Goal: Task Accomplishment & Management: Use online tool/utility

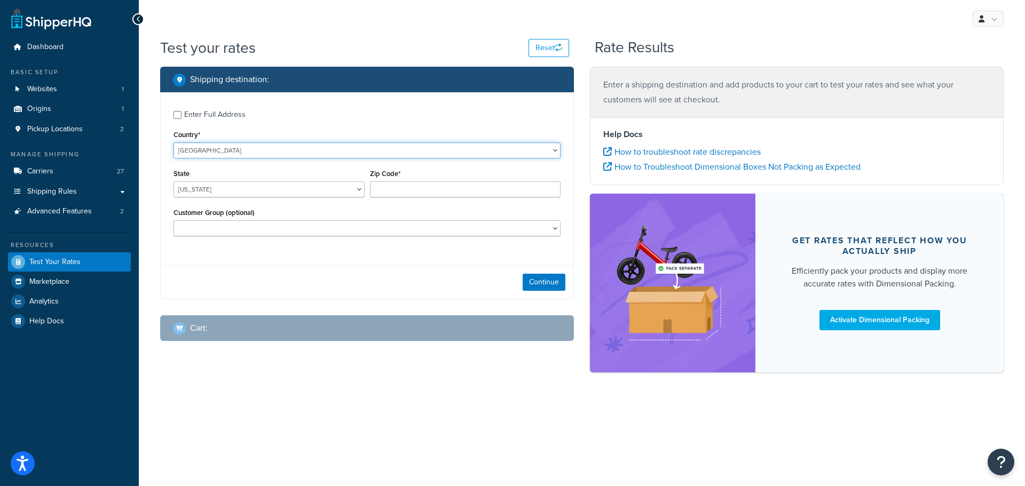
click at [551, 149] on select "United States United Kingdom Afghanistan Åland Islands Albania Algeria American…" at bounding box center [367, 151] width 387 height 16
select select "AU"
click at [174, 143] on select "United States United Kingdom Afghanistan Åland Islands Albania Algeria American…" at bounding box center [367, 151] width 387 height 16
click at [355, 188] on select "Australian Capital Territory New South Wales Northern Territory Queensland Sout…" at bounding box center [269, 190] width 191 height 16
select select "VIC"
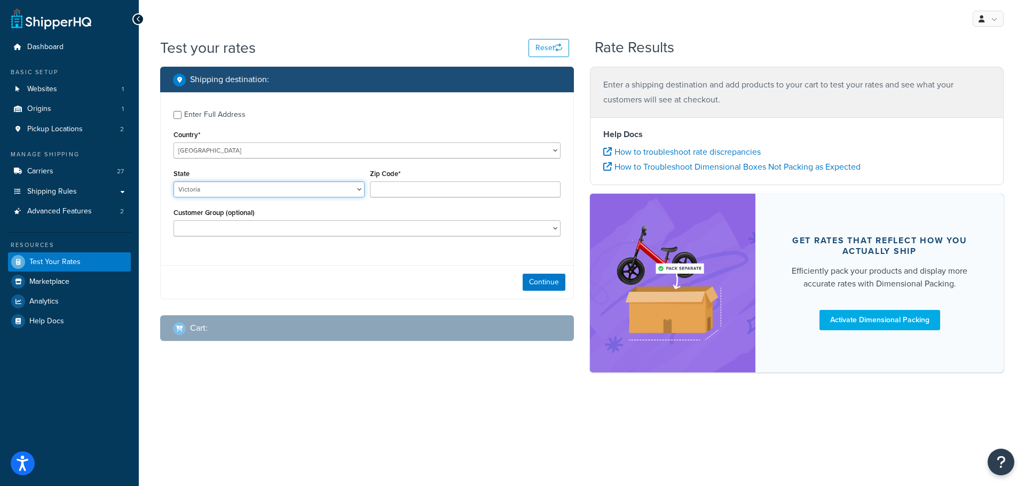
click at [174, 182] on select "Australian Capital Territory New South Wales Northern Territory Queensland Sout…" at bounding box center [269, 190] width 191 height 16
click at [414, 188] on input "Zip Code*" at bounding box center [465, 190] width 191 height 16
type input "3781"
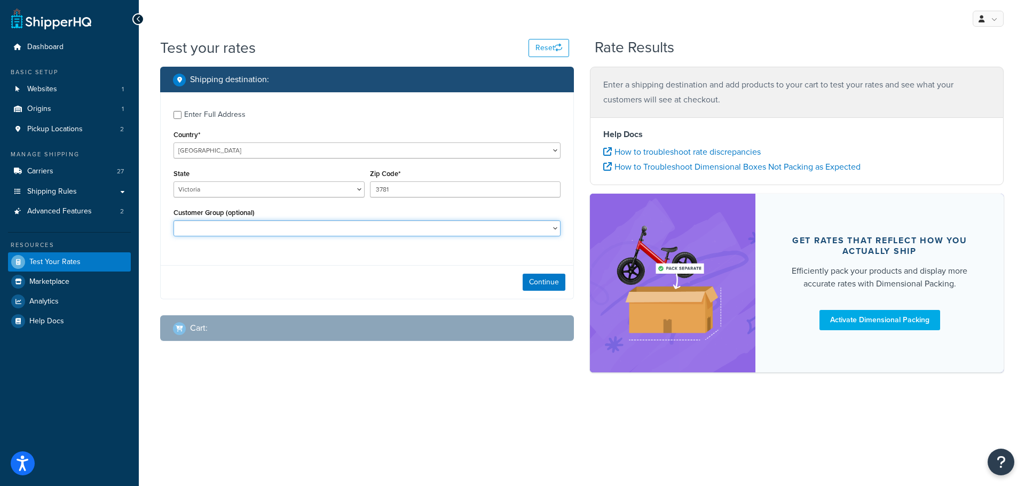
click at [558, 228] on select "Adore Staff Existing Customer - Purchased before Loyalty Level 1 Loyalty Level …" at bounding box center [367, 228] width 387 height 16
select select "Loyalty Level 1"
click at [174, 220] on select "Adore Staff Existing Customer - Purchased before Loyalty Level 1 Loyalty Level …" at bounding box center [367, 228] width 387 height 16
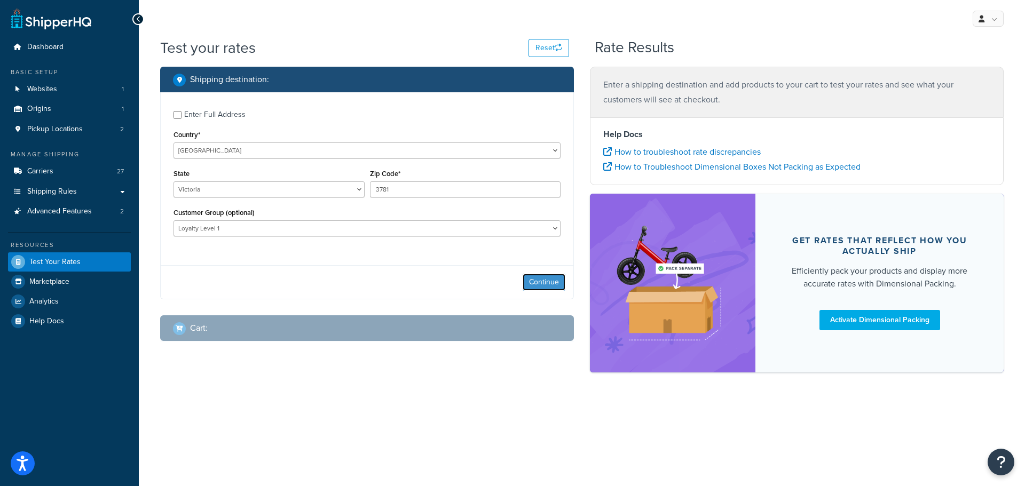
click at [545, 282] on button "Continue" at bounding box center [544, 282] width 43 height 17
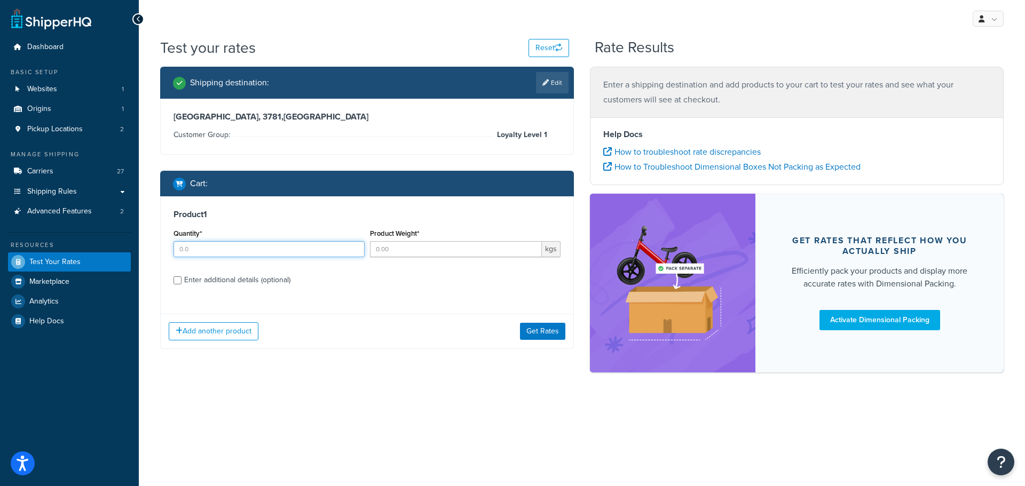
click at [204, 253] on input "Quantity*" at bounding box center [269, 249] width 191 height 16
type input "1"
click at [405, 250] on input "Product Weight*" at bounding box center [456, 249] width 172 height 16
type input "0.25"
click at [256, 281] on div "Enter additional details (optional)" at bounding box center [237, 280] width 106 height 15
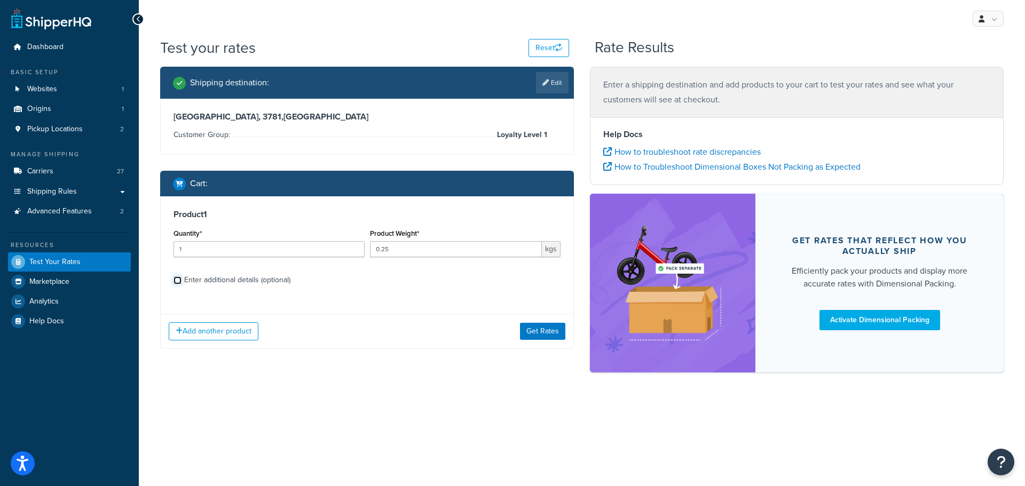
click at [182, 281] on input "Enter additional details (optional)" at bounding box center [178, 281] width 8 height 8
checkbox input "true"
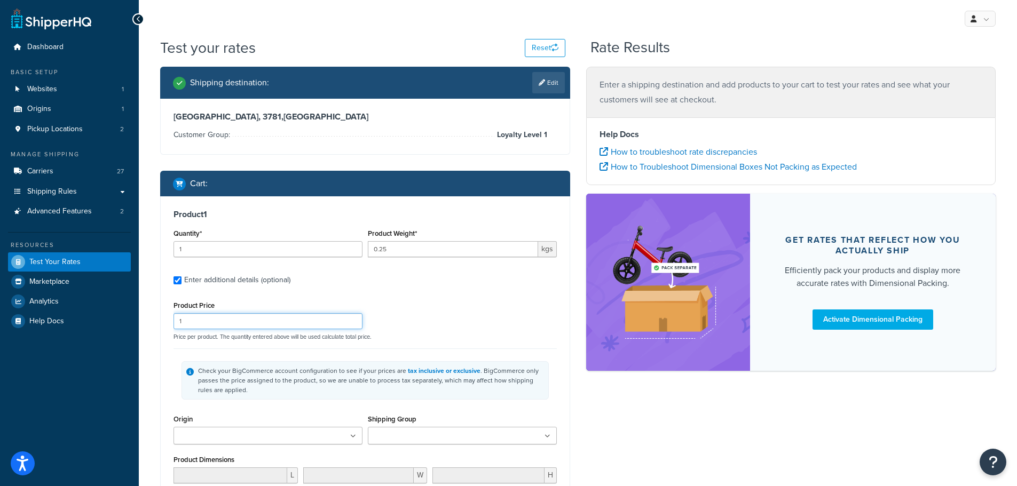
click at [248, 324] on input "1" at bounding box center [268, 321] width 189 height 16
drag, startPoint x: 241, startPoint y: 325, endPoint x: 171, endPoint y: 320, distance: 69.5
click at [172, 320] on div "Product Price 1" at bounding box center [268, 313] width 194 height 31
type input "200"
click at [298, 438] on ul at bounding box center [268, 436] width 189 height 18
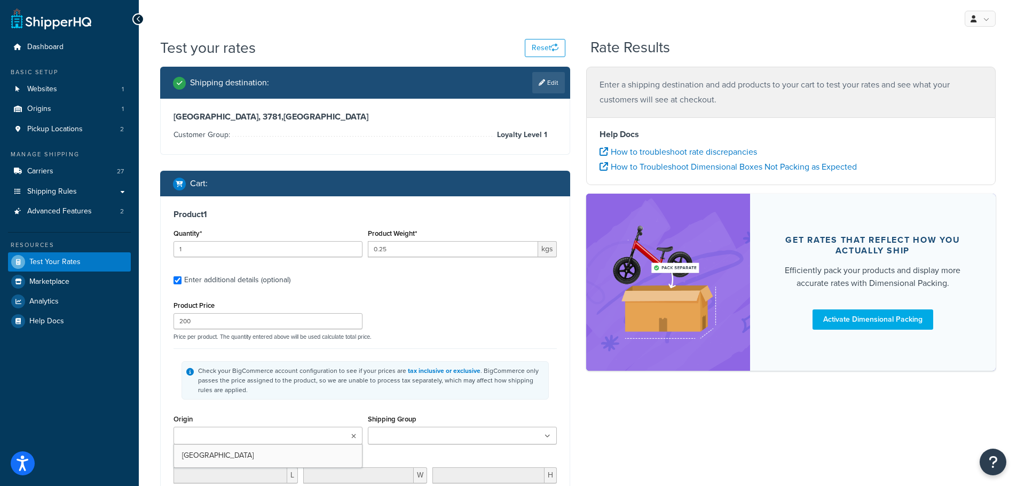
drag, startPoint x: 261, startPoint y: 455, endPoint x: 288, endPoint y: 454, distance: 27.2
click at [402, 437] on input "Shipping Group" at bounding box center [418, 437] width 94 height 12
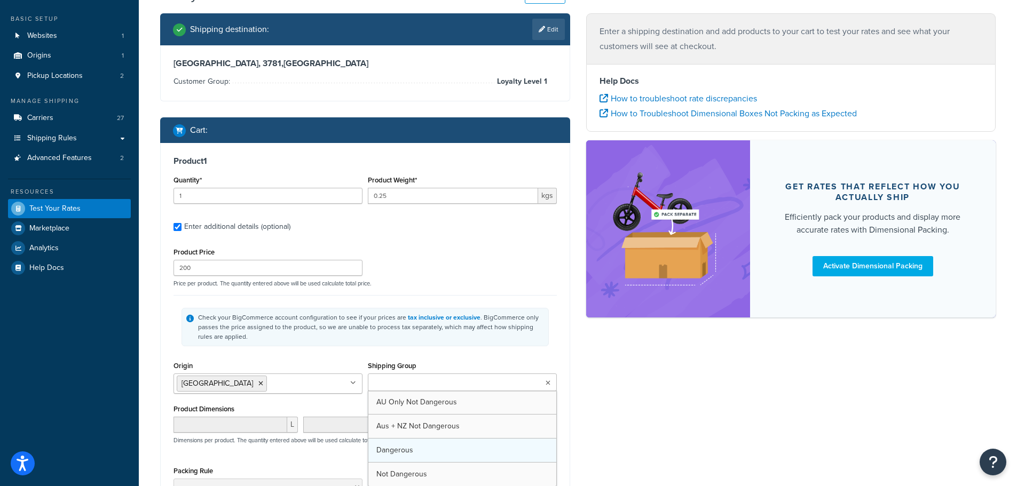
scroll to position [107, 0]
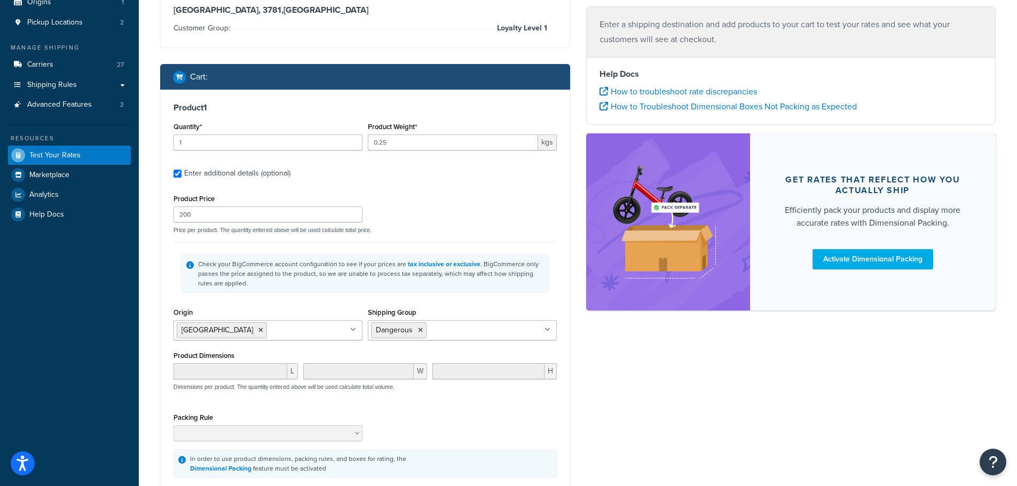
click at [569, 391] on div "Product 1 Quantity* 1 Product Weight* 0.25 kgs Enter additional details (option…" at bounding box center [365, 290] width 409 height 401
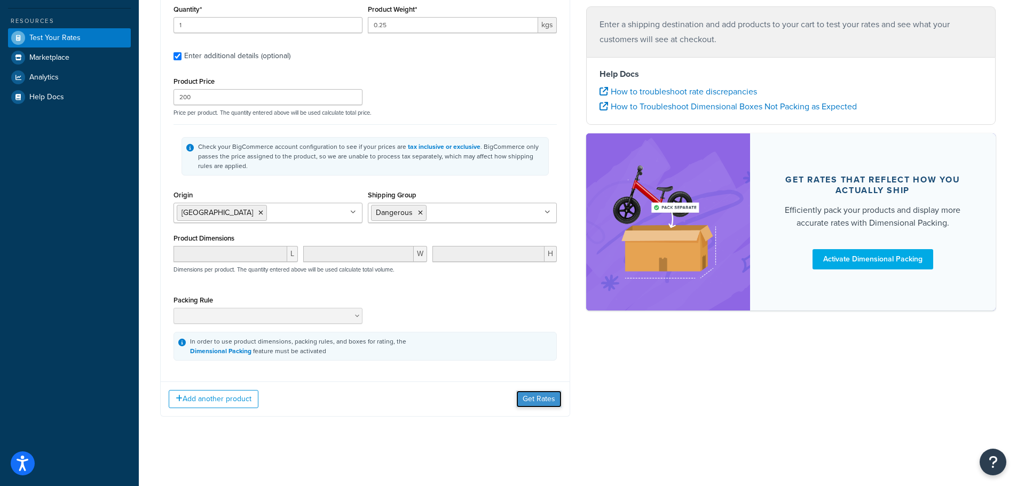
click at [547, 401] on button "Get Rates" at bounding box center [538, 399] width 45 height 17
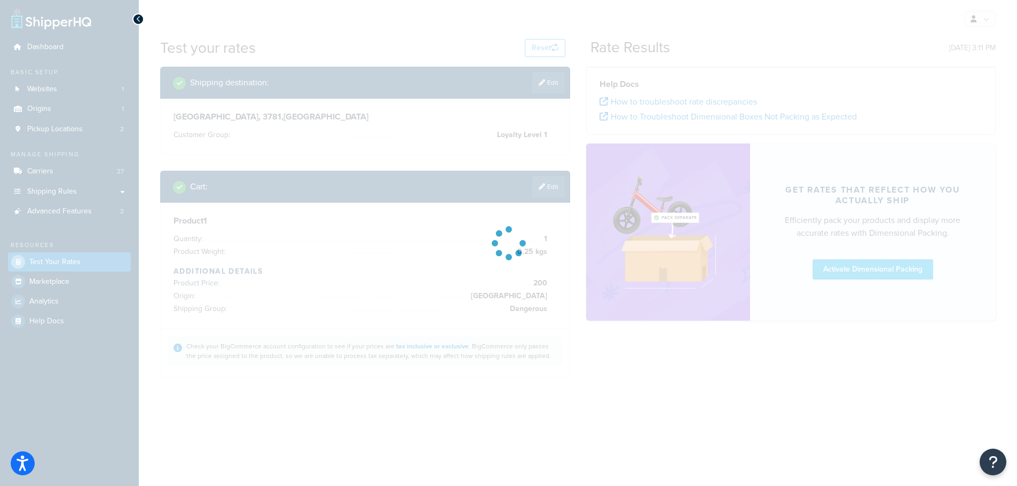
scroll to position [0, 0]
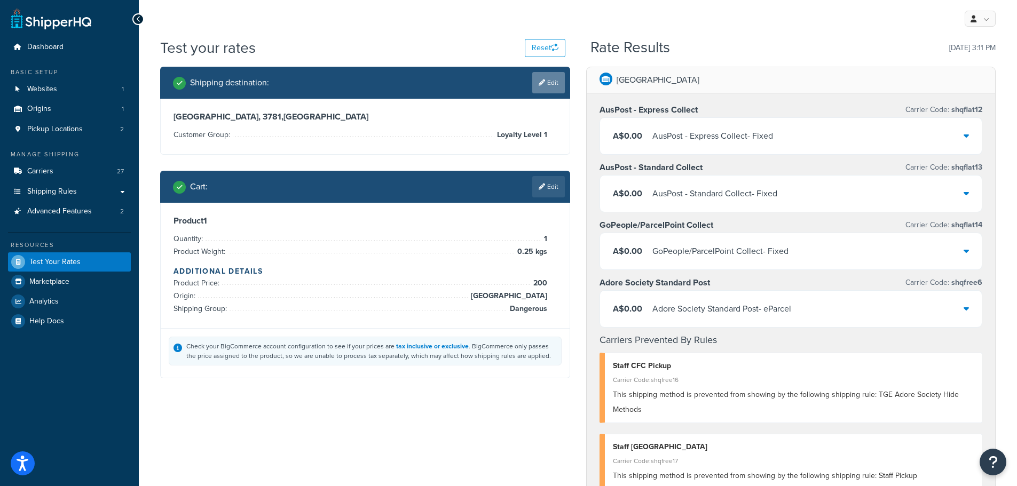
click at [554, 88] on link "Edit" at bounding box center [548, 82] width 33 height 21
select select "AU"
select select "VIC"
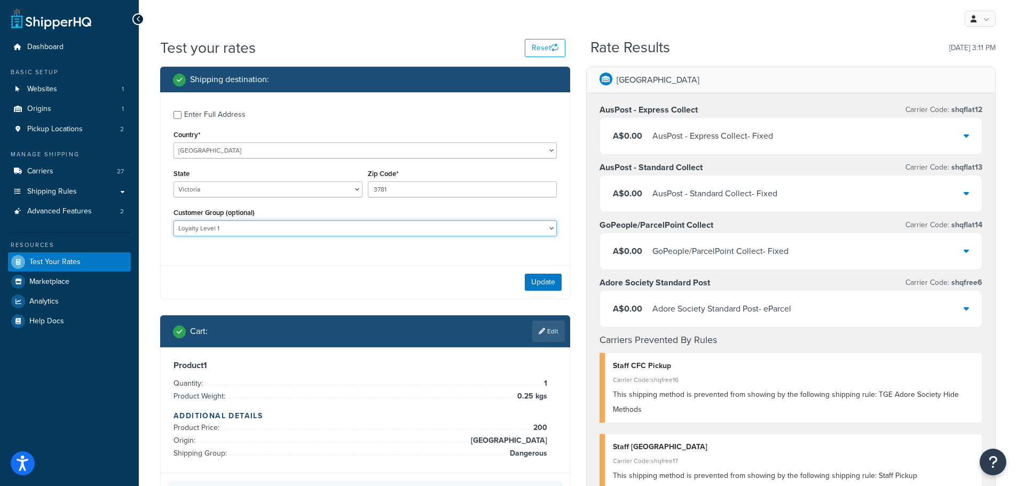
click at [458, 231] on select "Adore Staff Existing Customer - Purchased before Loyalty Level 1 Loyalty Level …" at bounding box center [365, 228] width 383 height 16
select select "Existing Customer - Purchased before"
click at [174, 220] on select "Adore Staff Existing Customer - Purchased before Loyalty Level 1 Loyalty Level …" at bounding box center [365, 228] width 383 height 16
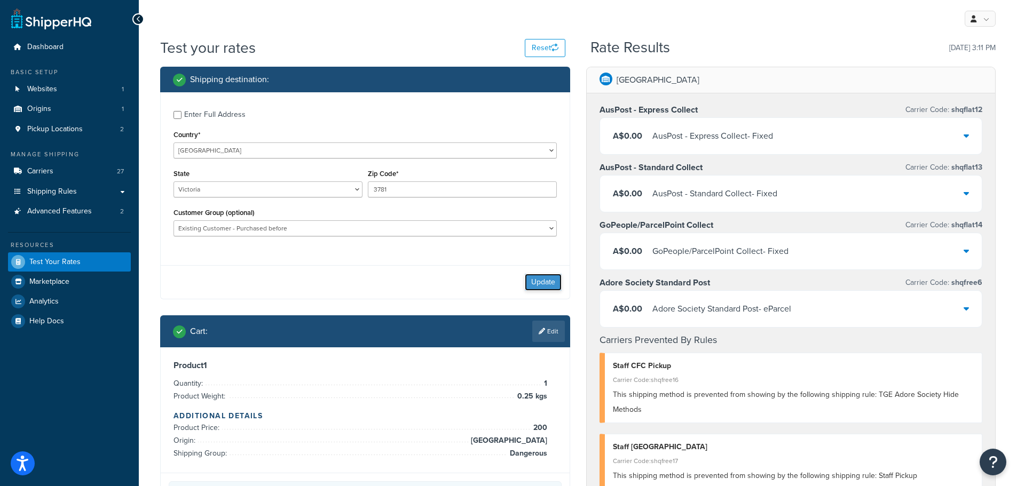
click at [534, 278] on button "Update" at bounding box center [543, 282] width 37 height 17
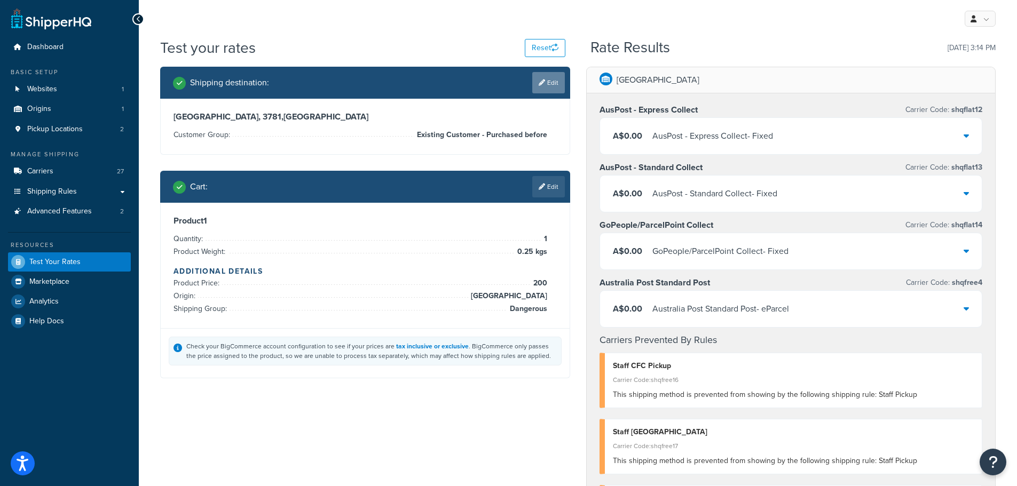
click at [547, 77] on link "Edit" at bounding box center [548, 82] width 33 height 21
select select "AU"
select select "VIC"
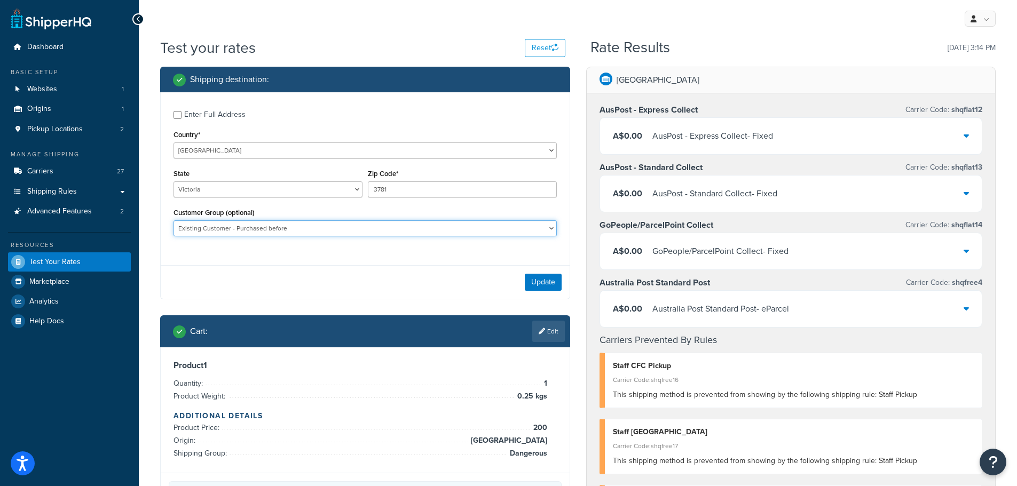
click at [340, 229] on select "Adore Staff Existing Customer - Purchased before Loyalty Level 1 Loyalty Level …" at bounding box center [365, 228] width 383 height 16
select select "Loyalty Level 1"
click at [174, 220] on select "Adore Staff Existing Customer - Purchased before Loyalty Level 1 Loyalty Level …" at bounding box center [365, 228] width 383 height 16
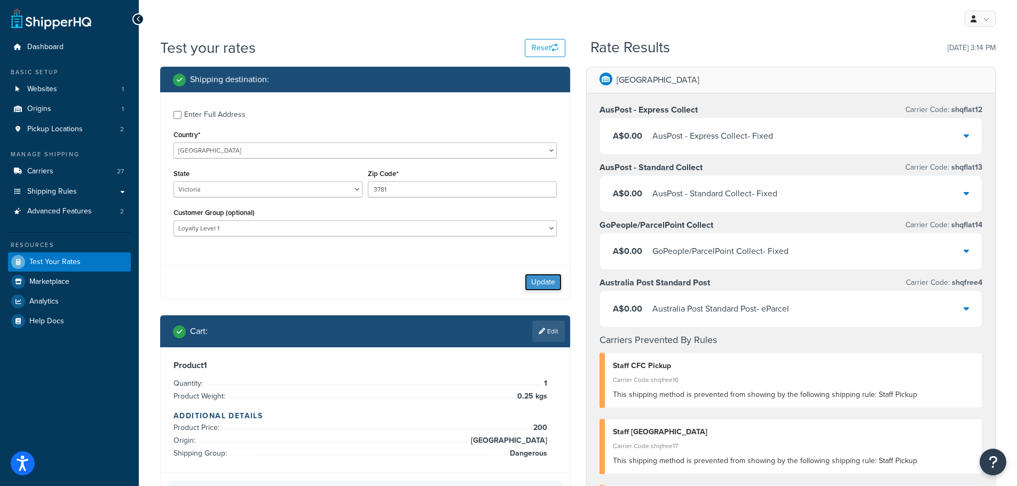
click at [549, 281] on button "Update" at bounding box center [543, 282] width 37 height 17
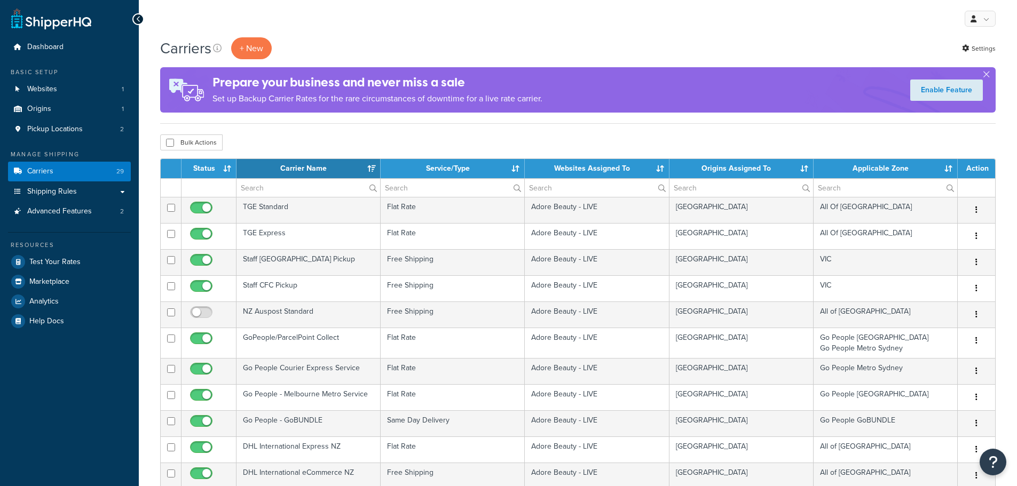
select select "15"
click at [290, 186] on input "text" at bounding box center [309, 188] width 144 height 18
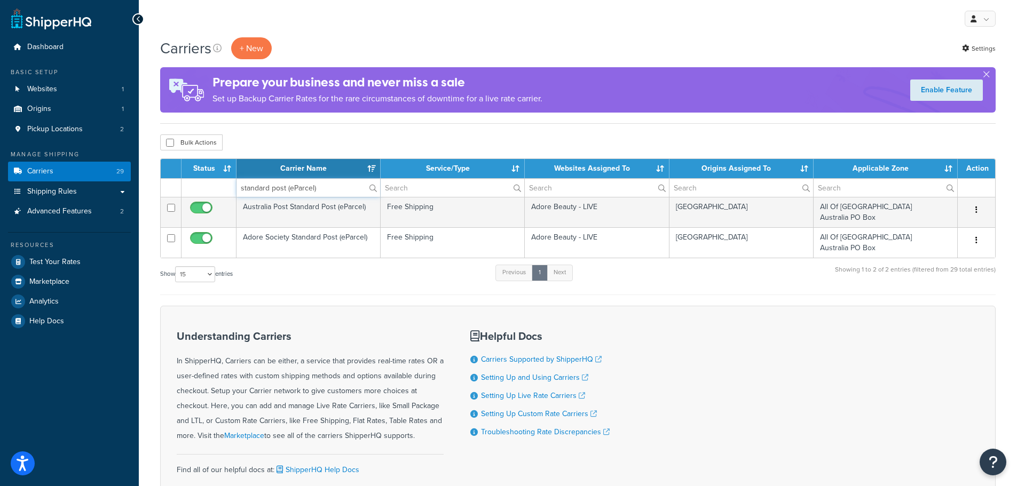
type input "standard post (eParcel)"
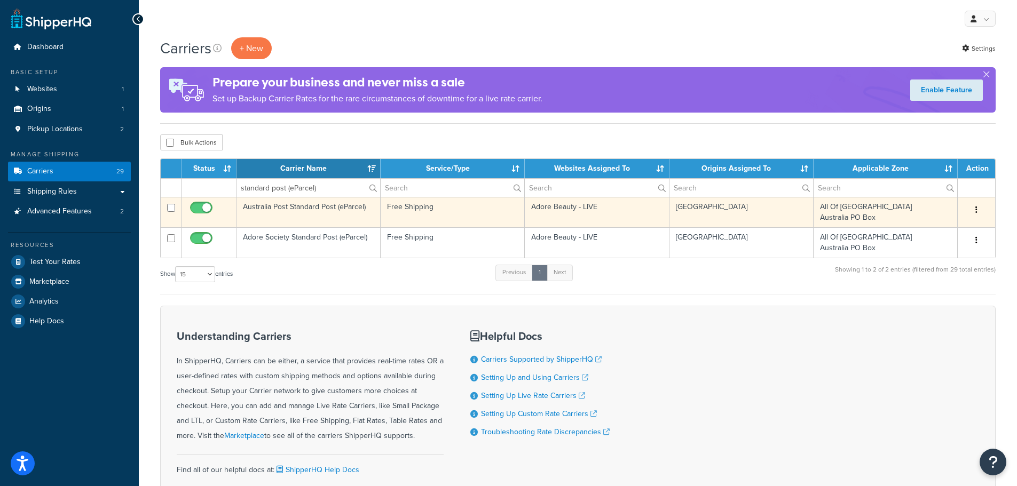
click at [315, 208] on td "Australia Post Standard Post (eParcel)" at bounding box center [309, 212] width 144 height 30
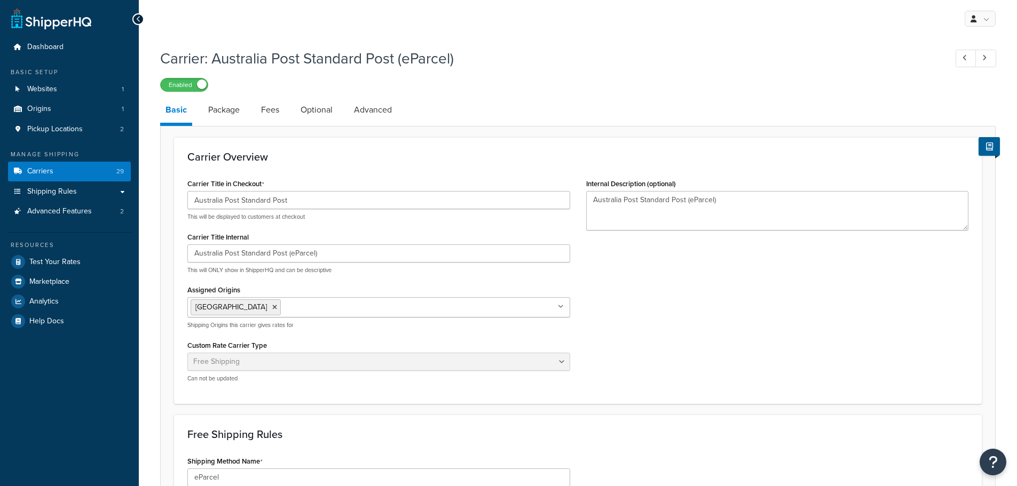
select select "free"
click at [380, 108] on link "Advanced" at bounding box center [373, 110] width 49 height 26
select select "false"
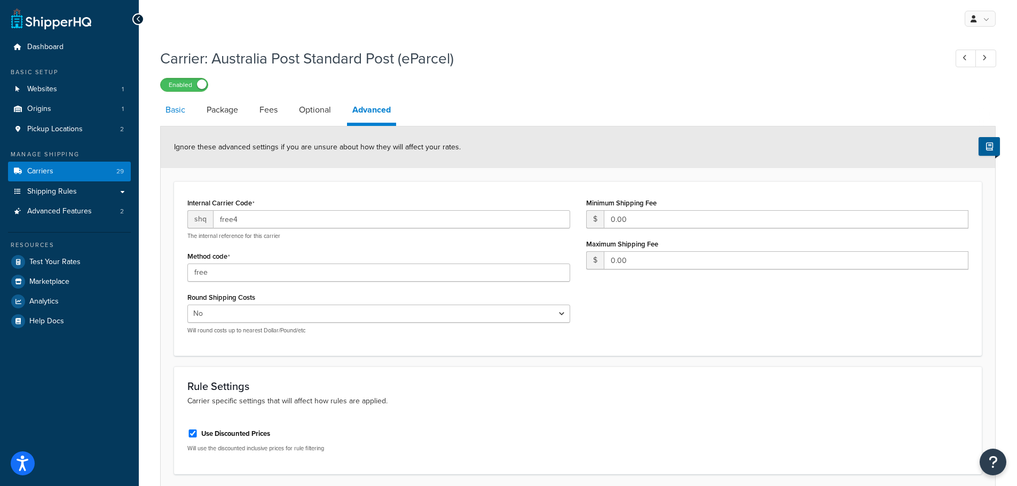
click at [179, 109] on link "Basic" at bounding box center [175, 110] width 30 height 26
select select "free"
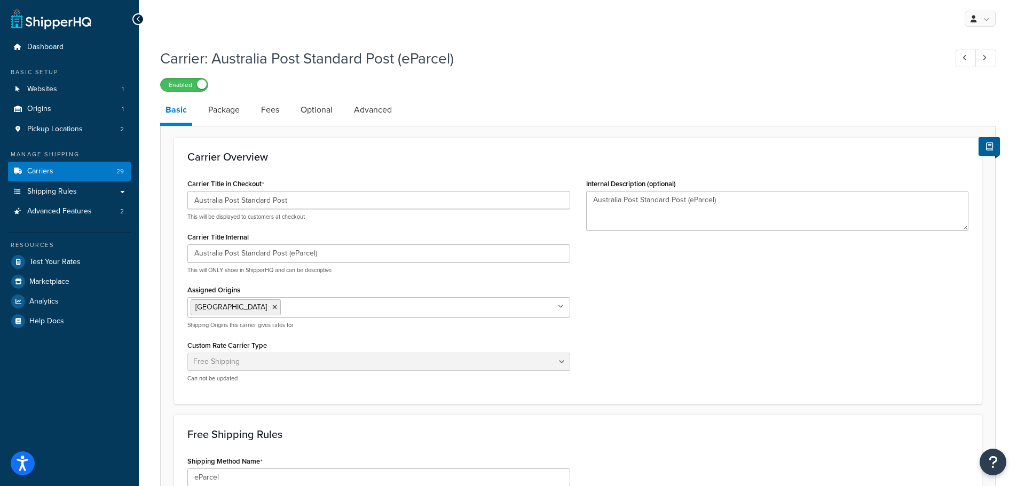
select select "false"
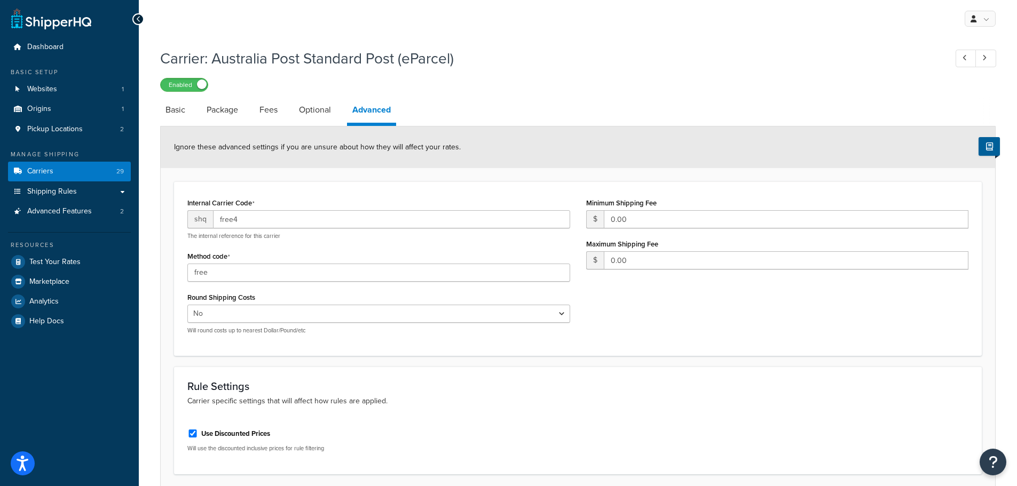
select select "free"
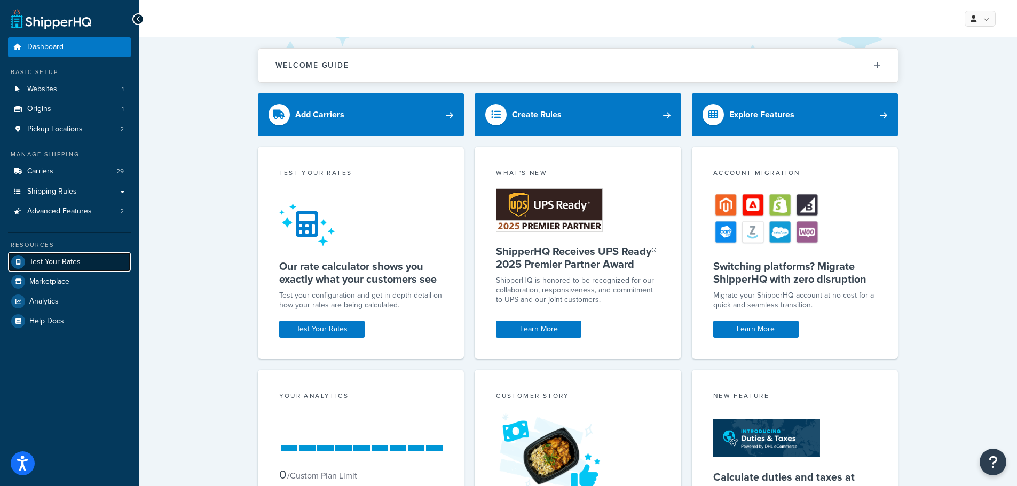
click at [74, 261] on span "Test Your Rates" at bounding box center [54, 262] width 51 height 9
click at [59, 262] on span "Test Your Rates" at bounding box center [54, 262] width 51 height 9
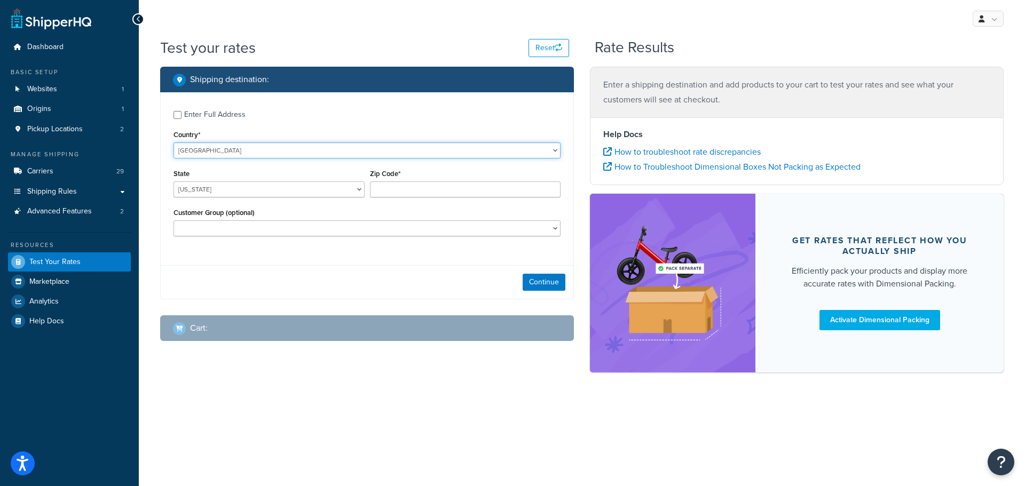
click at [245, 150] on select "United States United Kingdom Afghanistan Åland Islands Albania Algeria American…" at bounding box center [367, 151] width 387 height 16
select select "AU"
click at [174, 143] on select "United States United Kingdom Afghanistan Åland Islands Albania Algeria American…" at bounding box center [367, 151] width 387 height 16
click at [358, 191] on select "Australian Capital Territory New South Wales Northern Territory Queensland Sout…" at bounding box center [269, 190] width 191 height 16
select select "VIC"
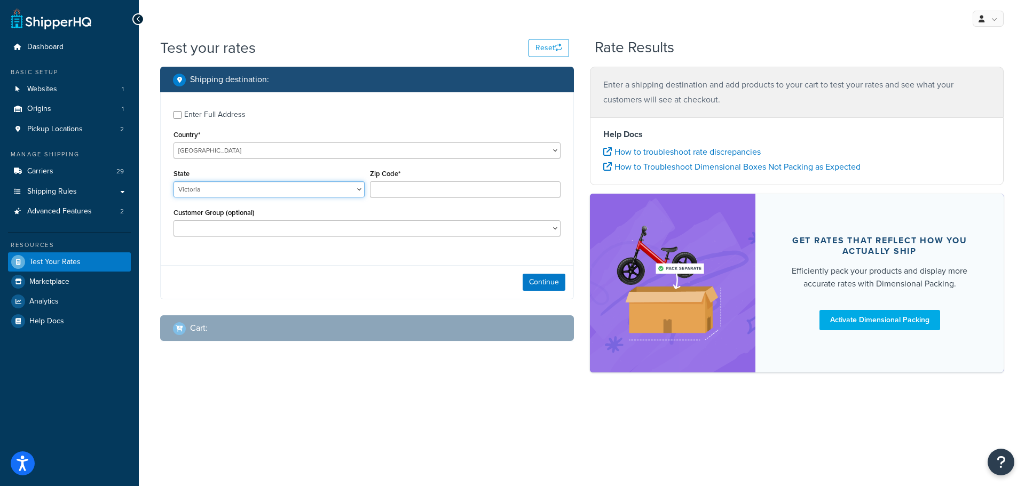
click at [174, 182] on select "Australian Capital Territory New South Wales Northern Territory Queensland Sout…" at bounding box center [269, 190] width 191 height 16
click at [452, 188] on input "Zip Code*" at bounding box center [465, 190] width 191 height 16
type input "3781"
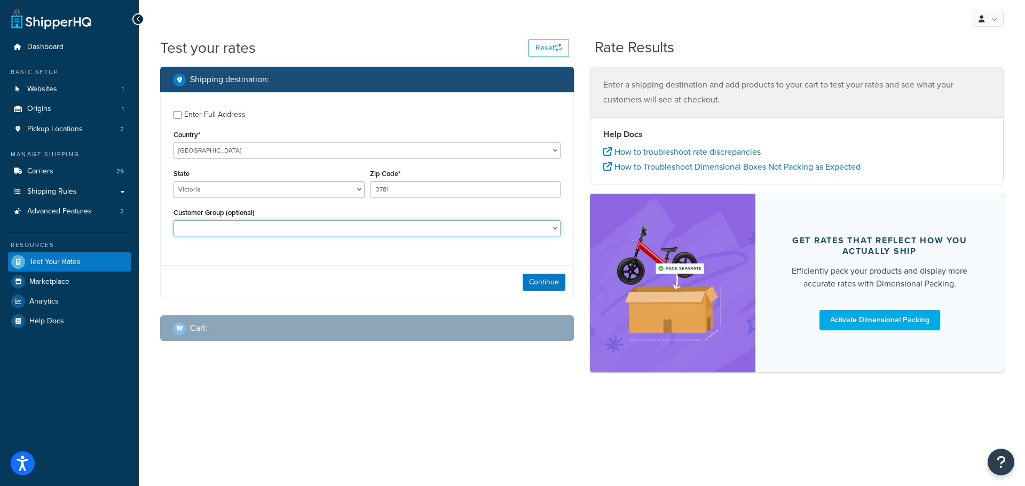
click at [325, 232] on select "Adore Staff Existing Customer - Purchased before Loyalty Level 1 Loyalty Level …" at bounding box center [367, 228] width 387 height 16
select select "Existing Customer - Purchased before"
click at [174, 220] on select "Adore Staff Existing Customer - Purchased before Loyalty Level 1 Loyalty Level …" at bounding box center [367, 228] width 387 height 16
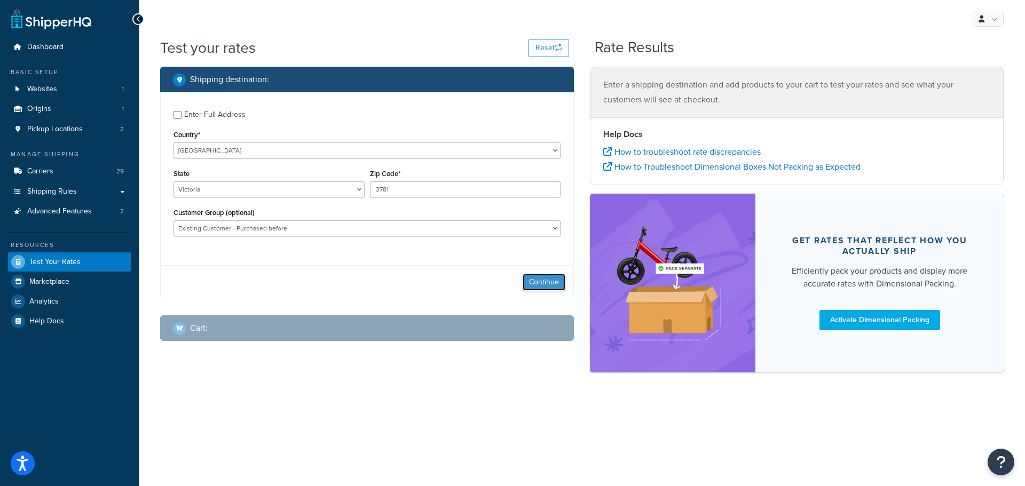
click at [547, 283] on button "Continue" at bounding box center [544, 282] width 43 height 17
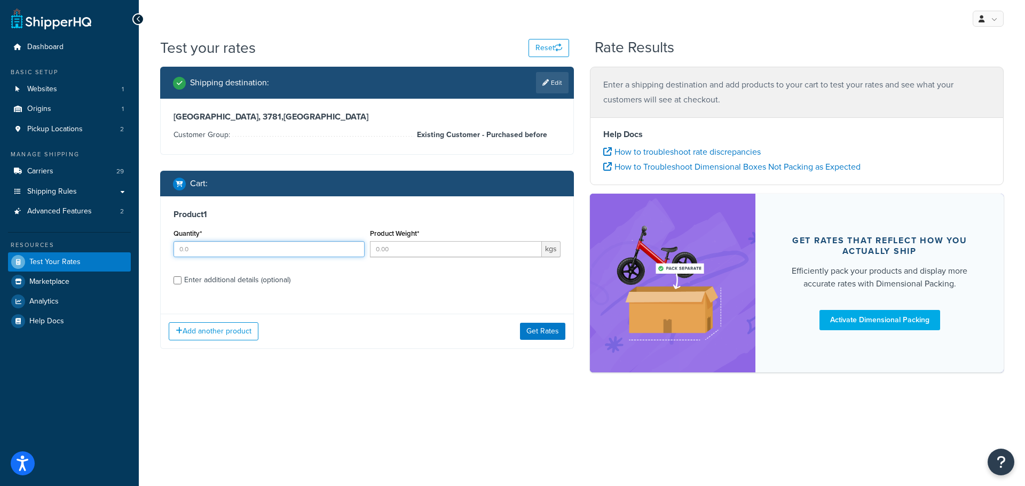
click at [255, 252] on input "Quantity*" at bounding box center [269, 249] width 191 height 16
type input "1"
type input "0.25"
click at [269, 283] on div "Enter additional details (optional)" at bounding box center [237, 280] width 106 height 15
click at [182, 283] on input "Enter additional details (optional)" at bounding box center [178, 281] width 8 height 8
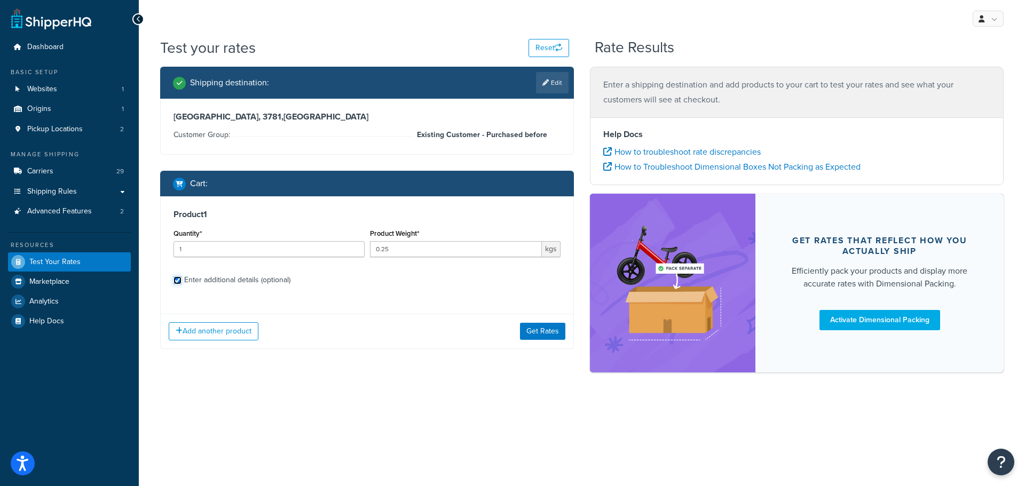
checkbox input "true"
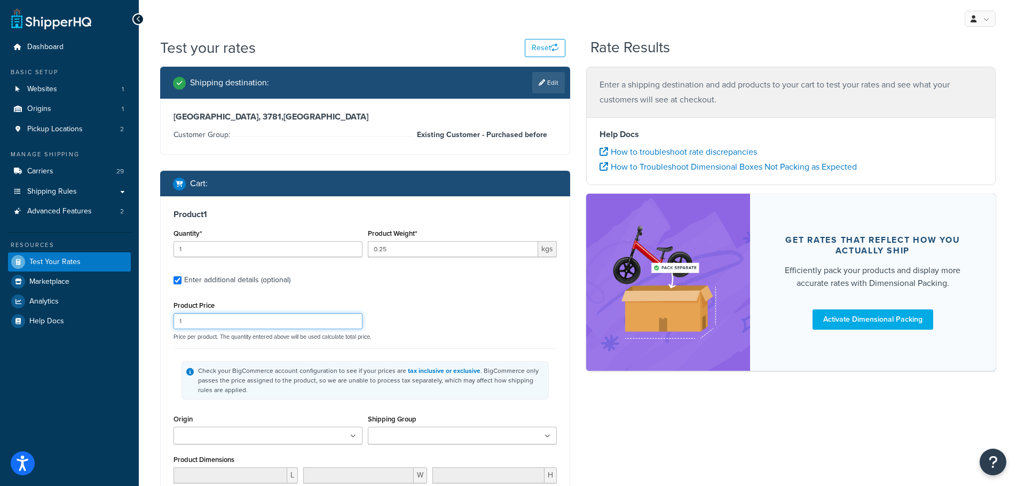
drag, startPoint x: 276, startPoint y: 326, endPoint x: 166, endPoint y: 322, distance: 110.0
click at [166, 322] on div "Product 1 Quantity* 1 Product Weight* 0.25 kgs Enter additional details (option…" at bounding box center [365, 395] width 409 height 399
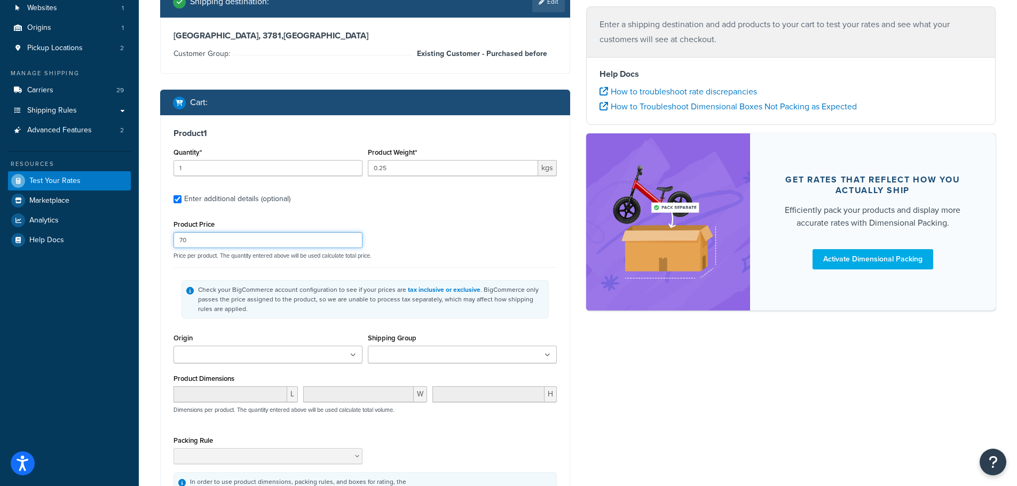
scroll to position [107, 0]
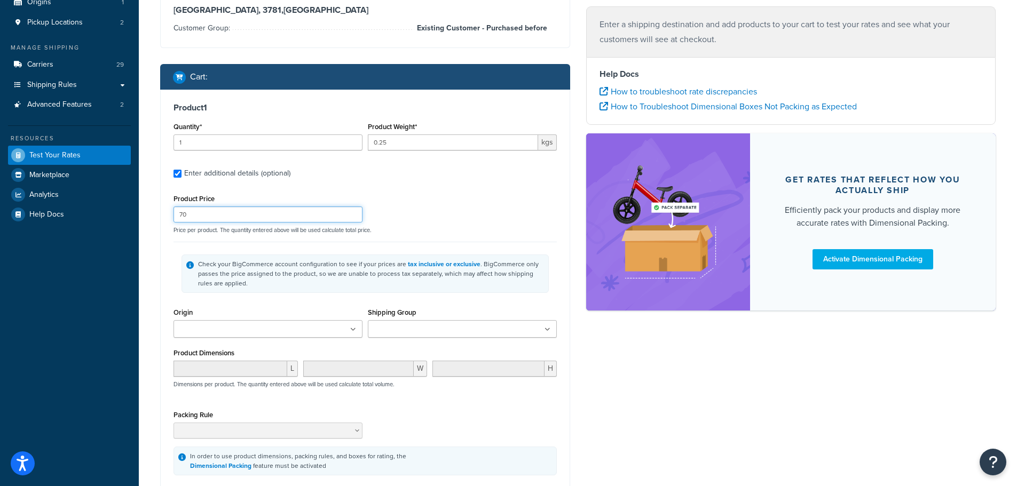
type input "70"
click at [350, 331] on ul at bounding box center [268, 329] width 189 height 18
click at [548, 328] on icon at bounding box center [548, 330] width 6 height 6
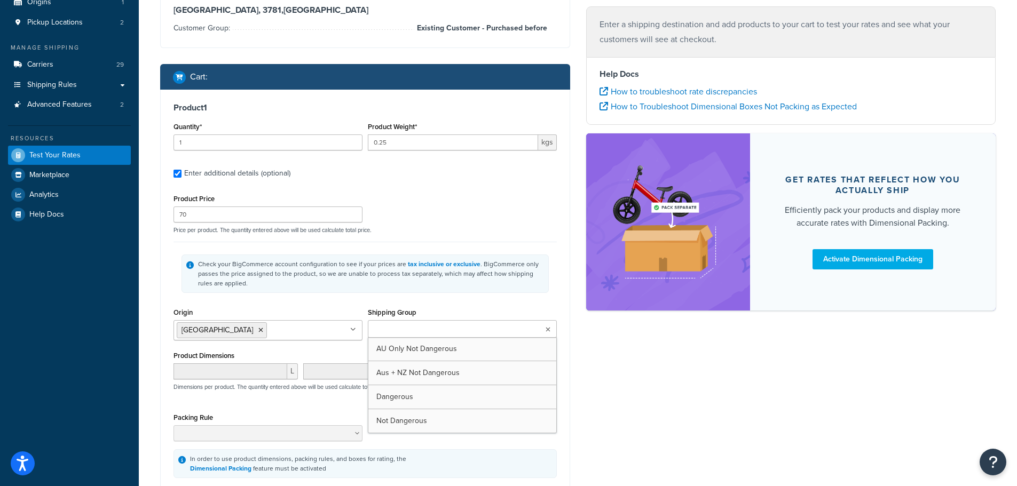
scroll to position [160, 0]
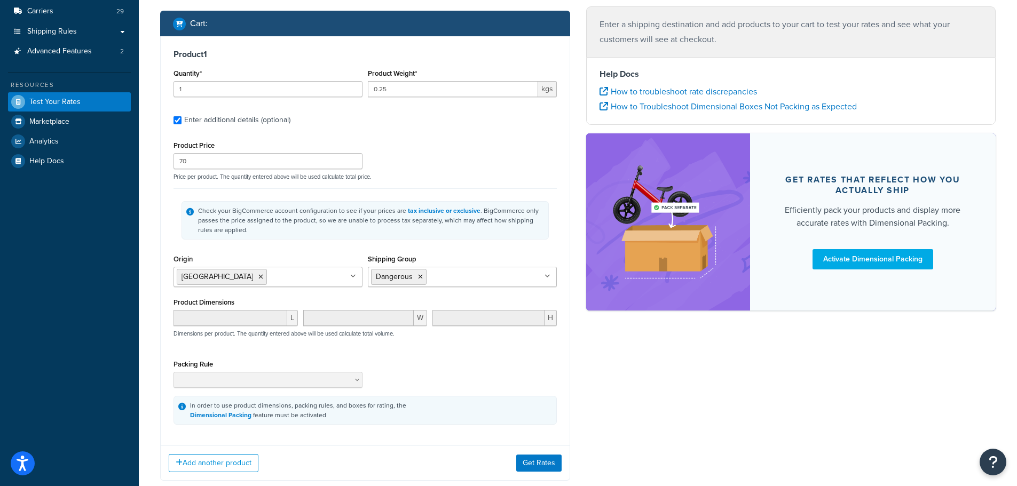
click at [583, 341] on div "Shipping destination : Edit Victoria, 3781 , Australia Customer Group: Existing…" at bounding box center [578, 202] width 852 height 590
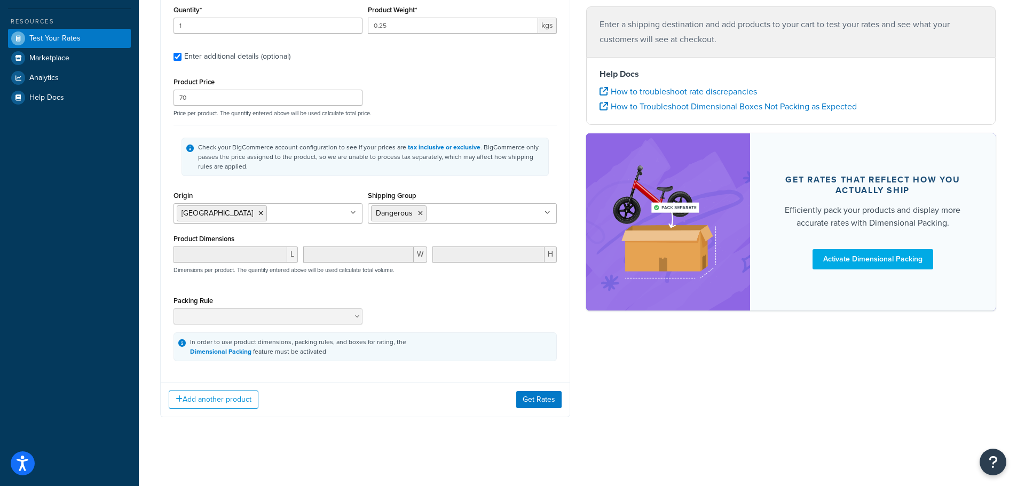
scroll to position [224, 0]
click at [535, 398] on button "Get Rates" at bounding box center [538, 399] width 45 height 17
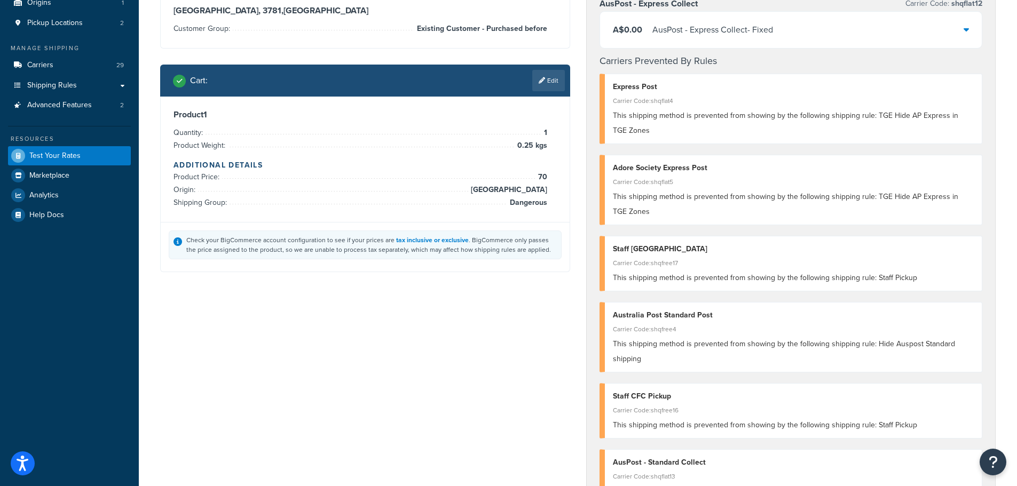
scroll to position [107, 0]
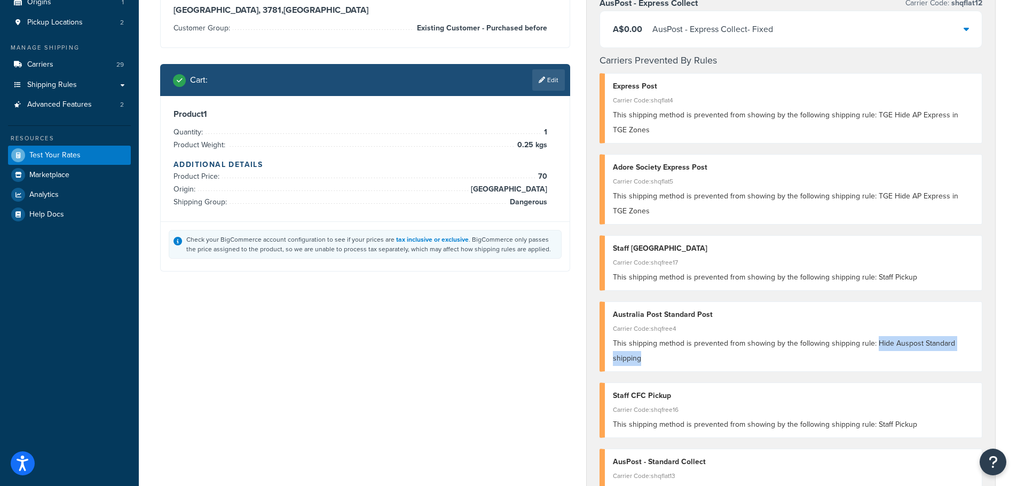
drag, startPoint x: 875, startPoint y: 344, endPoint x: 904, endPoint y: 356, distance: 31.1
click at [904, 356] on div "This shipping method is prevented from showing by the following shipping rule: …" at bounding box center [793, 351] width 361 height 30
copy span "Hide Auspost Standard shipping"
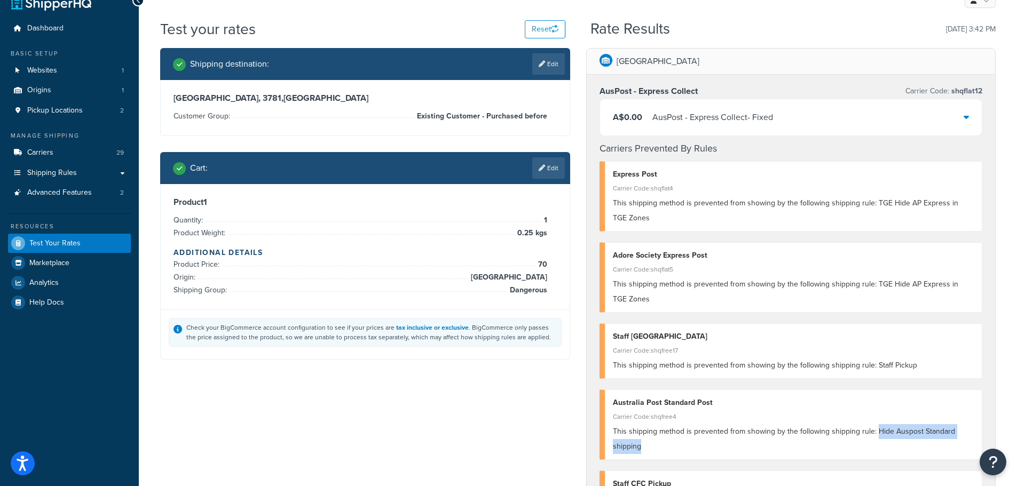
scroll to position [0, 0]
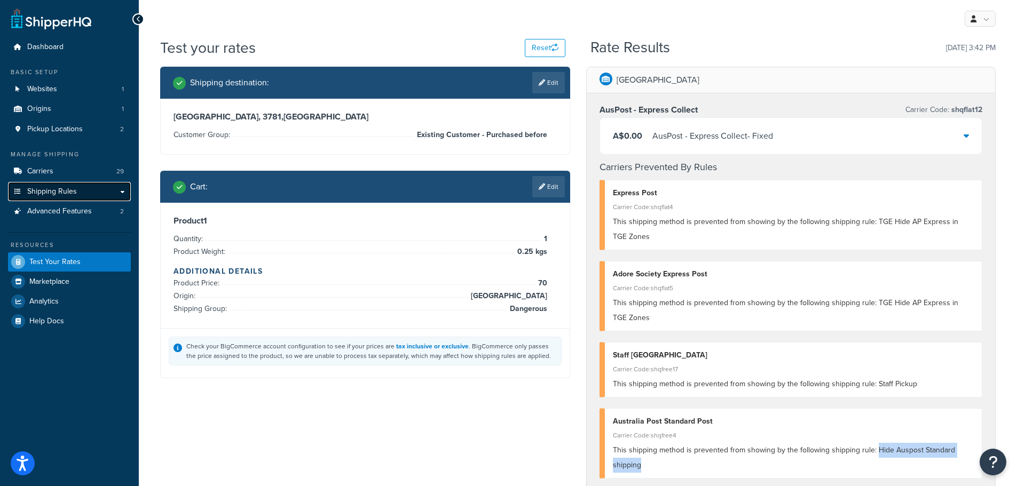
click at [50, 191] on span "Shipping Rules" at bounding box center [52, 191] width 50 height 9
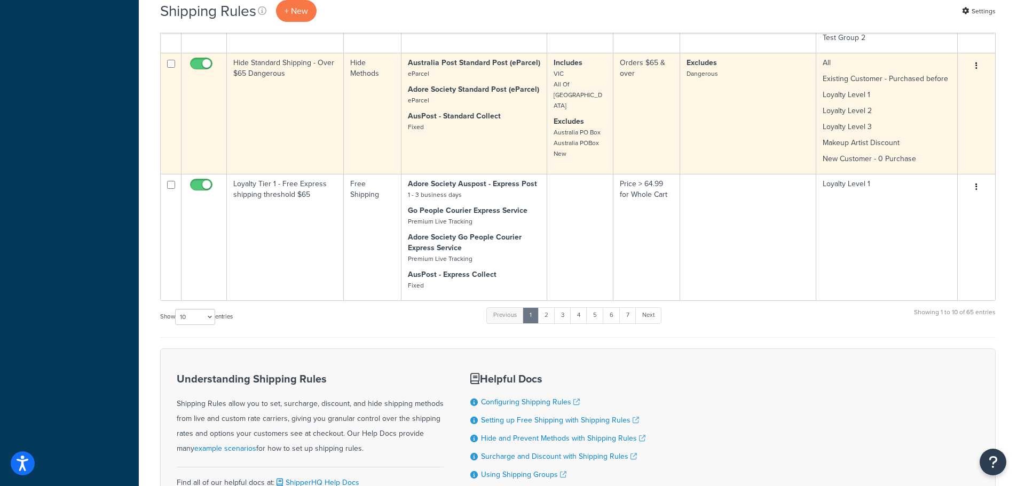
scroll to position [1104, 0]
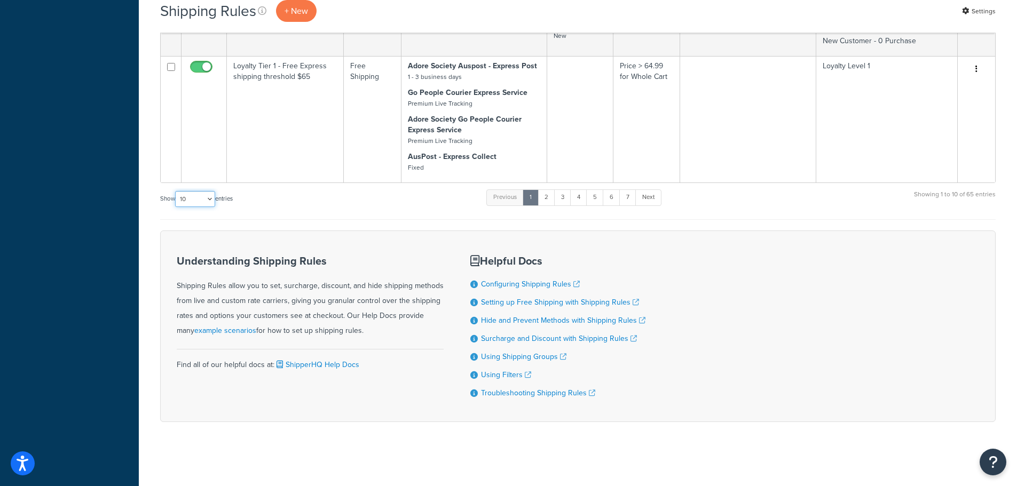
click at [199, 194] on select "10 15 25 50 100 1000" at bounding box center [195, 199] width 40 height 16
select select "1000"
click at [176, 191] on select "10 15 25 50 100 1000" at bounding box center [195, 199] width 40 height 16
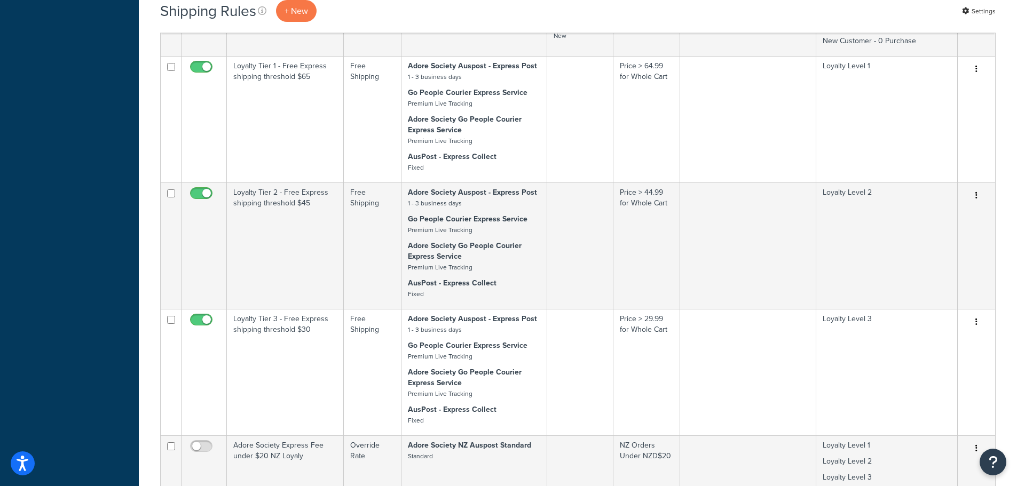
scroll to position [1898, 0]
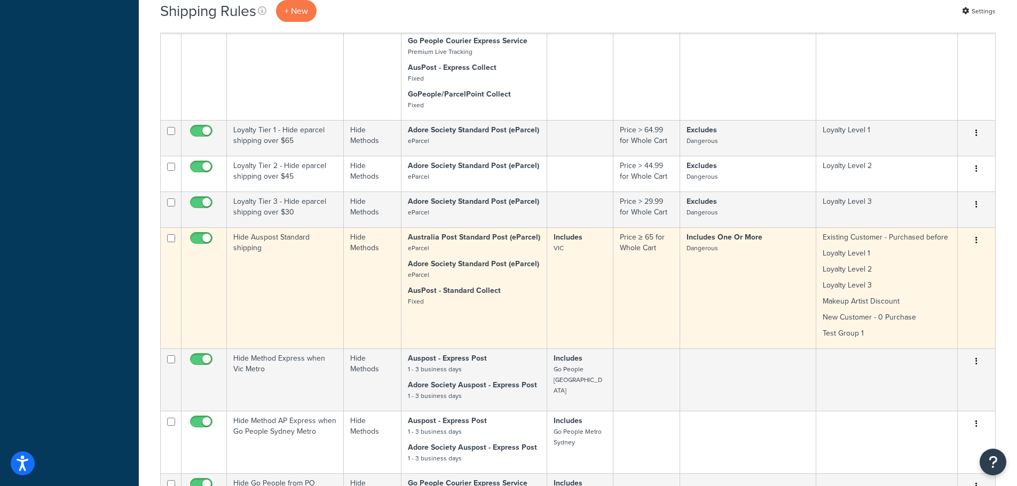
click at [651, 304] on td "Price ≥ 65 for Whole Cart" at bounding box center [646, 287] width 67 height 121
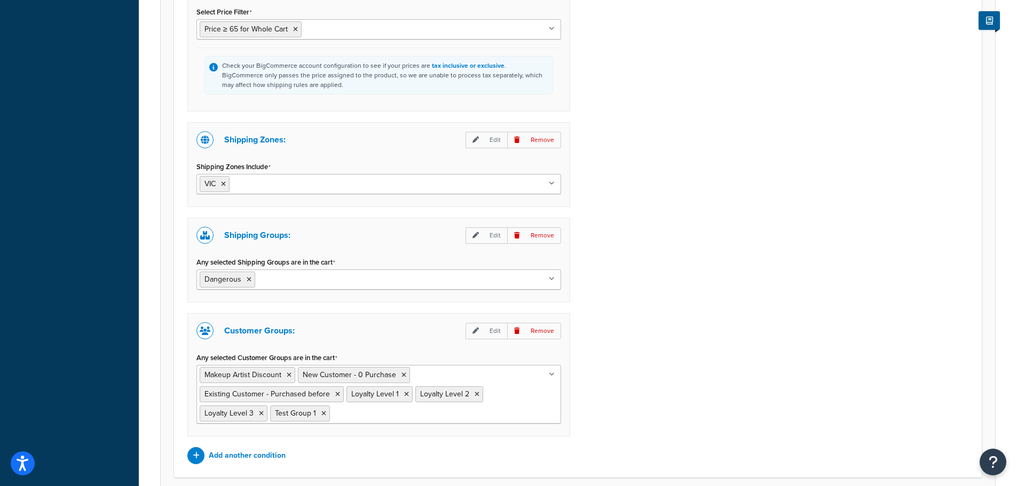
scroll to position [904, 0]
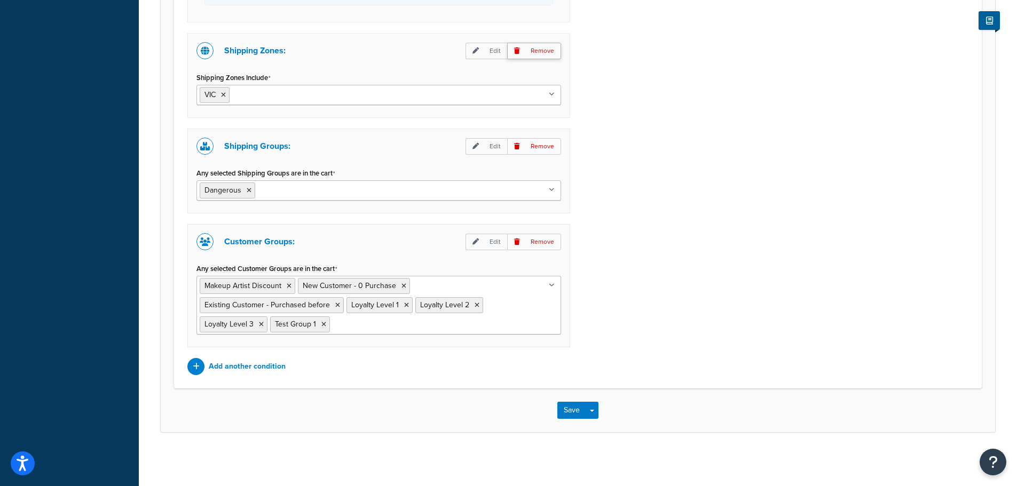
click at [543, 50] on p "Remove" at bounding box center [534, 51] width 54 height 17
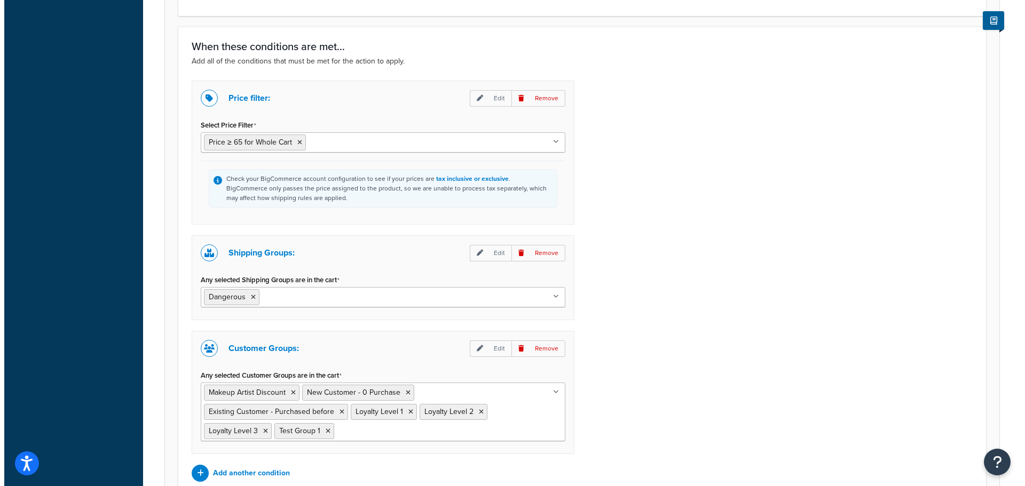
scroll to position [809, 0]
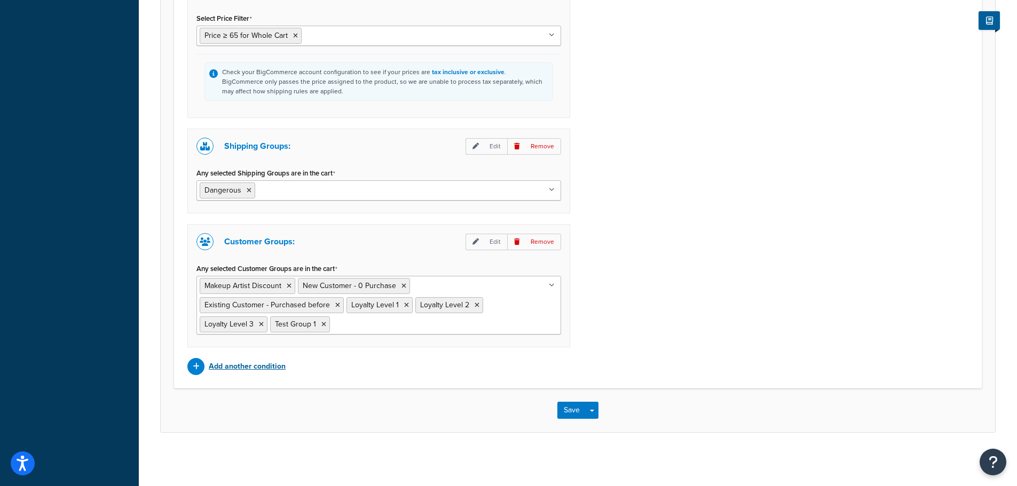
click at [249, 367] on p "Add another condition" at bounding box center [247, 366] width 77 height 15
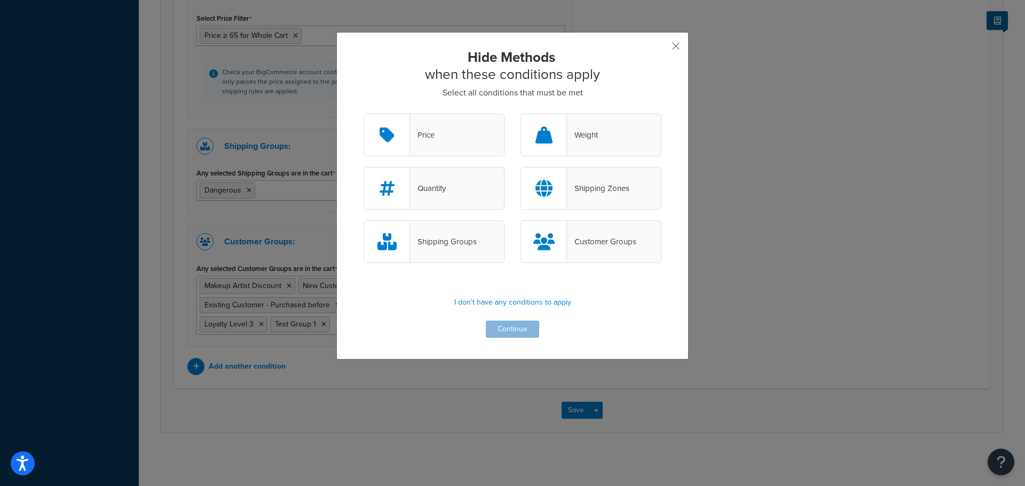
click at [582, 178] on div "Shipping Zones" at bounding box center [591, 188] width 141 height 43
click at [0, 0] on input "Shipping Zones" at bounding box center [0, 0] width 0 height 0
click at [508, 334] on button "Continue" at bounding box center [512, 329] width 53 height 17
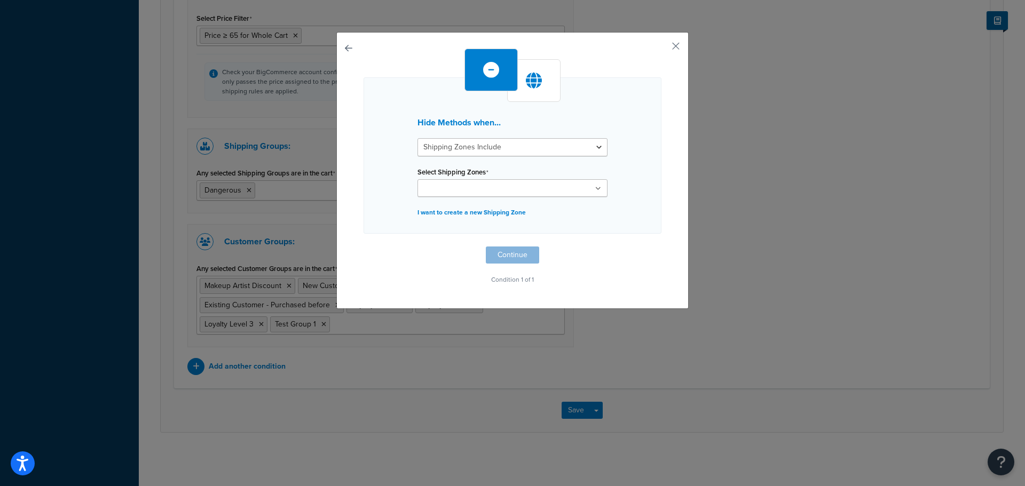
click at [597, 186] on icon at bounding box center [598, 189] width 6 height 6
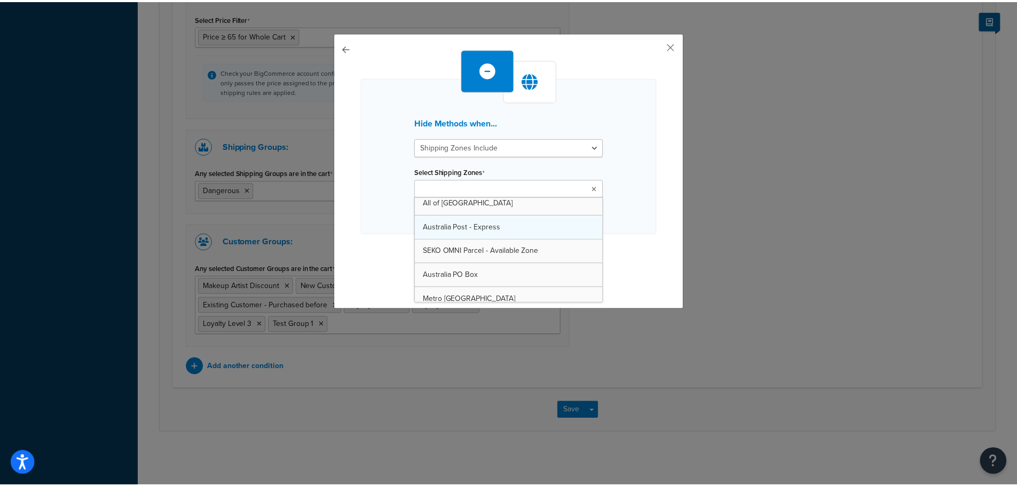
scroll to position [107, 0]
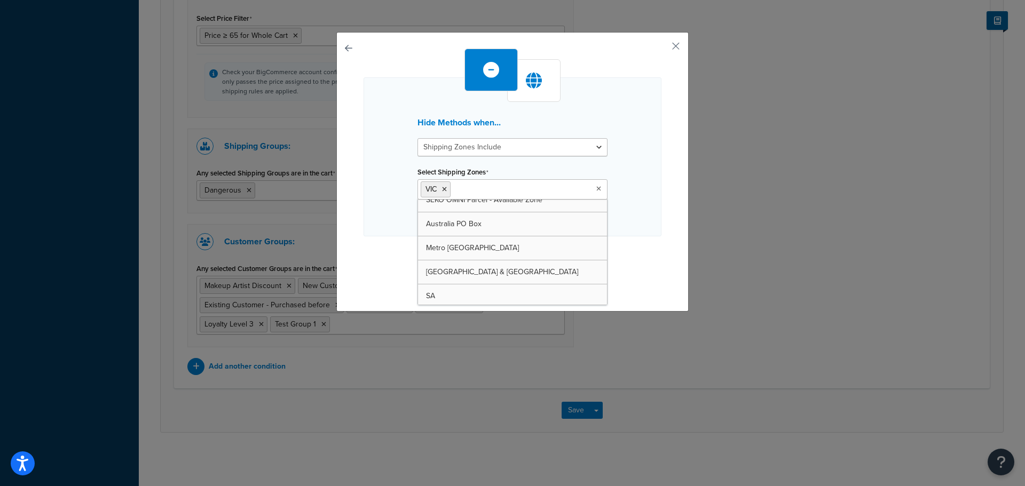
drag, startPoint x: 629, startPoint y: 263, endPoint x: 602, endPoint y: 273, distance: 29.1
click at [629, 263] on div "Hide Methods when... Shipping Zones Include Shipping Zones Do Not Include Selec…" at bounding box center [513, 169] width 298 height 241
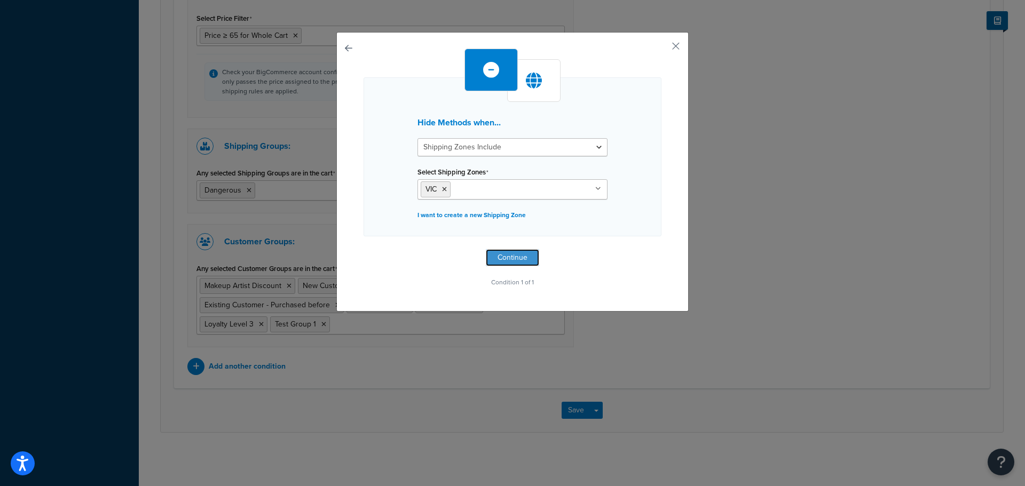
click at [514, 262] on button "Continue" at bounding box center [512, 257] width 53 height 17
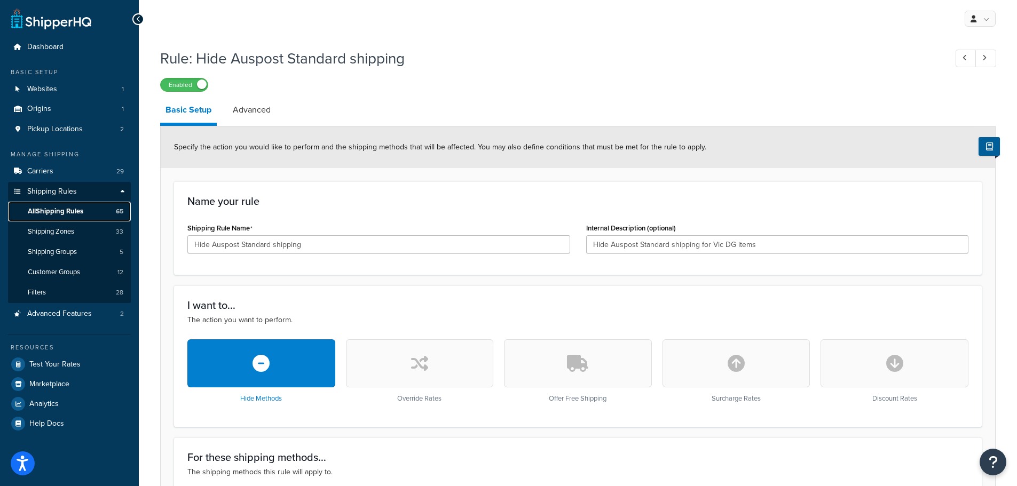
click at [59, 210] on span "All Shipping Rules" at bounding box center [56, 211] width 56 height 9
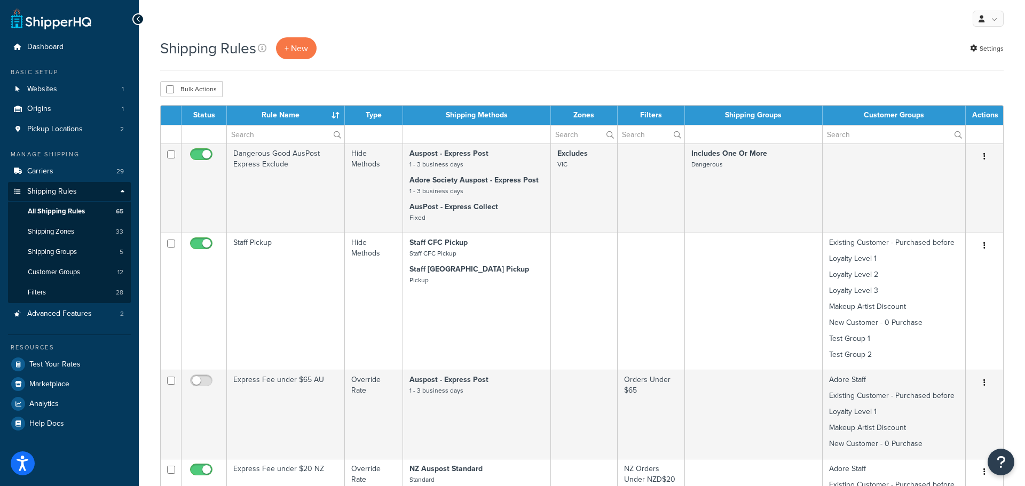
select select "1000"
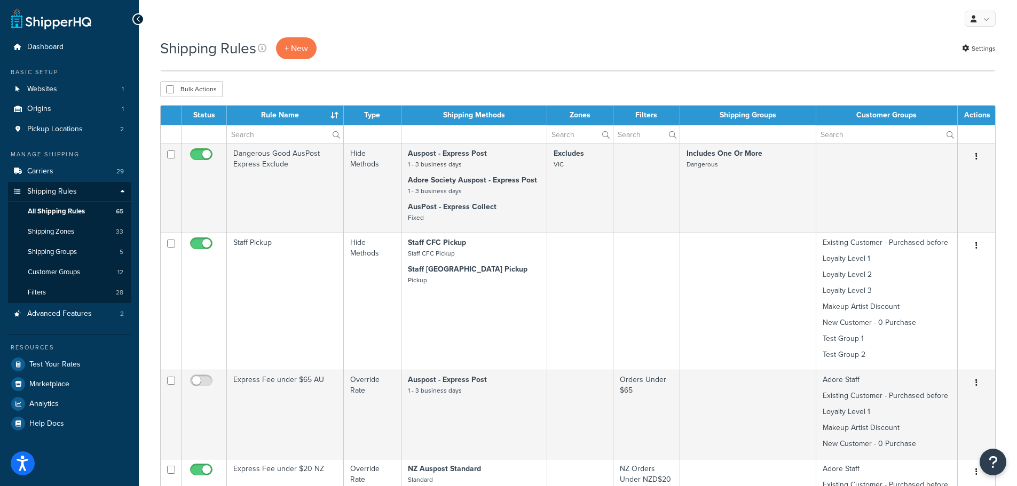
scroll to position [1898, 0]
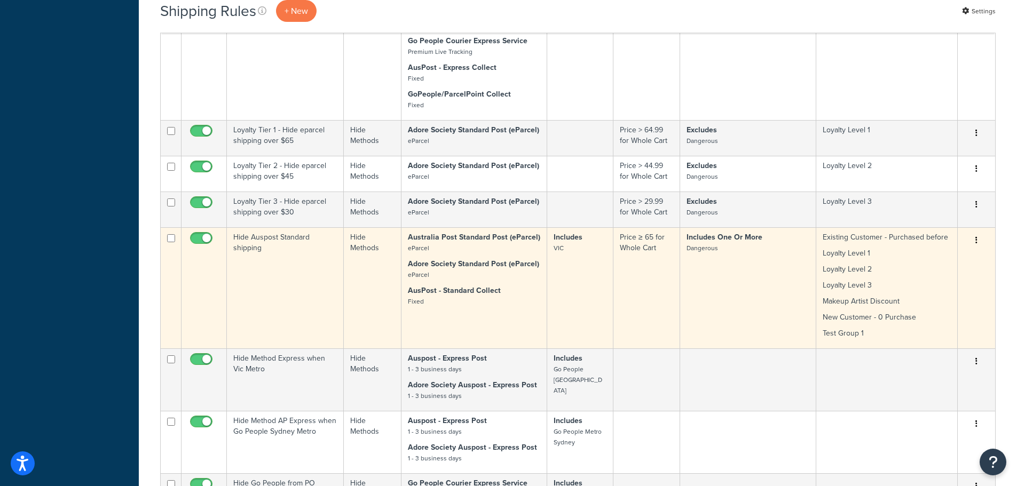
click at [595, 302] on td "Includes [GEOGRAPHIC_DATA]" at bounding box center [580, 287] width 66 height 121
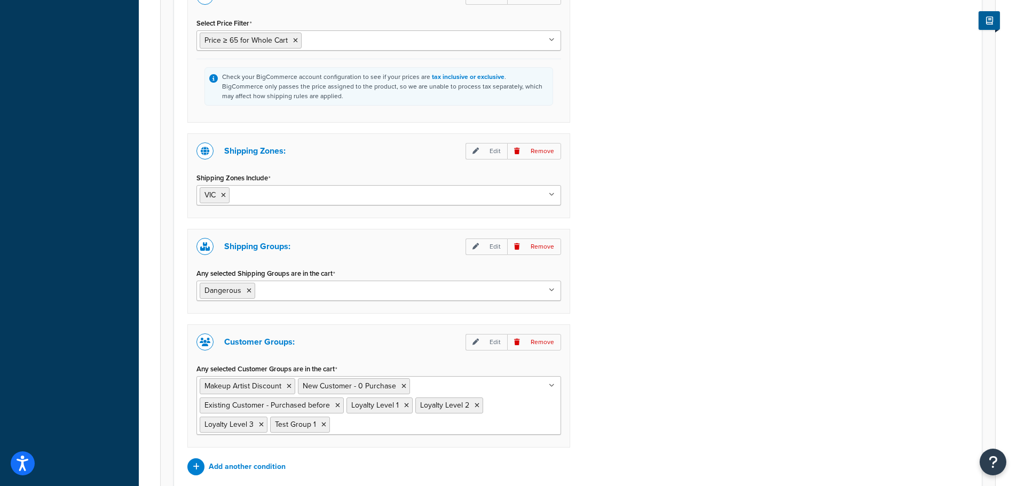
scroll to position [854, 0]
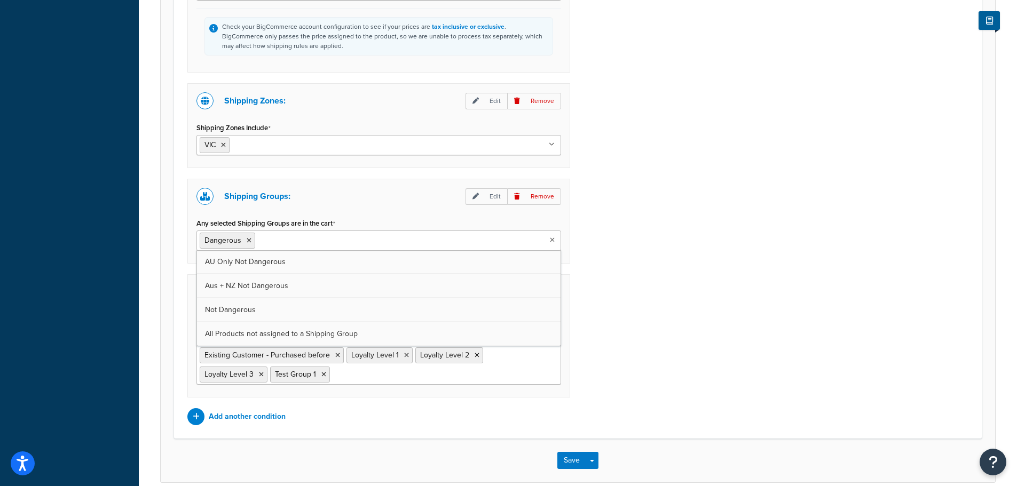
click at [553, 239] on icon at bounding box center [552, 240] width 5 height 6
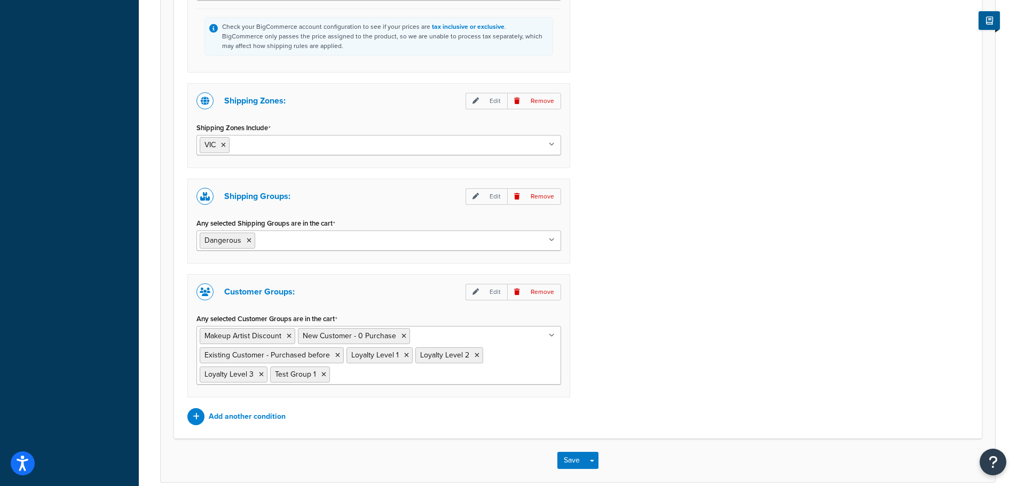
click at [554, 239] on icon at bounding box center [552, 240] width 6 height 6
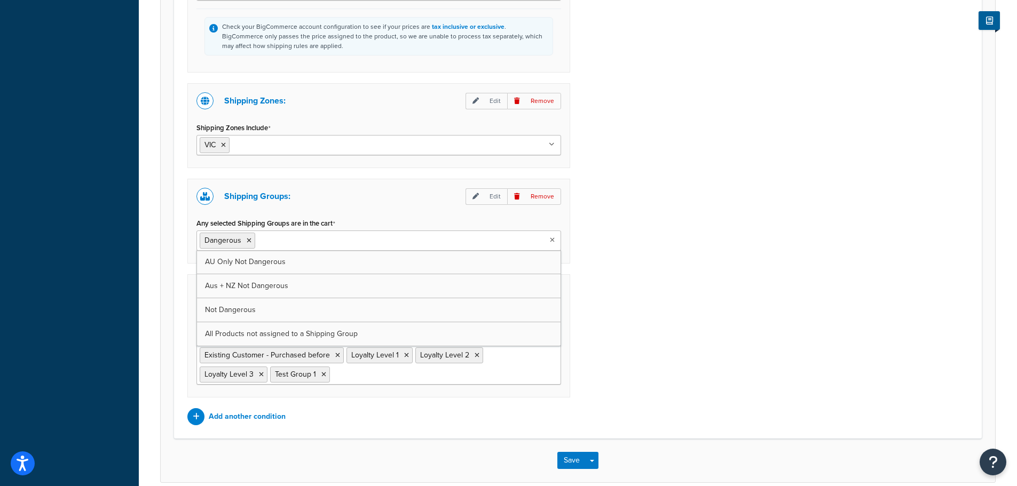
click at [554, 240] on icon at bounding box center [552, 240] width 5 height 6
click at [247, 241] on icon at bounding box center [249, 241] width 5 height 6
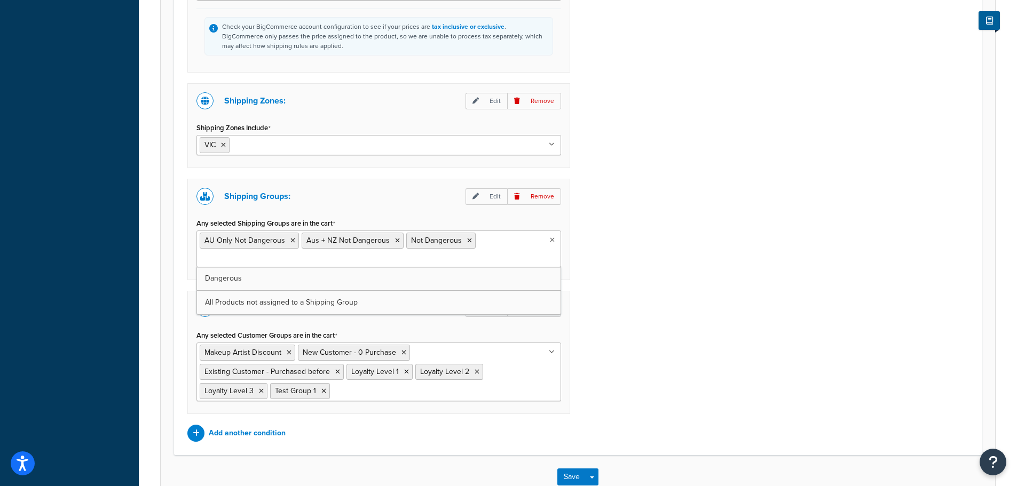
click at [613, 272] on div "Price filter: Edit Remove Select Price Filter Price ≥ 65 for Whole Cart Orders …" at bounding box center [577, 185] width 797 height 514
click at [569, 477] on button "Save" at bounding box center [571, 477] width 29 height 17
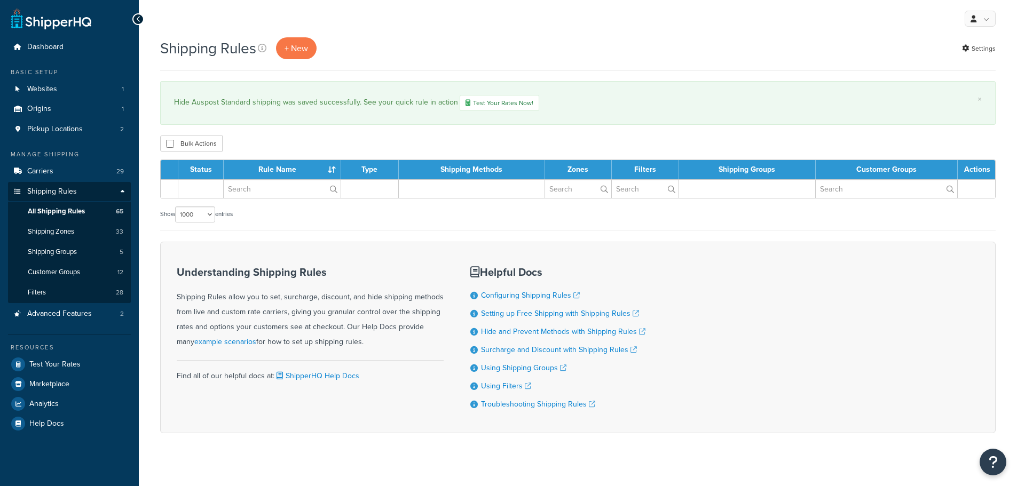
select select "1000"
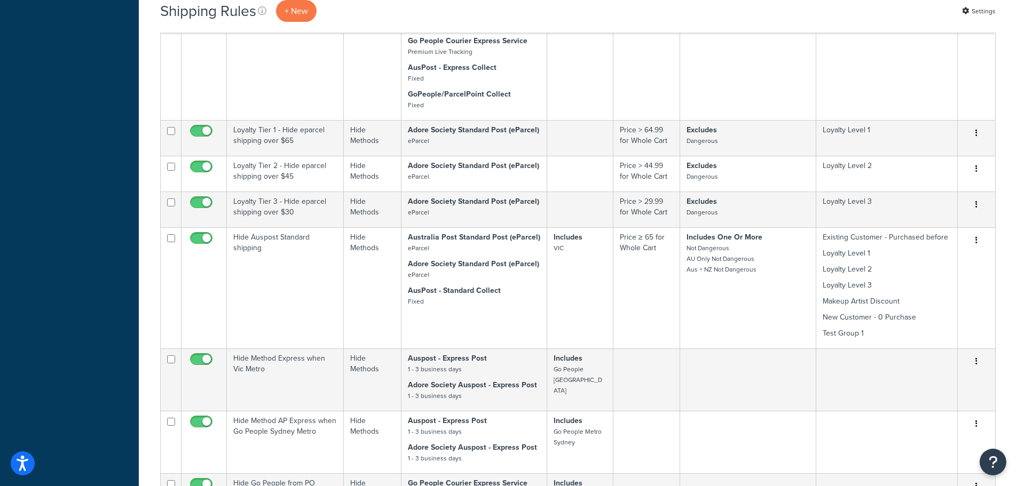
scroll to position [5736, 0]
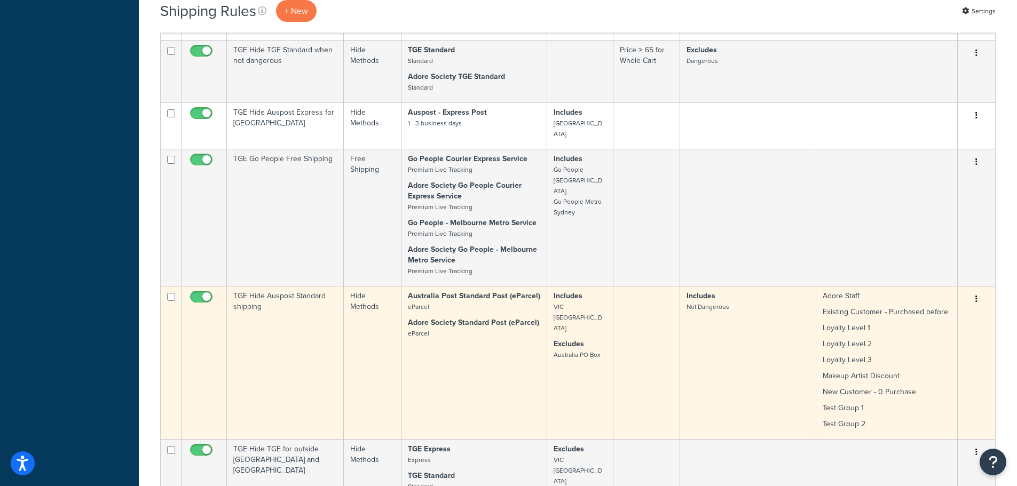
click at [726, 293] on td "Includes Not Dangerous" at bounding box center [748, 362] width 136 height 153
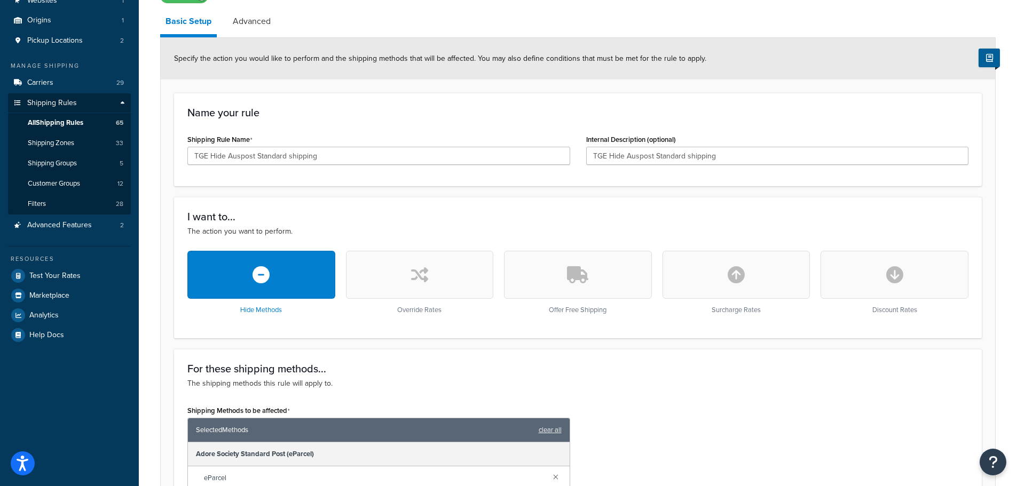
scroll to position [160, 0]
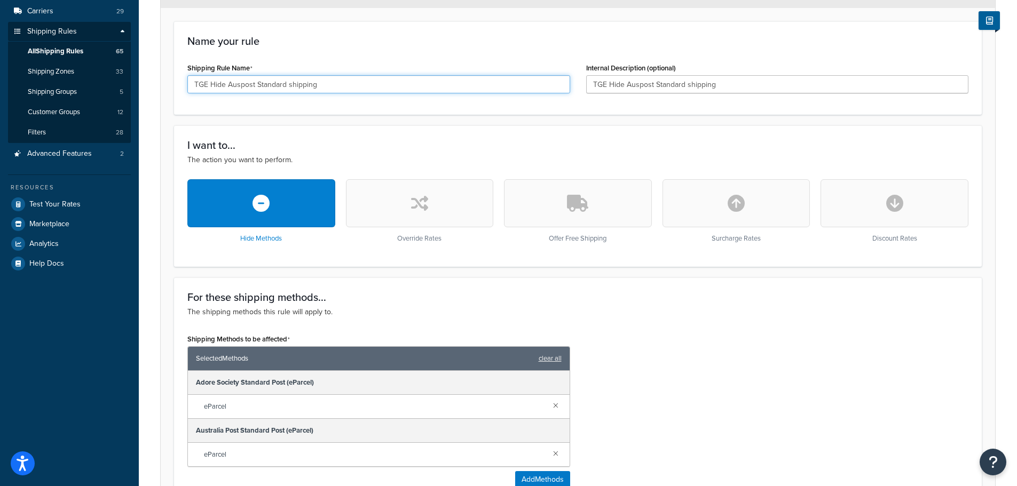
drag, startPoint x: 210, startPoint y: 84, endPoint x: 189, endPoint y: 86, distance: 21.4
click at [189, 86] on input "TGE Hide Auspost Standard shipping" at bounding box center [378, 84] width 383 height 18
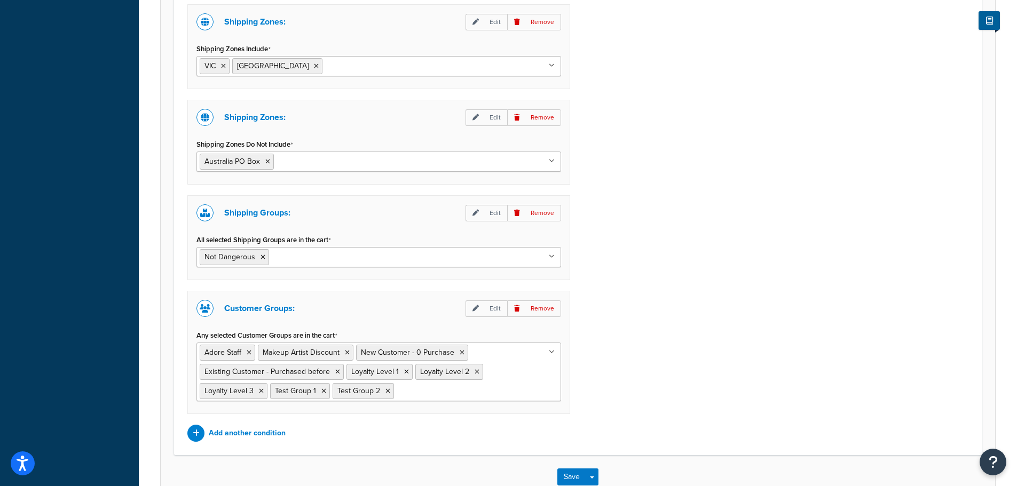
scroll to position [797, 0]
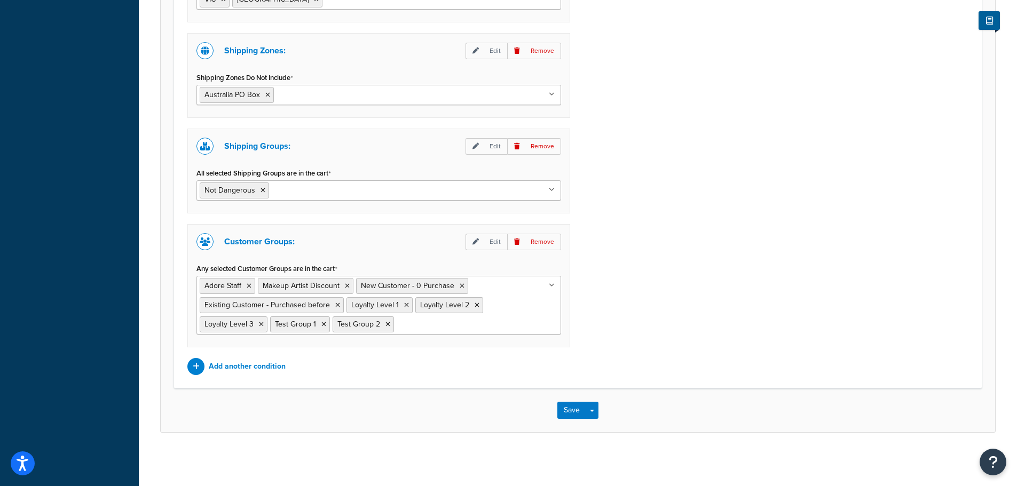
click at [552, 191] on icon at bounding box center [552, 190] width 6 height 6
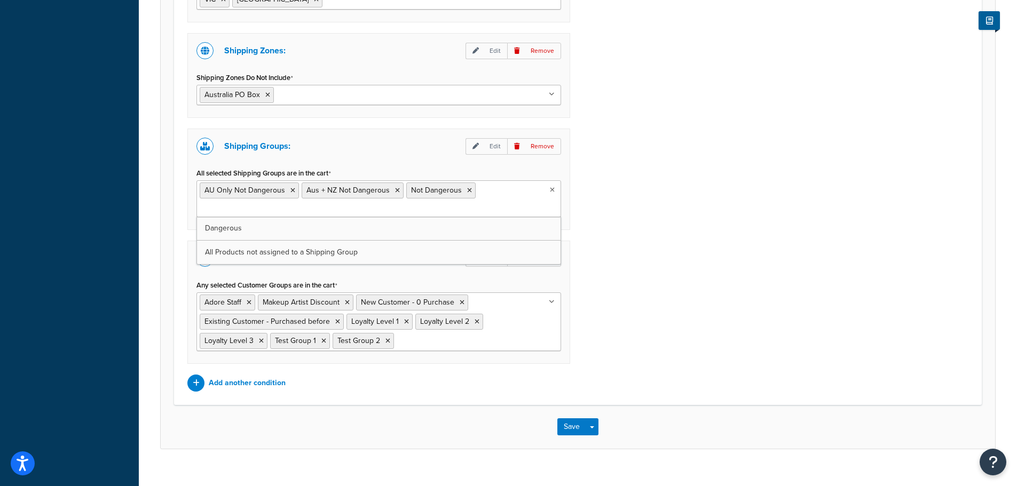
click at [660, 246] on div "Shipping Zones: Edit Remove Shipping Zones Include VIC NSW Twilight Delivery Po…" at bounding box center [577, 165] width 797 height 454
click at [571, 424] on button "Save" at bounding box center [571, 427] width 29 height 17
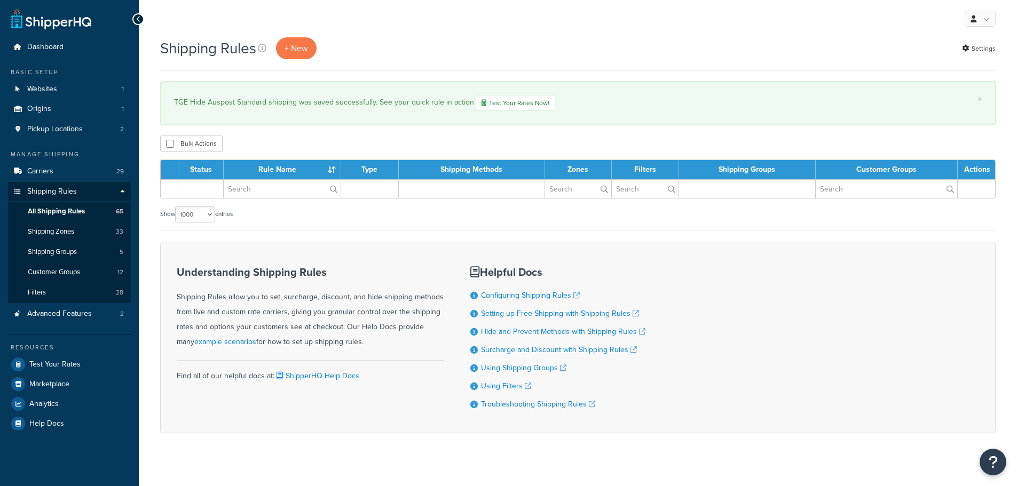
select select "1000"
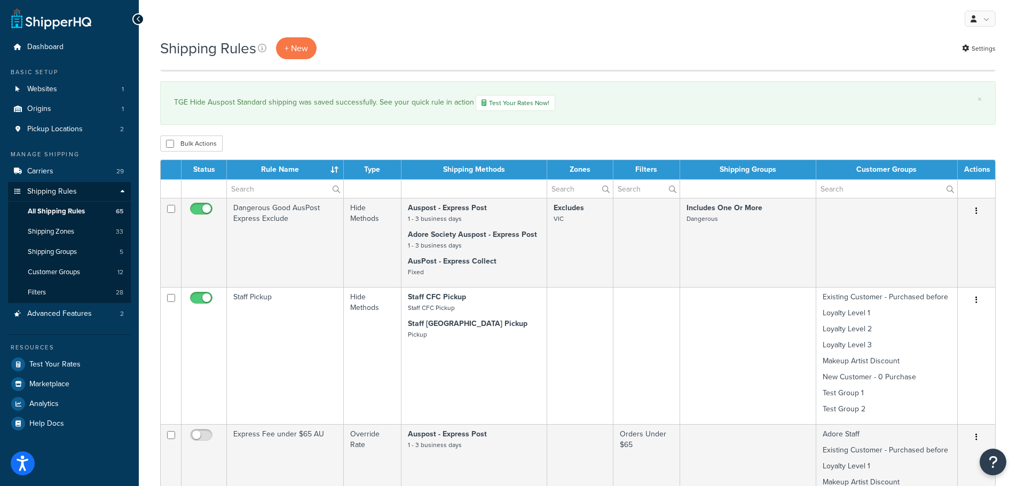
scroll to position [1953, 0]
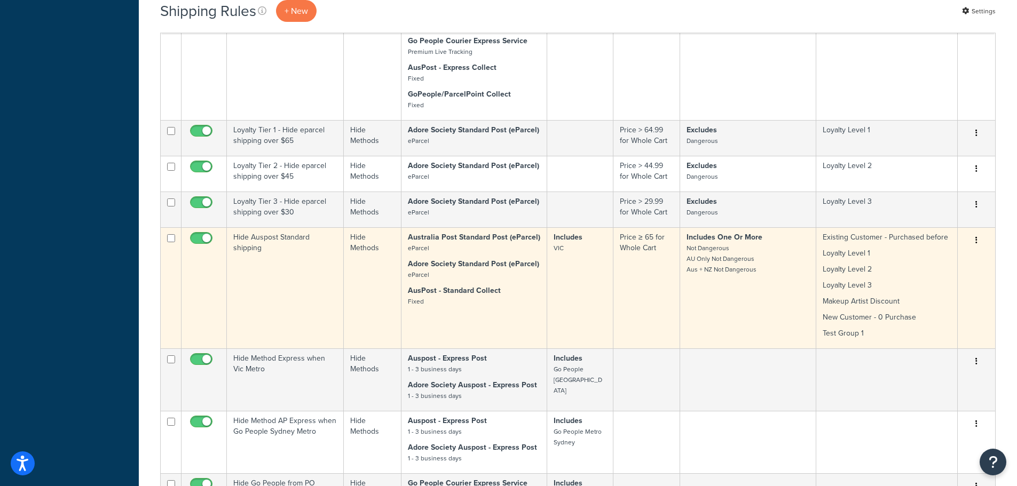
click at [717, 301] on td "Includes One Or More Not Dangerous AU Only Not Dangerous Aus + NZ Not Dangerous" at bounding box center [748, 287] width 136 height 121
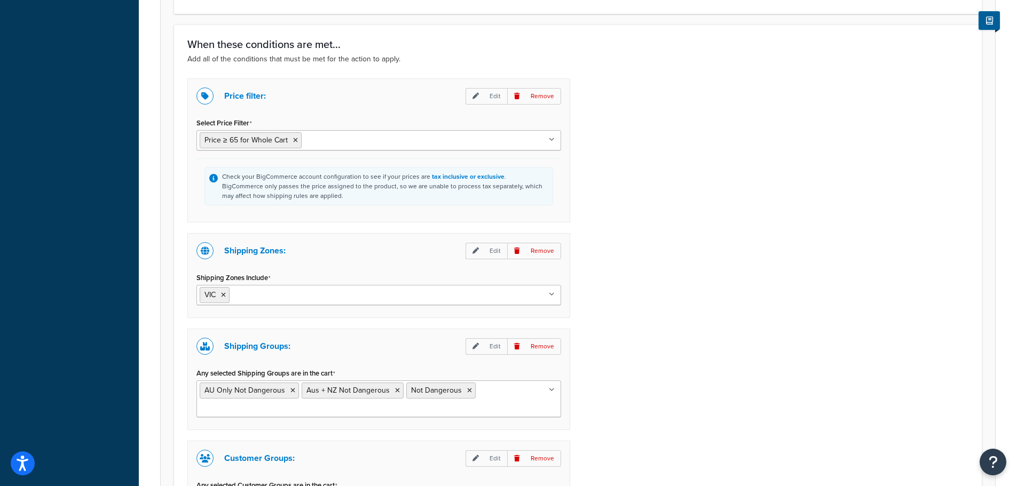
scroll to position [747, 0]
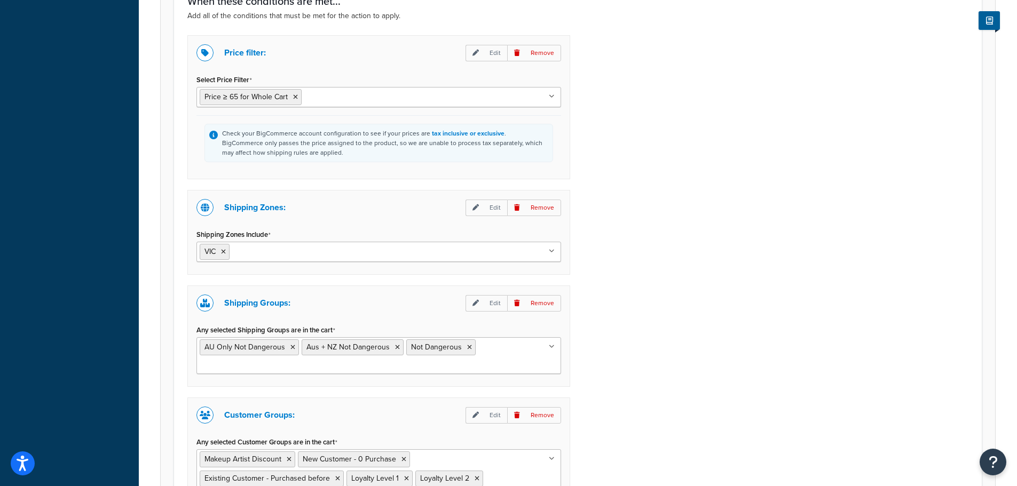
click at [553, 250] on icon at bounding box center [552, 251] width 6 height 6
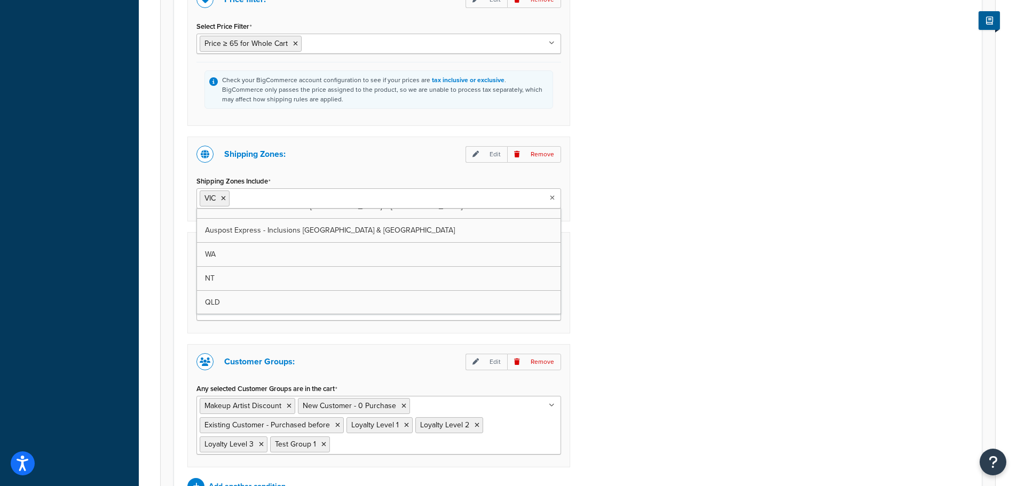
scroll to position [427, 0]
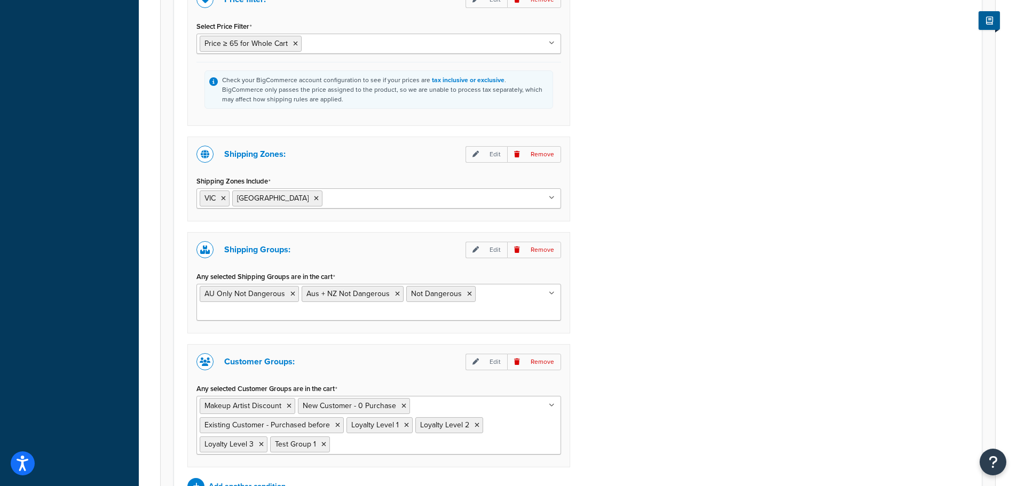
click at [626, 240] on div "Price filter: Edit Remove Select Price Filter Price ≥ 65 for Whole Cart Orders …" at bounding box center [577, 239] width 797 height 514
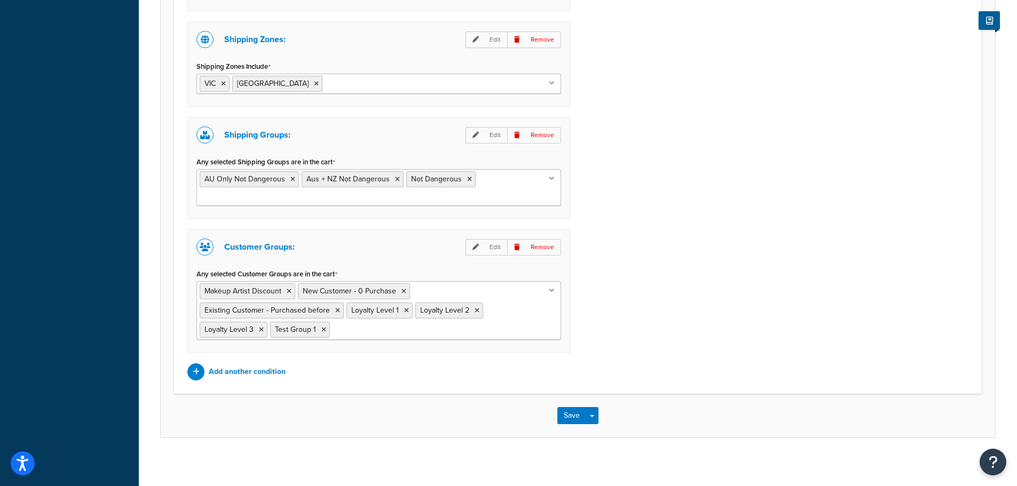
scroll to position [921, 0]
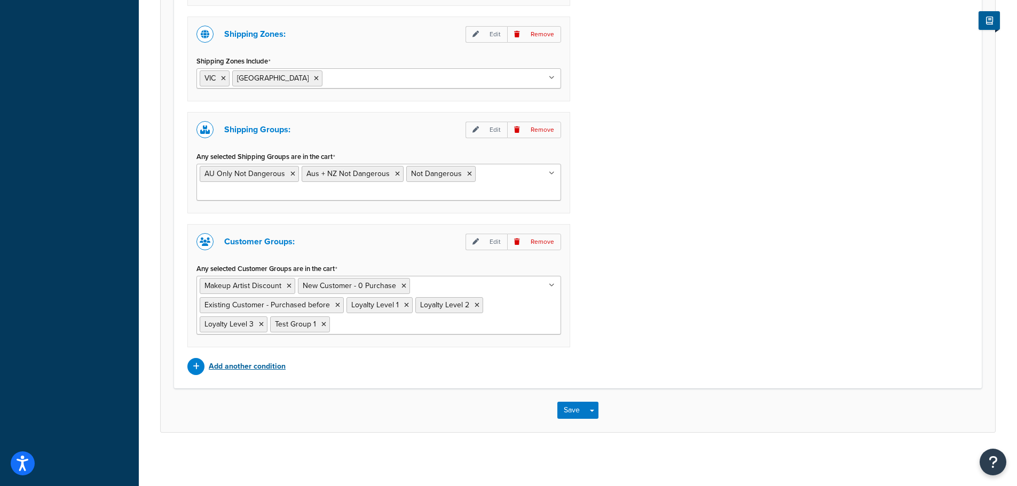
click at [261, 366] on p "Add another condition" at bounding box center [247, 366] width 77 height 15
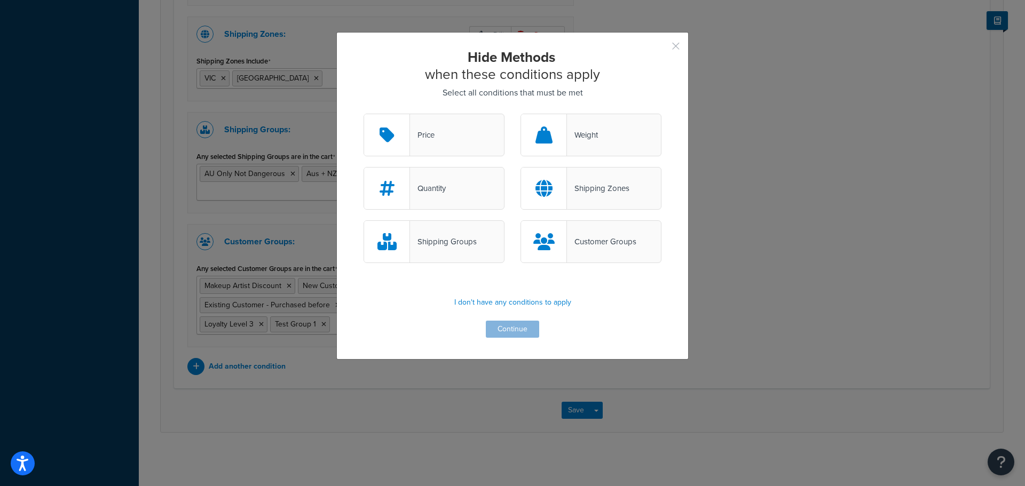
click at [661, 49] on button "button" at bounding box center [660, 50] width 3 height 3
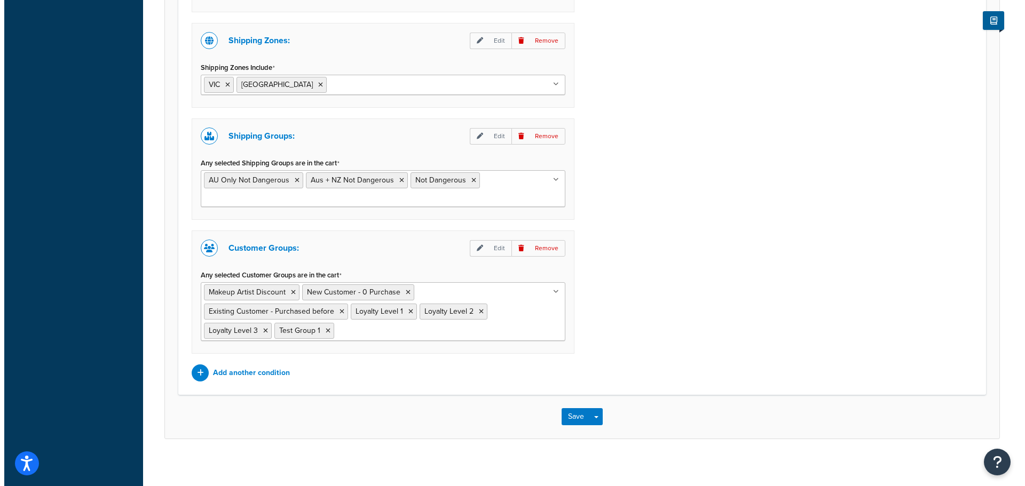
scroll to position [921, 0]
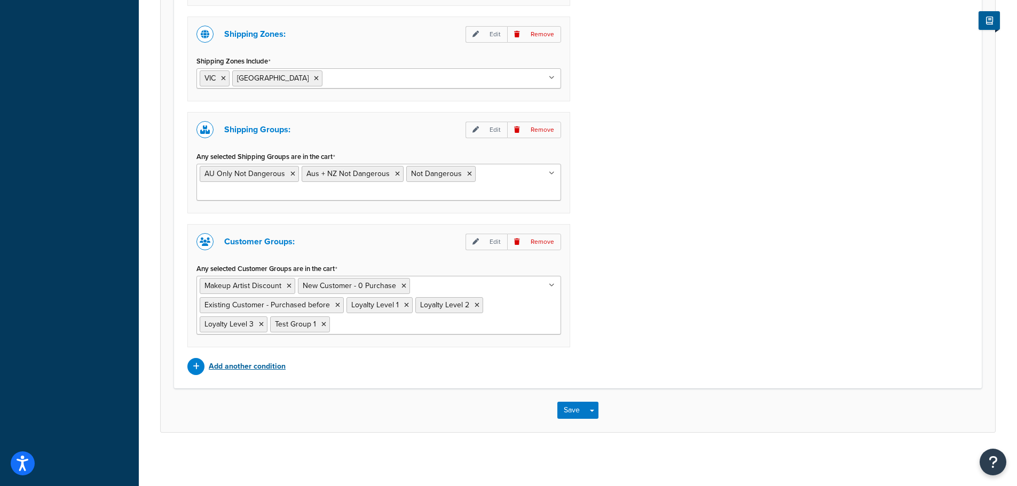
click at [263, 371] on p "Add another condition" at bounding box center [247, 366] width 77 height 15
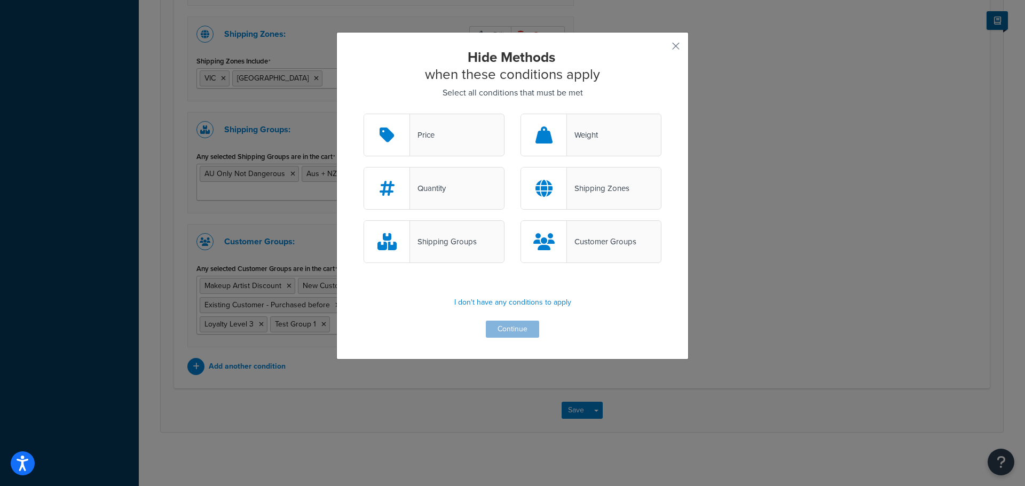
click at [587, 184] on div "Shipping Zones" at bounding box center [598, 188] width 62 height 15
click at [0, 0] on input "Shipping Zones" at bounding box center [0, 0] width 0 height 0
click at [515, 329] on button "Continue" at bounding box center [512, 329] width 53 height 17
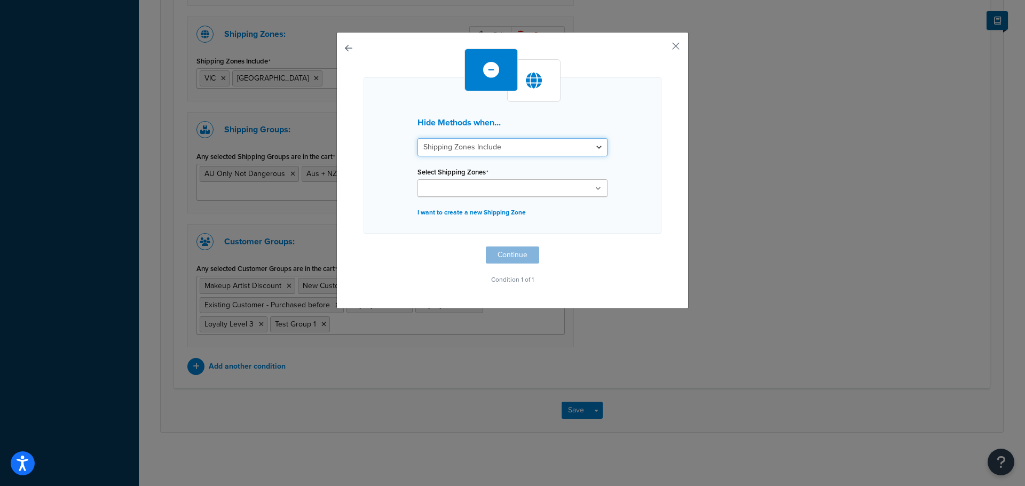
click at [597, 147] on select "Shipping Zones Include Shipping Zones Do Not Include" at bounding box center [512, 147] width 190 height 18
select select "exclude"
click at [417, 138] on select "Shipping Zones Include Shipping Zones Do Not Include" at bounding box center [512, 147] width 190 height 18
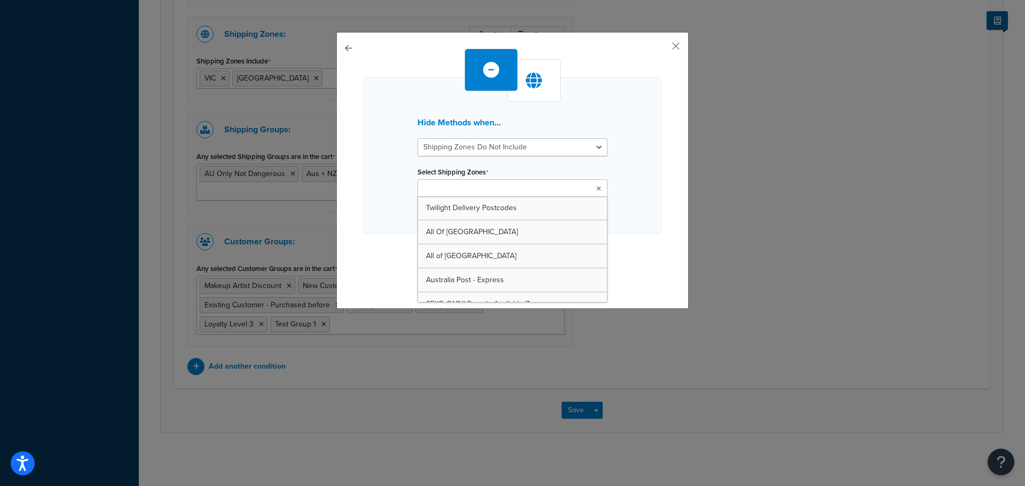
click at [596, 188] on icon at bounding box center [598, 189] width 5 height 6
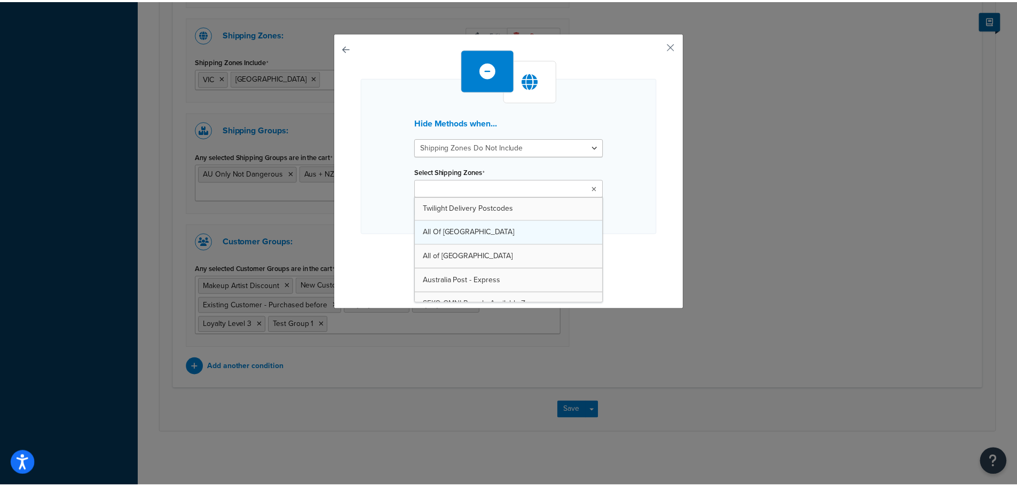
scroll to position [53, 0]
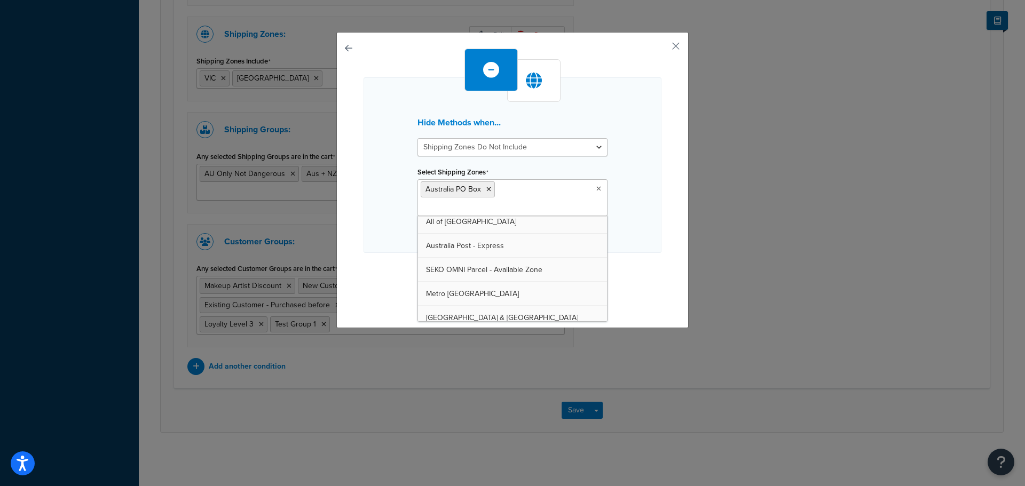
click at [639, 262] on div "Hide Methods when... Shipping Zones Include Shipping Zones Do Not Include Selec…" at bounding box center [513, 178] width 298 height 258
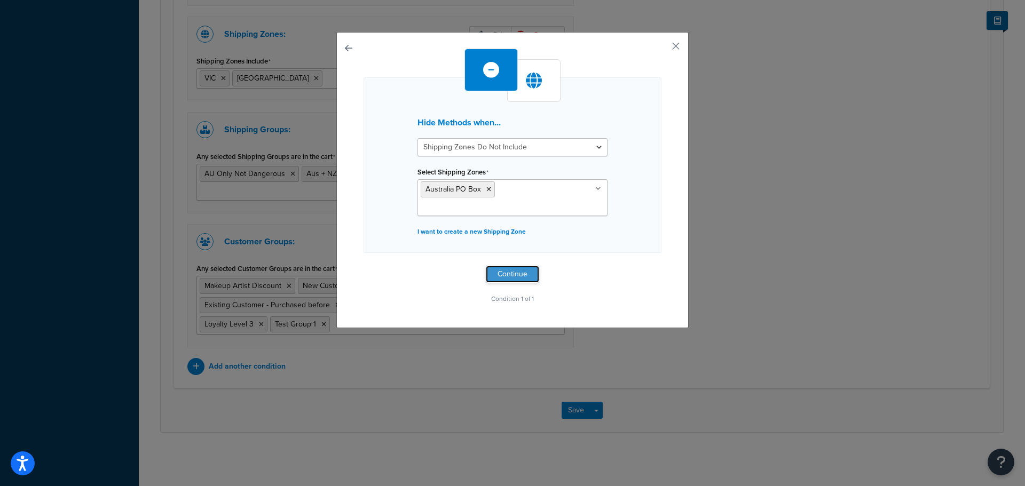
click at [521, 266] on button "Continue" at bounding box center [512, 274] width 53 height 17
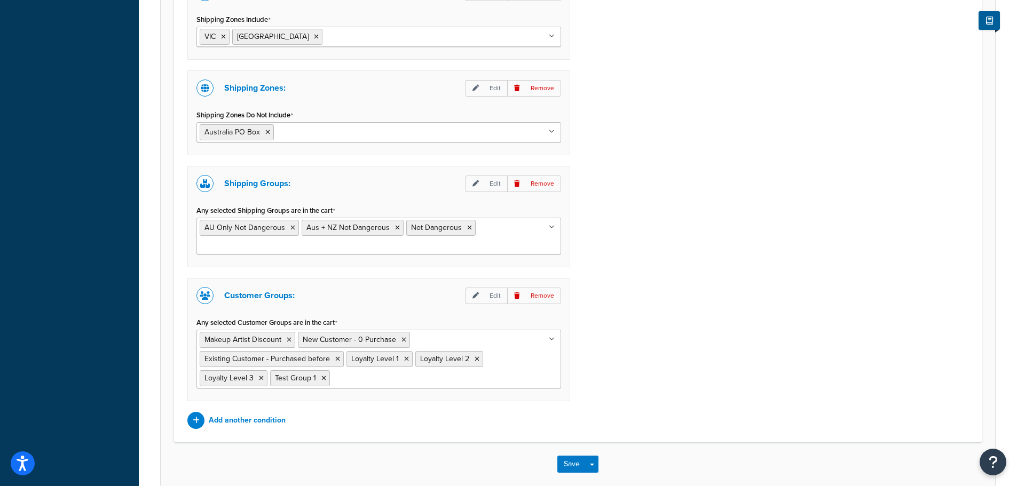
scroll to position [1017, 0]
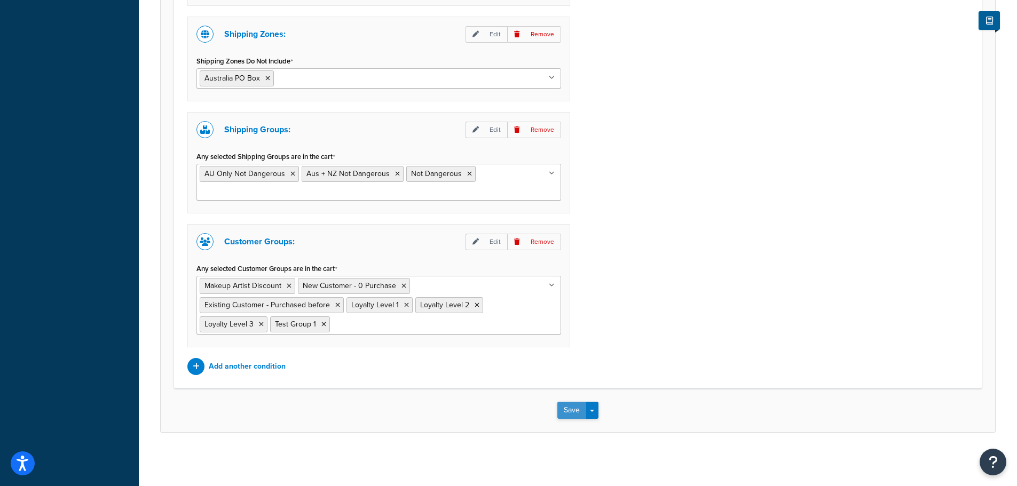
click at [570, 413] on button "Save" at bounding box center [571, 410] width 29 height 17
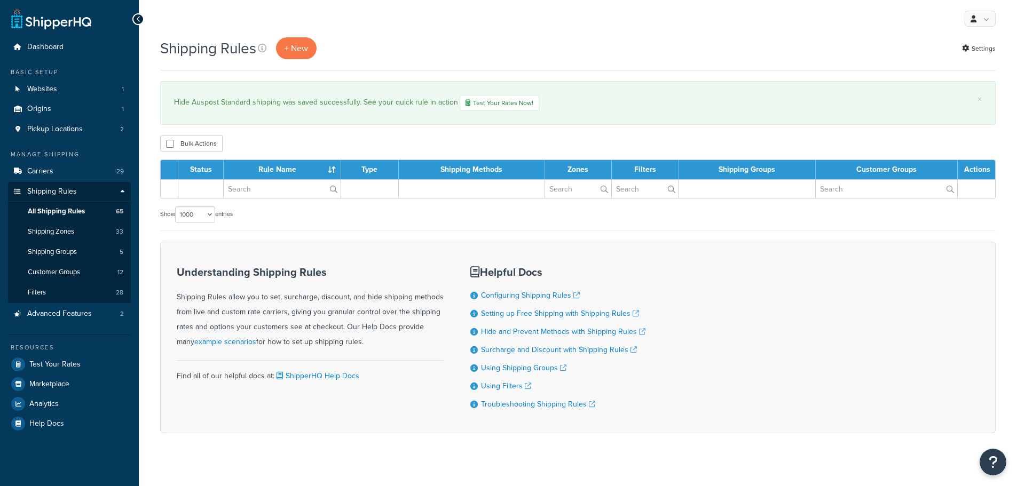
select select "1000"
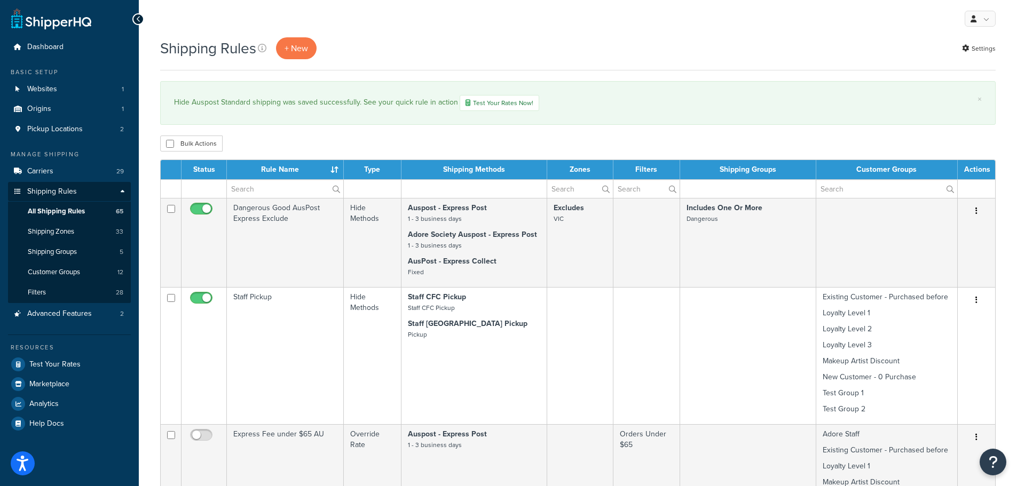
click at [983, 98] on div "× Hide Auspost Standard shipping was saved successfully. See your quick rule in…" at bounding box center [578, 103] width 836 height 44
click at [978, 99] on link "×" at bounding box center [980, 99] width 4 height 9
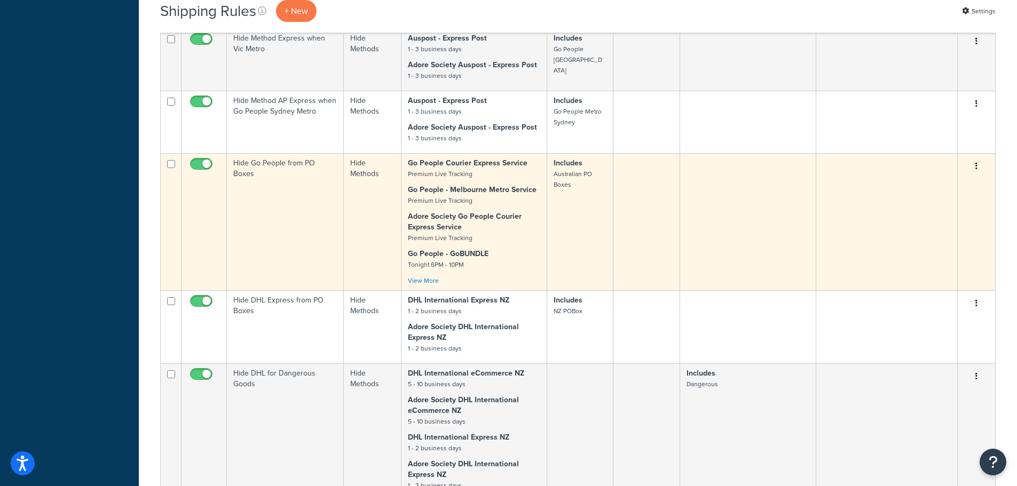
scroll to position [5682, 0]
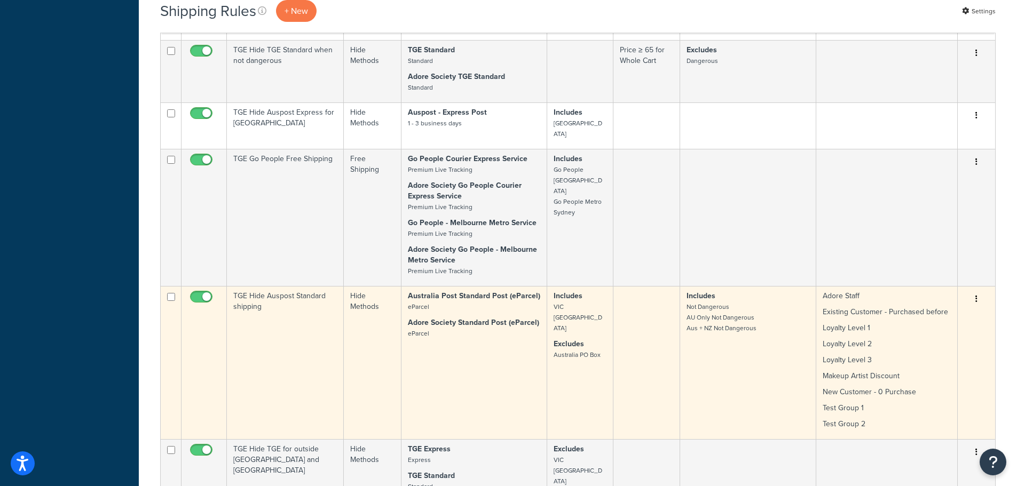
click at [497, 288] on td "Australia Post Standard Post (eParcel) eParcel Adore Society Standard Post (ePa…" at bounding box center [474, 362] width 146 height 153
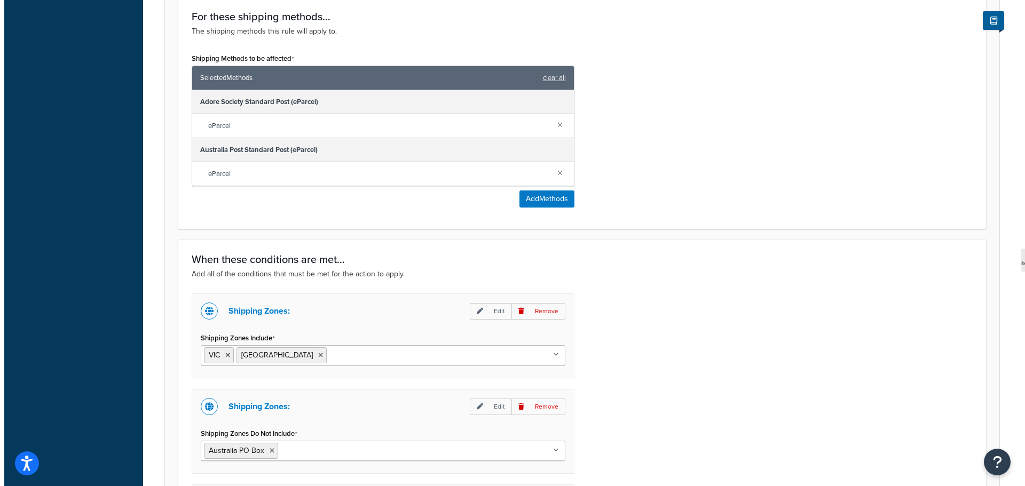
scroll to position [440, 0]
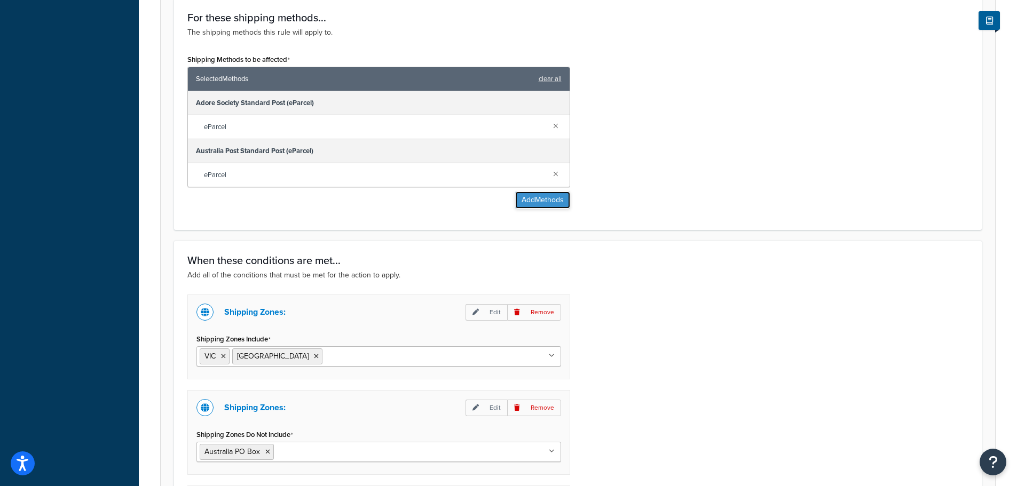
click at [557, 201] on button "Add Methods" at bounding box center [542, 200] width 55 height 17
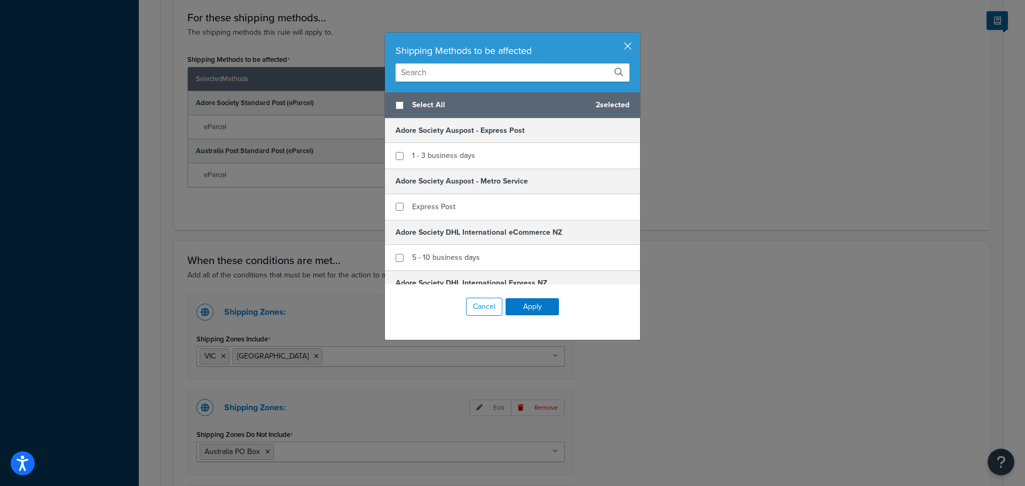
click at [437, 70] on input "text" at bounding box center [513, 73] width 234 height 18
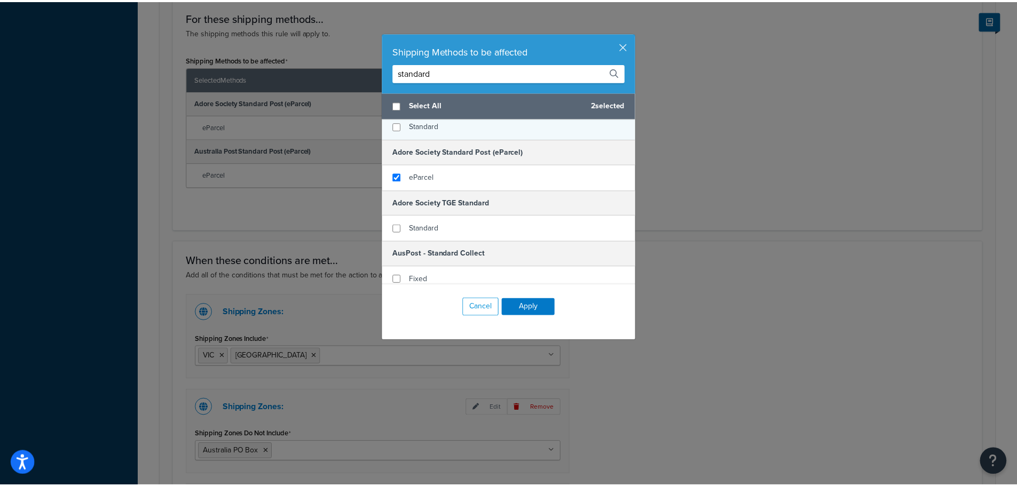
scroll to position [53, 0]
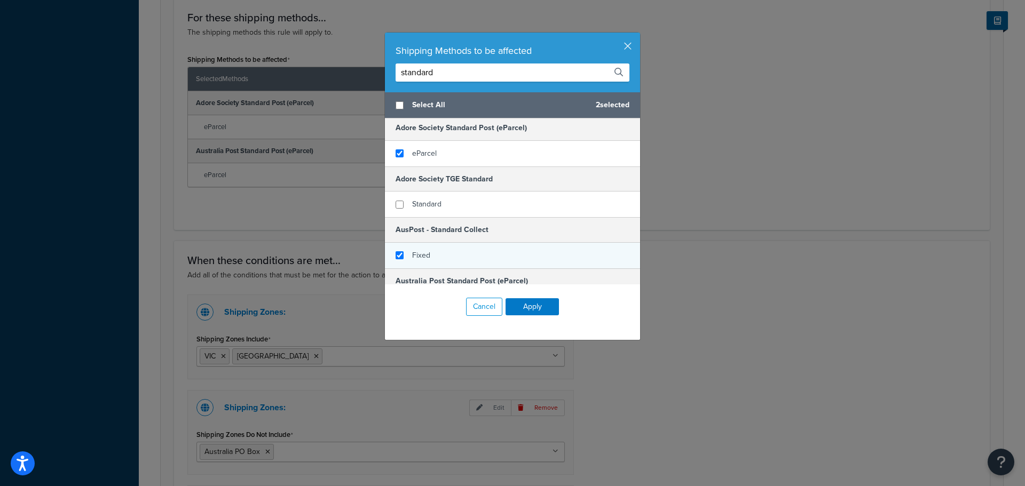
type input "standard"
checkbox input "true"
click at [430, 253] on div "Fixed" at bounding box center [512, 256] width 255 height 26
click at [536, 305] on button "Apply" at bounding box center [532, 306] width 53 height 17
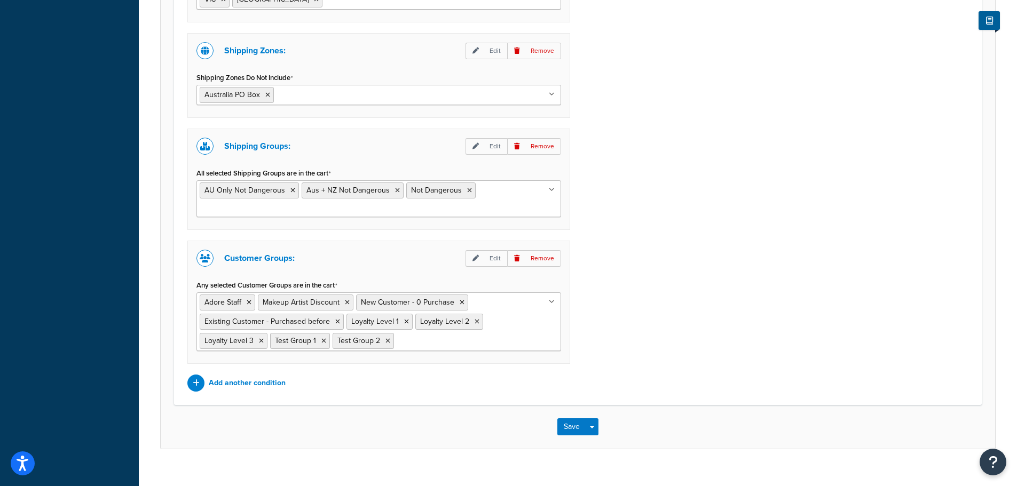
scroll to position [862, 0]
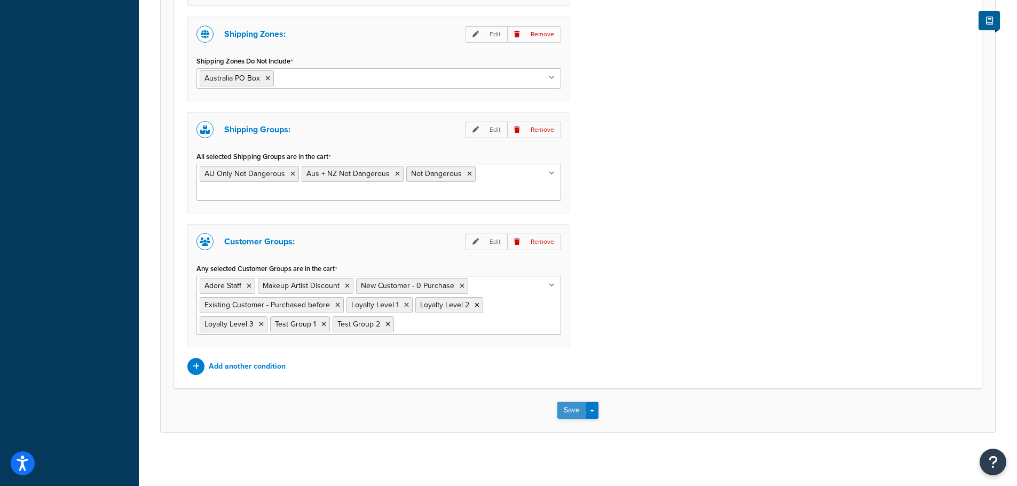
click at [568, 414] on button "Save" at bounding box center [571, 410] width 29 height 17
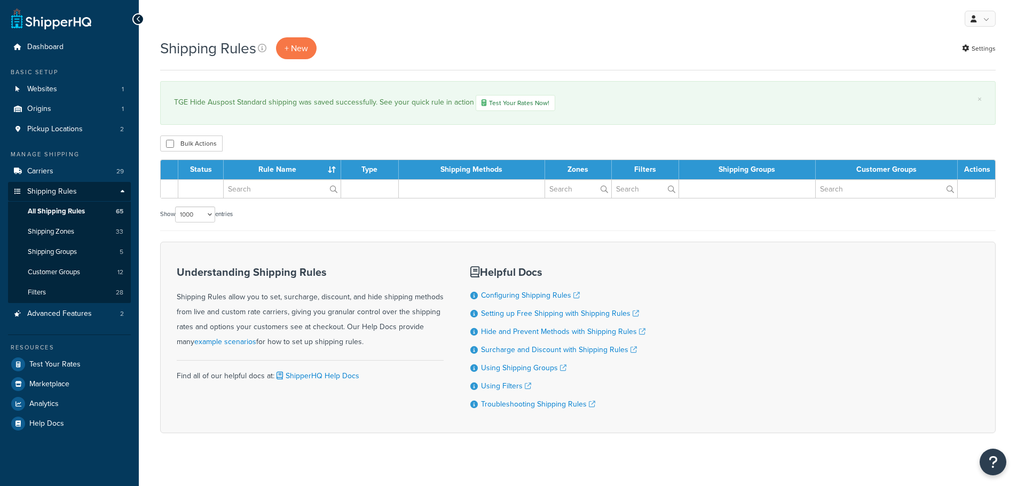
select select "1000"
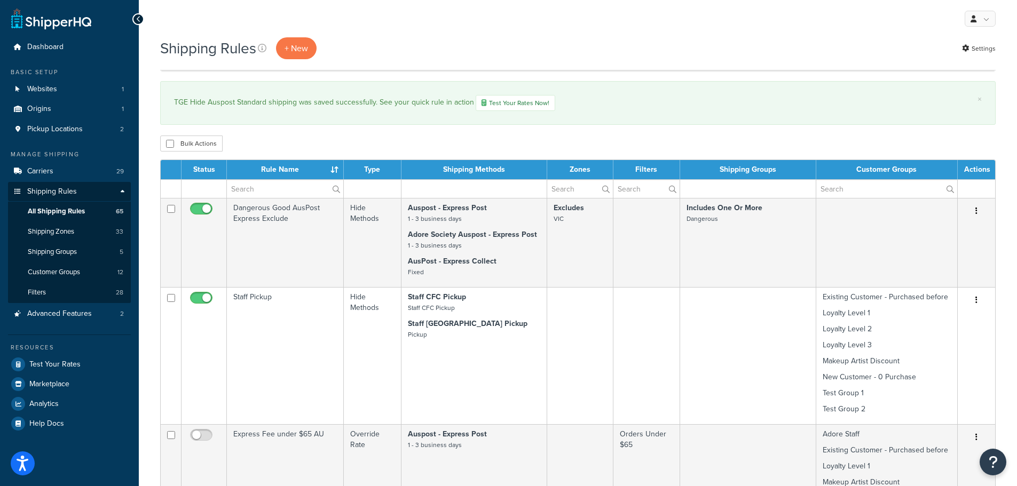
scroll to position [1953, 0]
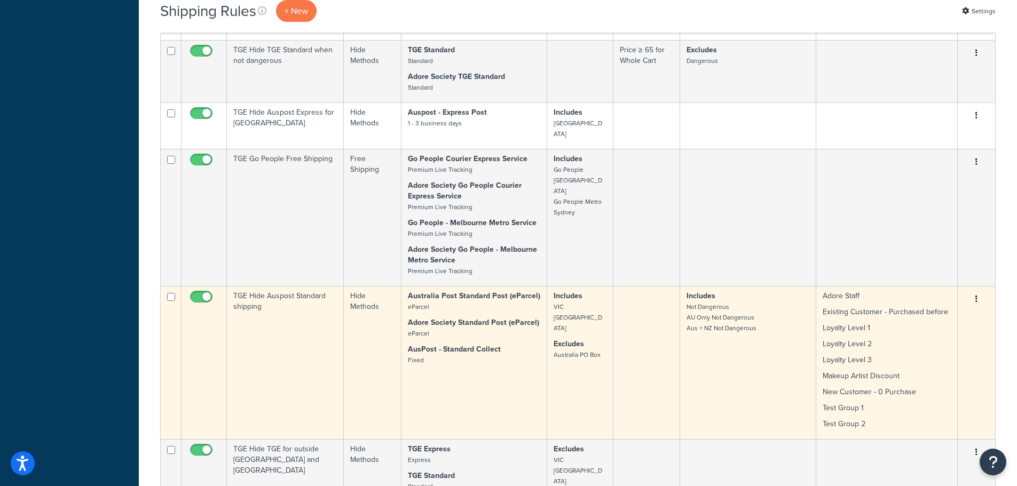
click at [640, 296] on td at bounding box center [646, 362] width 67 height 153
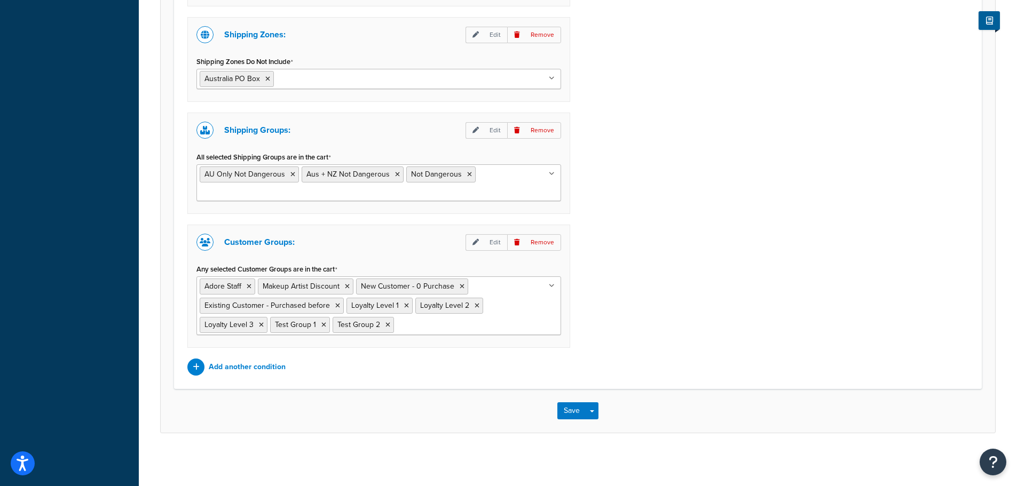
scroll to position [862, 0]
click at [256, 370] on p "Add another condition" at bounding box center [247, 366] width 77 height 15
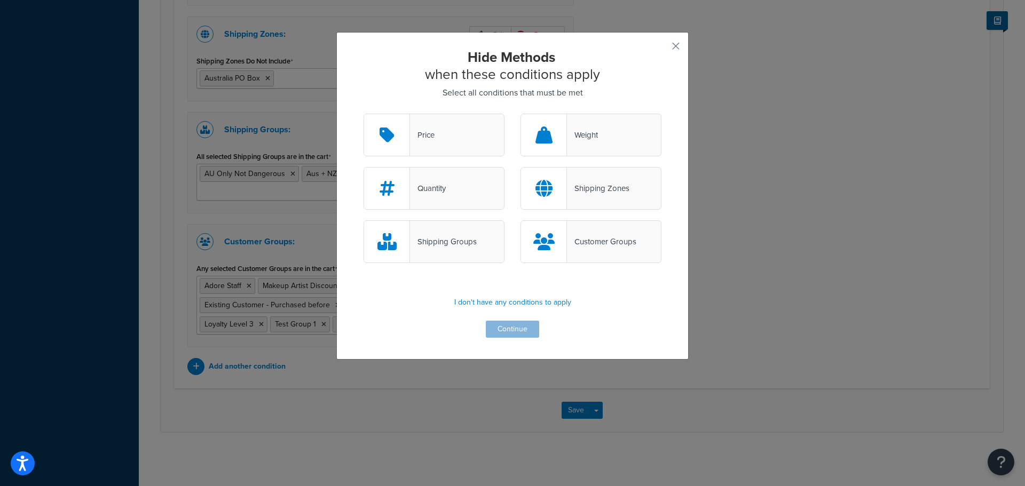
click at [444, 133] on div "Price" at bounding box center [434, 135] width 141 height 43
click at [0, 0] on input "Price" at bounding box center [0, 0] width 0 height 0
click at [518, 333] on button "Continue" at bounding box center [512, 329] width 53 height 17
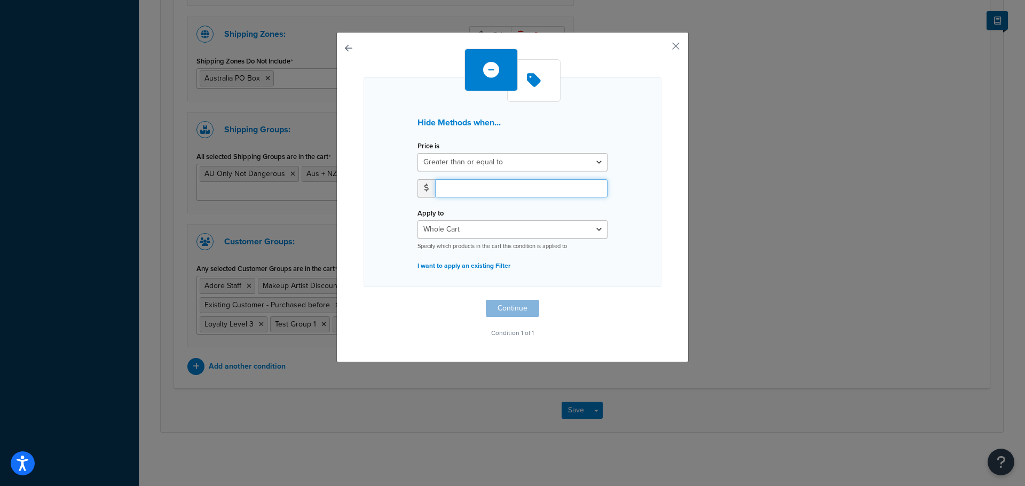
click at [579, 194] on input "number" at bounding box center [521, 188] width 172 height 18
type input "65"
click at [509, 311] on button "Continue" at bounding box center [512, 308] width 53 height 17
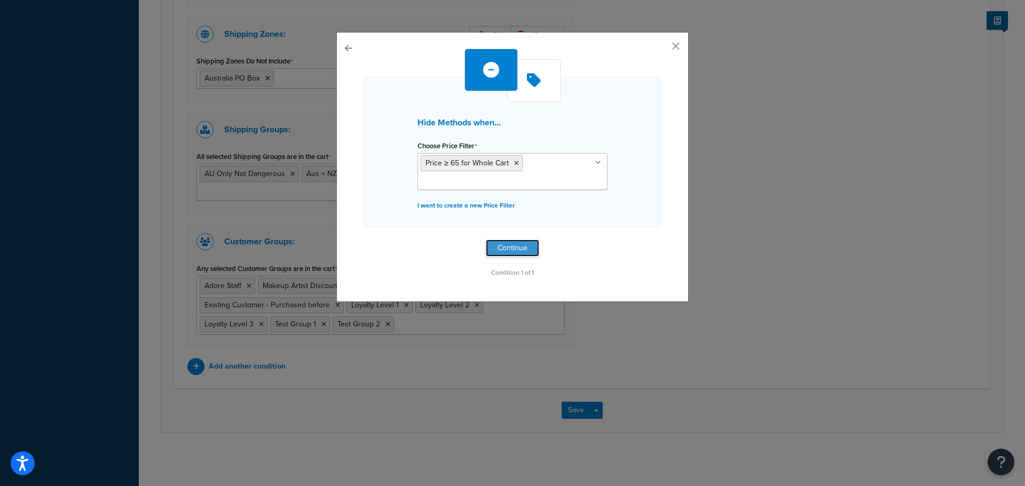
click at [518, 249] on button "Continue" at bounding box center [512, 248] width 53 height 17
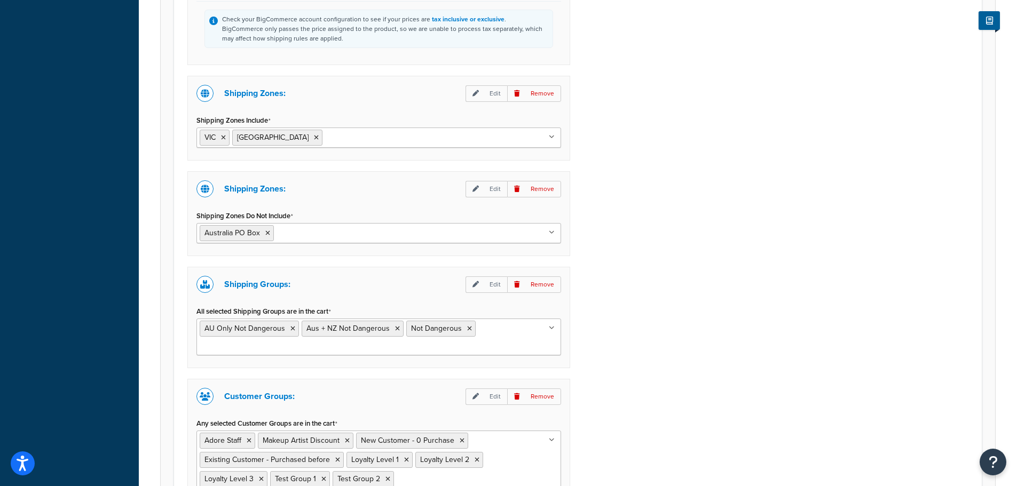
scroll to position [1017, 0]
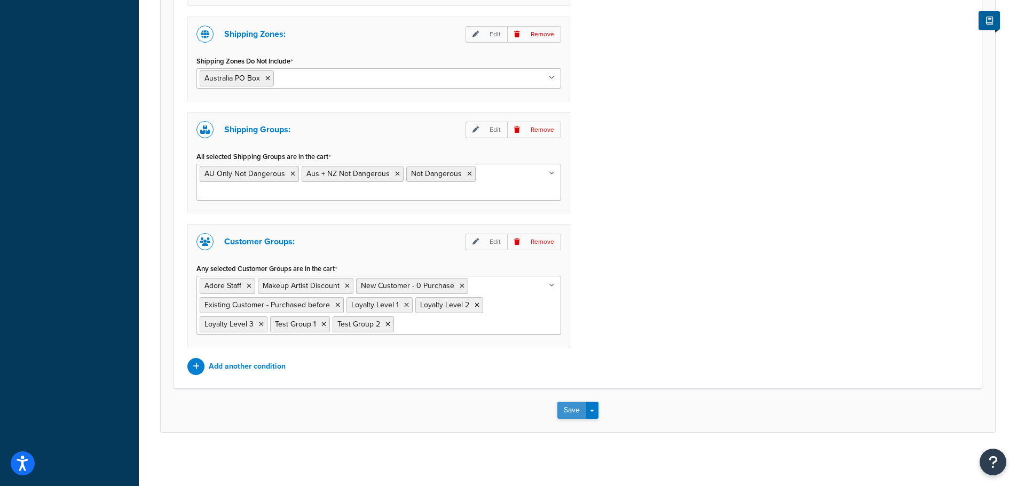
click at [569, 413] on button "Save" at bounding box center [571, 410] width 29 height 17
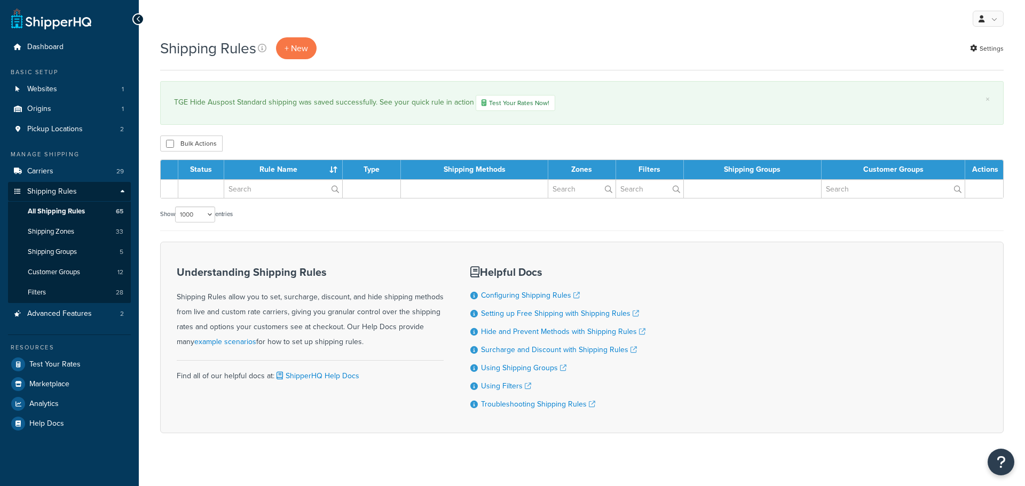
select select "1000"
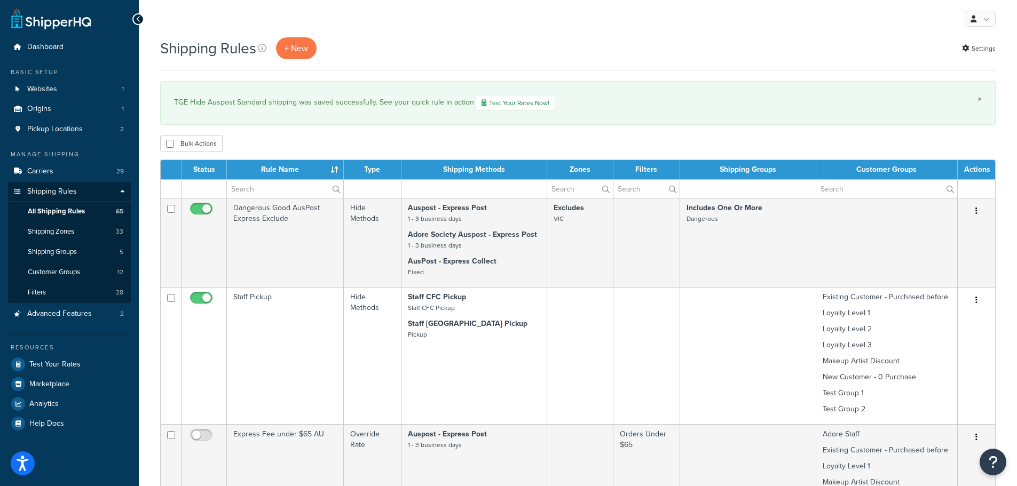
click at [978, 99] on link "×" at bounding box center [980, 99] width 4 height 9
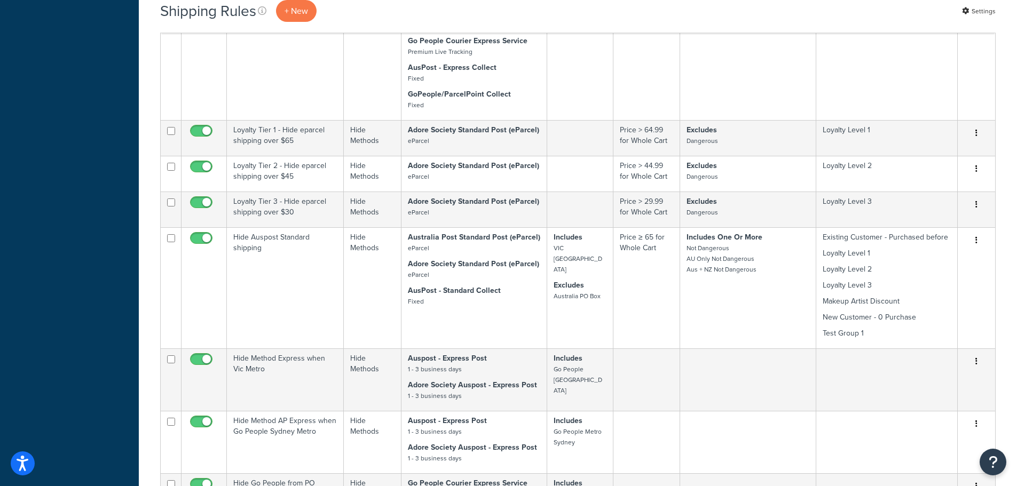
scroll to position [5682, 0]
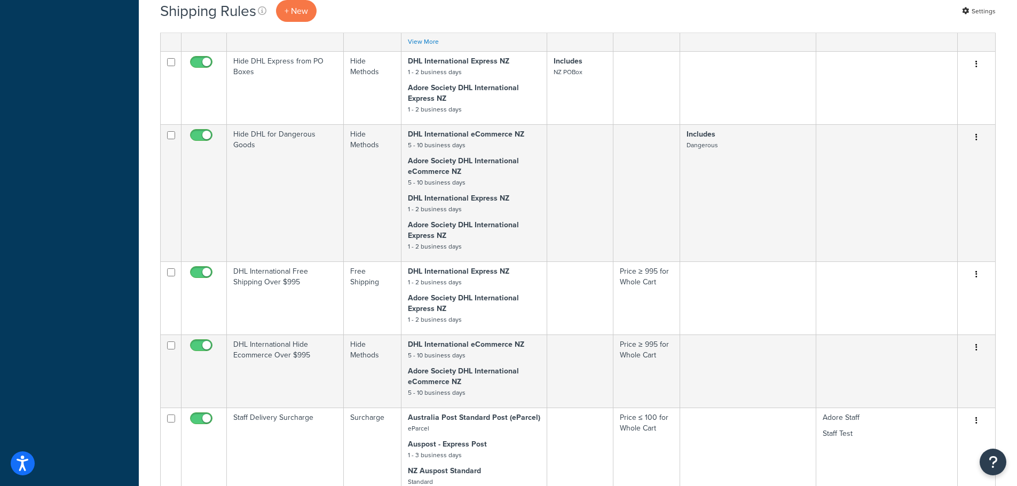
scroll to position [0, 0]
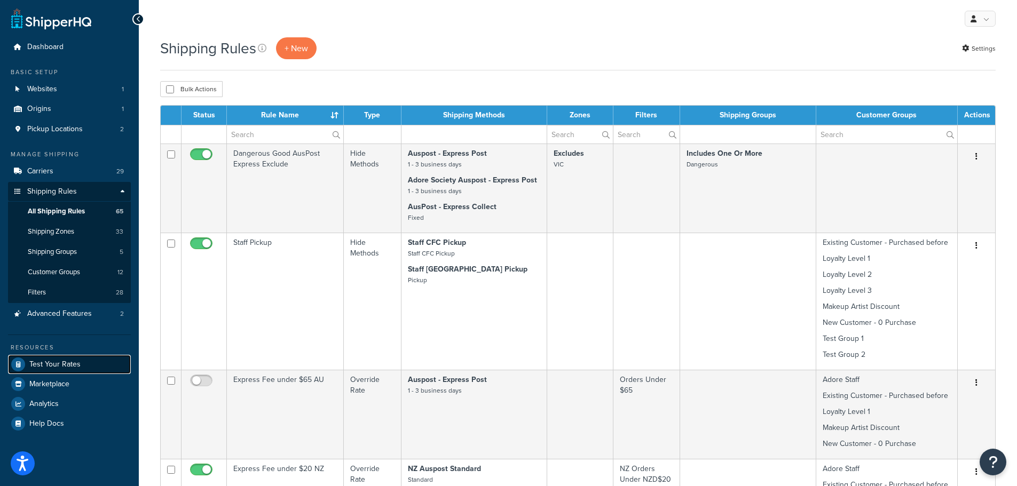
click at [68, 366] on span "Test Your Rates" at bounding box center [54, 364] width 51 height 9
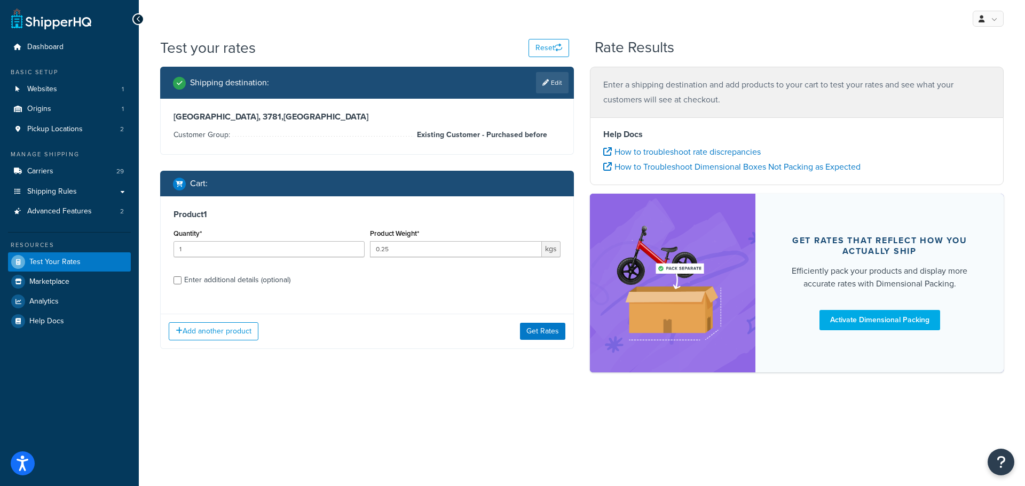
click at [260, 274] on div "Enter additional details (optional)" at bounding box center [237, 280] width 106 height 15
click at [182, 277] on input "Enter additional details (optional)" at bounding box center [178, 281] width 8 height 8
checkbox input "true"
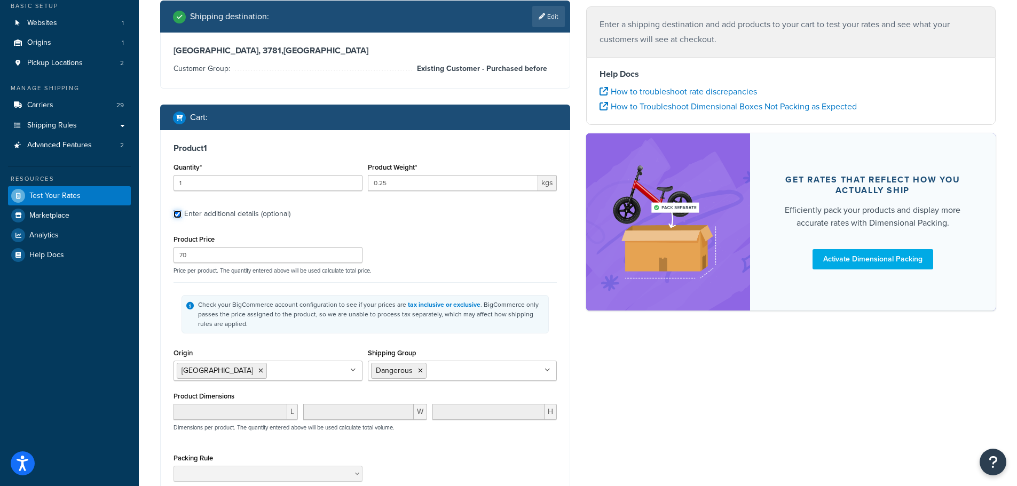
scroll to position [214, 0]
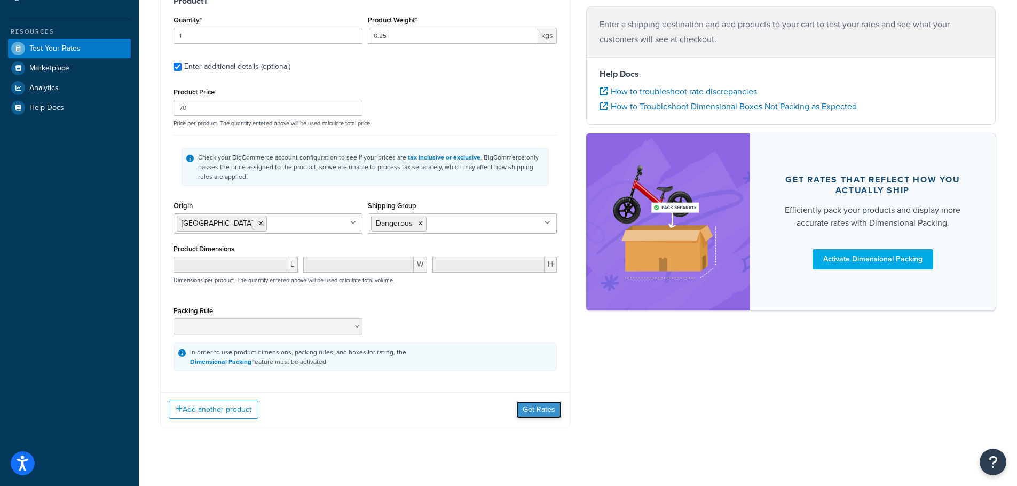
click at [546, 413] on button "Get Rates" at bounding box center [538, 409] width 45 height 17
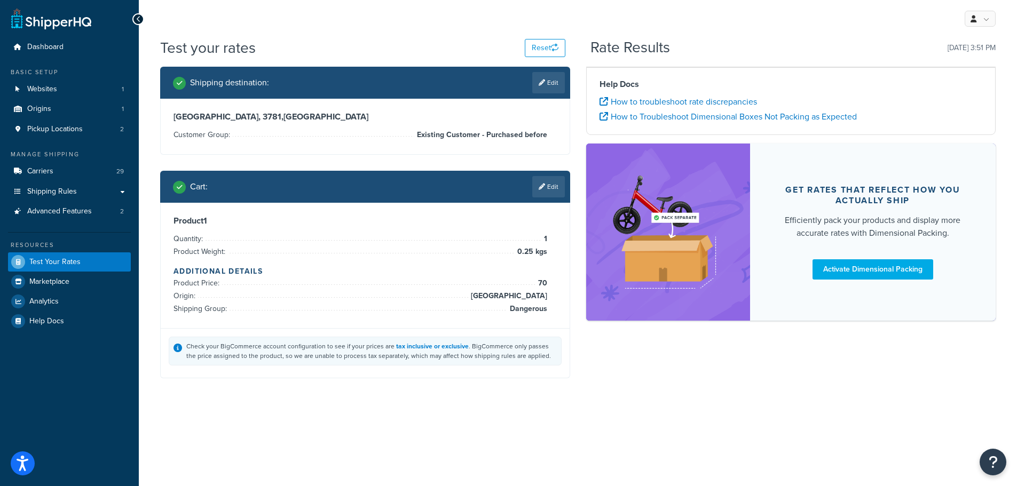
scroll to position [0, 0]
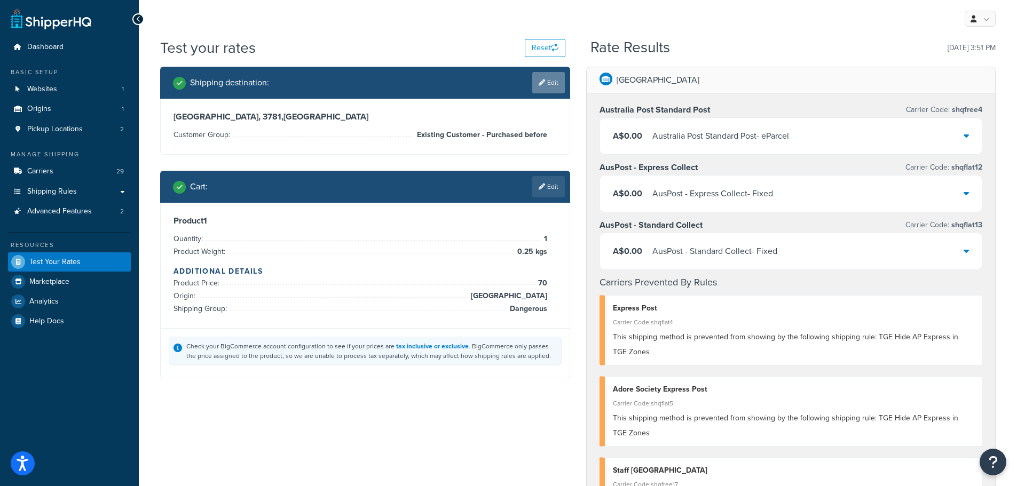
click at [550, 83] on link "Edit" at bounding box center [548, 82] width 33 height 21
select select "AU"
select select "VIC"
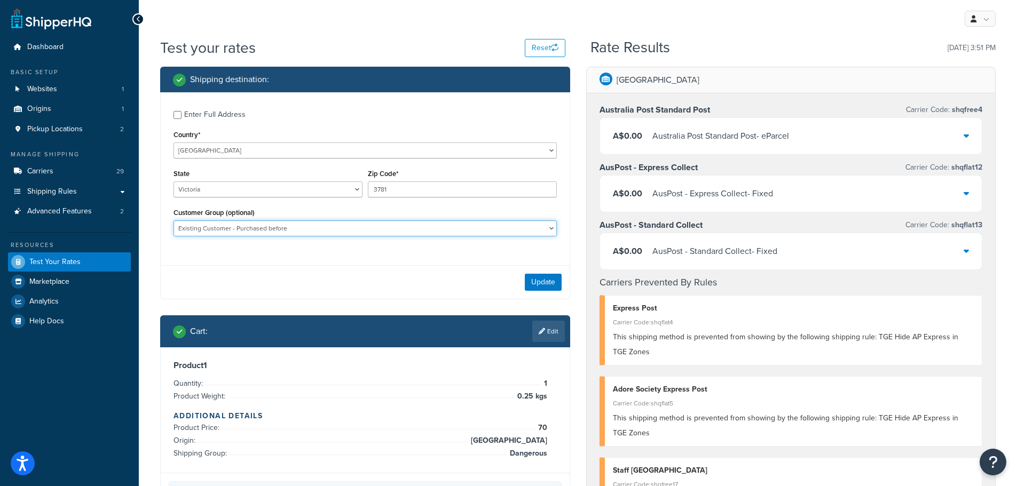
click at [538, 230] on select "Adore Staff Existing Customer - Purchased before Loyalty Level 1 Loyalty Level …" at bounding box center [365, 228] width 383 height 16
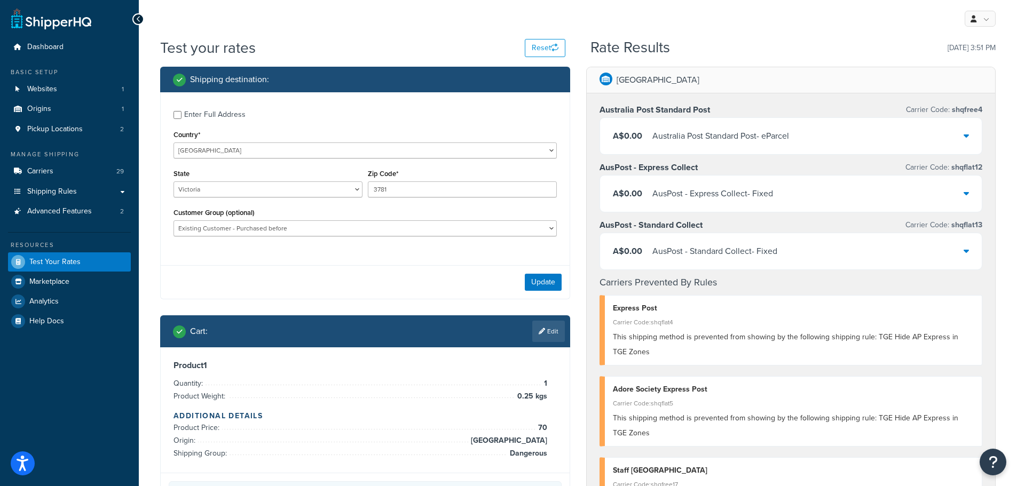
click at [573, 275] on div "Shipping destination : Enter Full Address Country* [GEOGRAPHIC_DATA] [GEOGRAPHI…" at bounding box center [365, 303] width 426 height 472
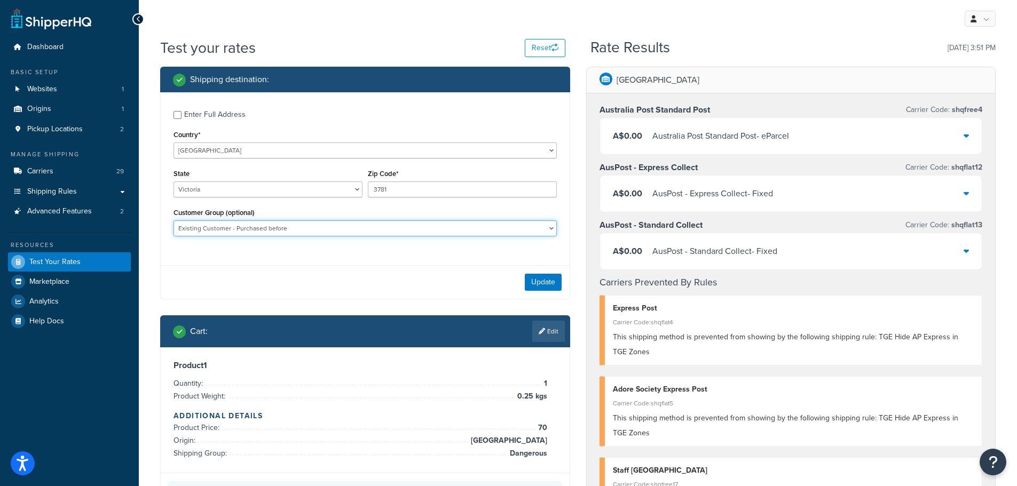
click at [542, 228] on select "Adore Staff Existing Customer - Purchased before Loyalty Level 1 Loyalty Level …" at bounding box center [365, 228] width 383 height 16
select select "Loyalty Level 1"
click at [174, 220] on select "Adore Staff Existing Customer - Purchased before Loyalty Level 1 Loyalty Level …" at bounding box center [365, 228] width 383 height 16
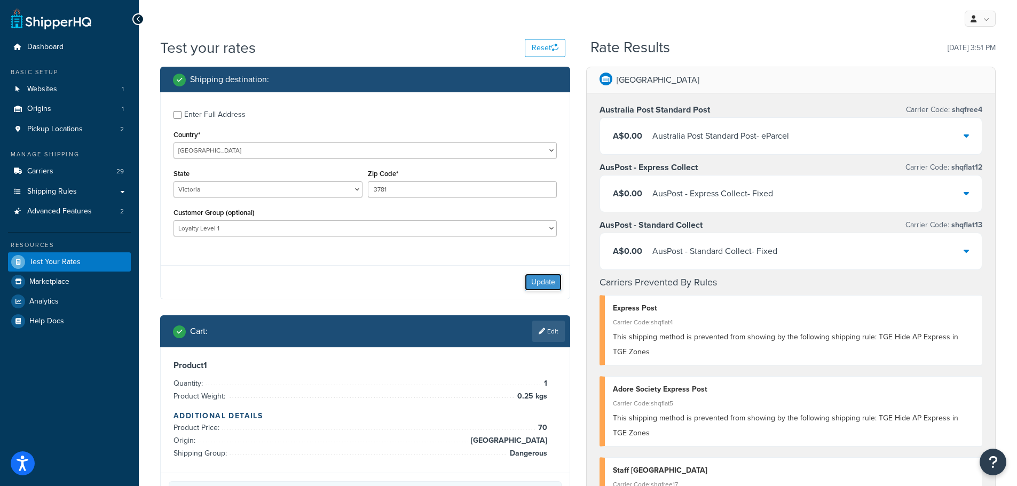
click at [540, 282] on button "Update" at bounding box center [543, 282] width 37 height 17
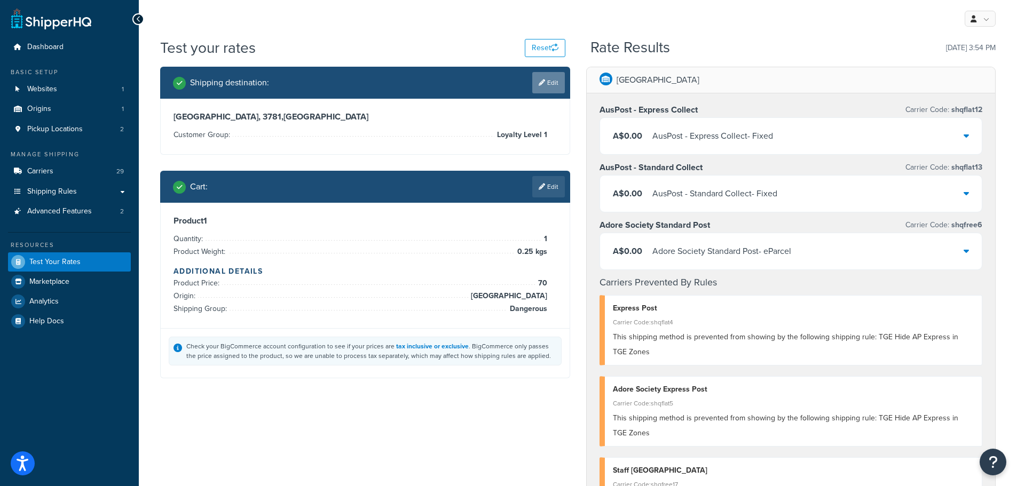
click at [546, 87] on link "Edit" at bounding box center [548, 82] width 33 height 21
select select "AU"
select select "VIC"
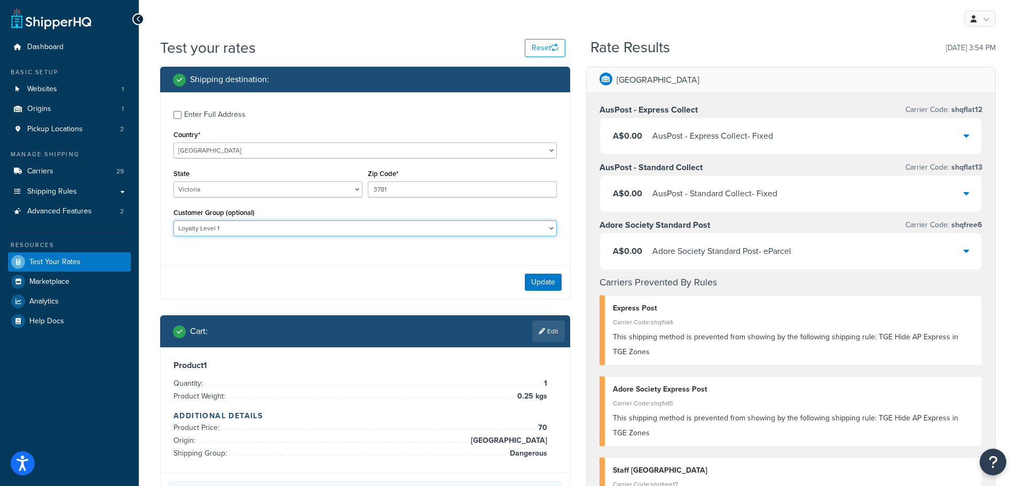
click at [277, 226] on select "Adore Staff Existing Customer - Purchased before Loyalty Level 1 Loyalty Level …" at bounding box center [365, 228] width 383 height 16
select select "Existing Customer - Purchased before"
click at [174, 220] on select "Adore Staff Existing Customer - Purchased before Loyalty Level 1 Loyalty Level …" at bounding box center [365, 228] width 383 height 16
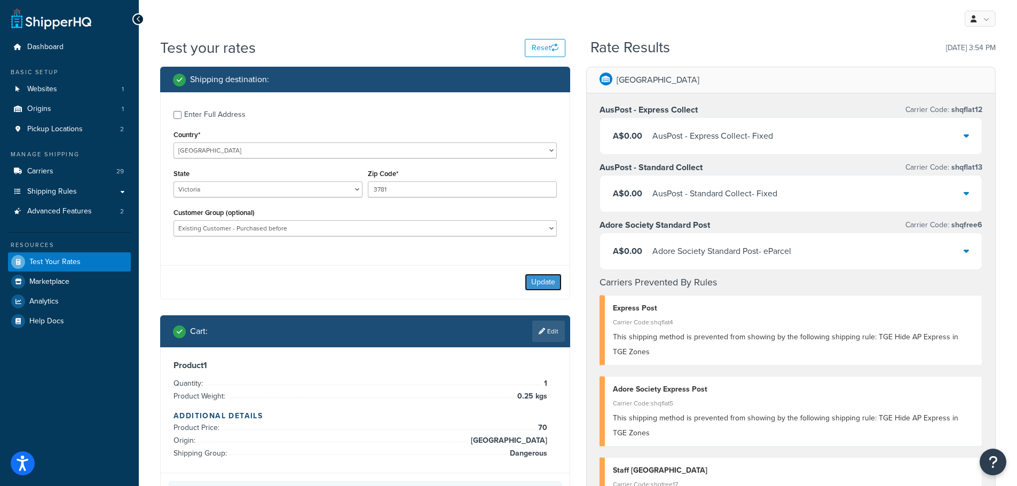
click at [551, 281] on button "Update" at bounding box center [543, 282] width 37 height 17
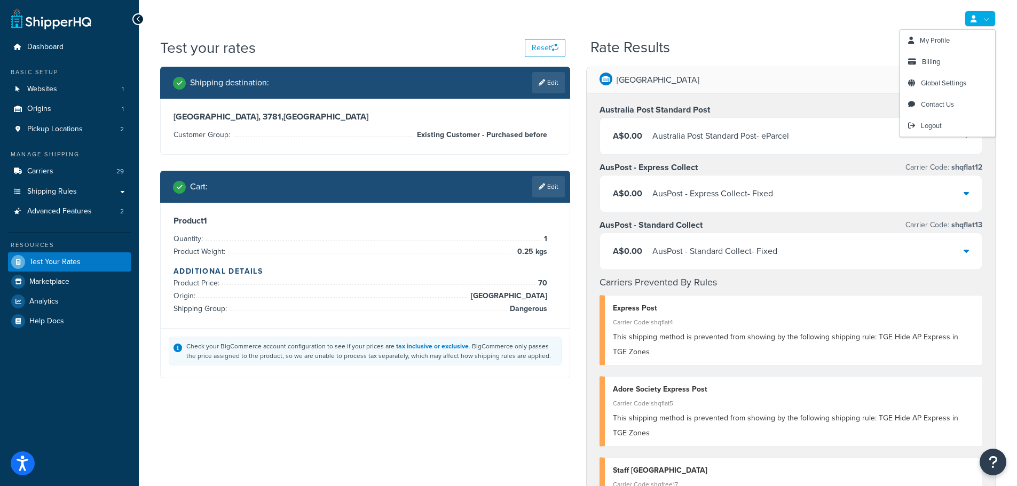
click at [987, 17] on link at bounding box center [980, 19] width 31 height 16
click at [933, 126] on span "Logout" at bounding box center [931, 126] width 21 height 10
